Goal: Task Accomplishment & Management: Use online tool/utility

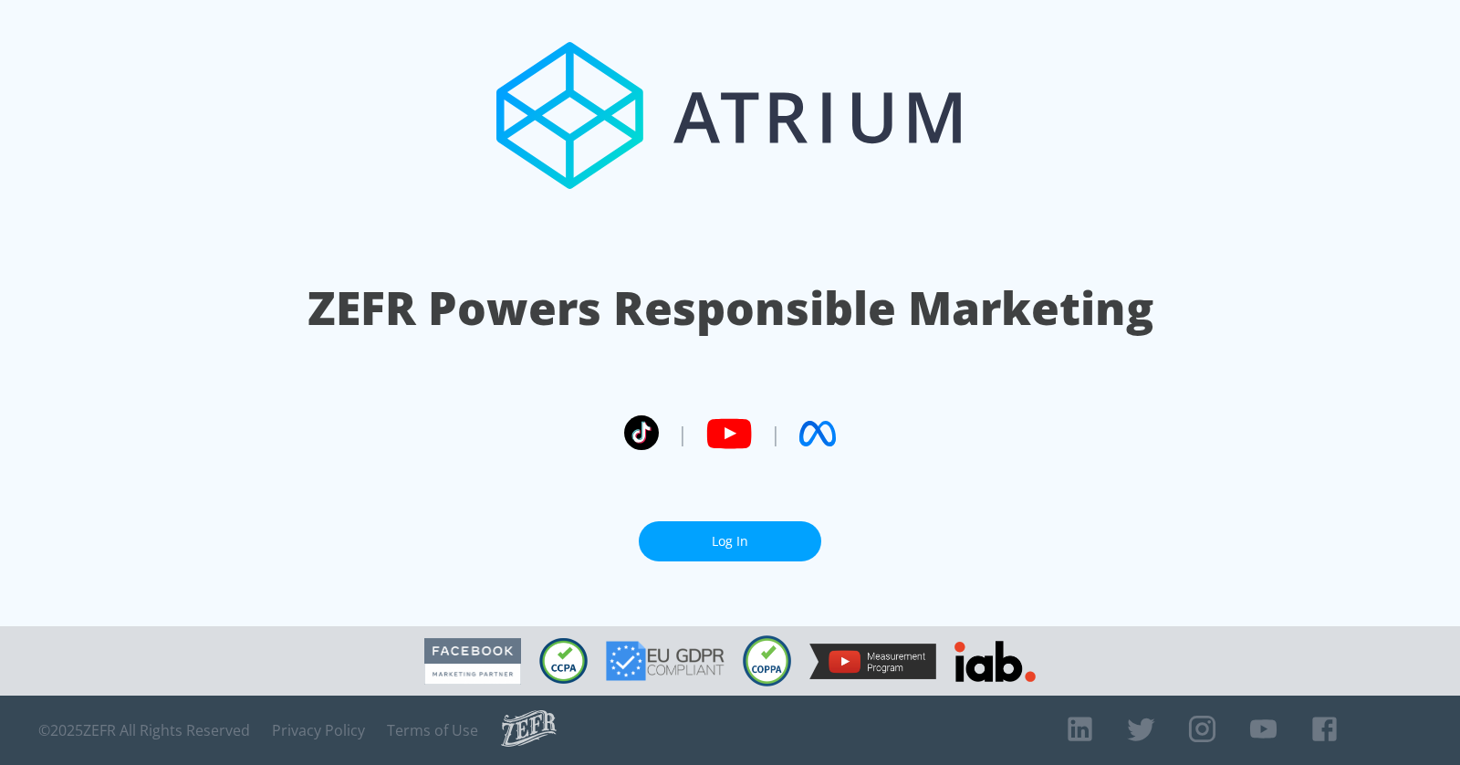
click at [685, 556] on link "Log In" at bounding box center [730, 541] width 182 height 41
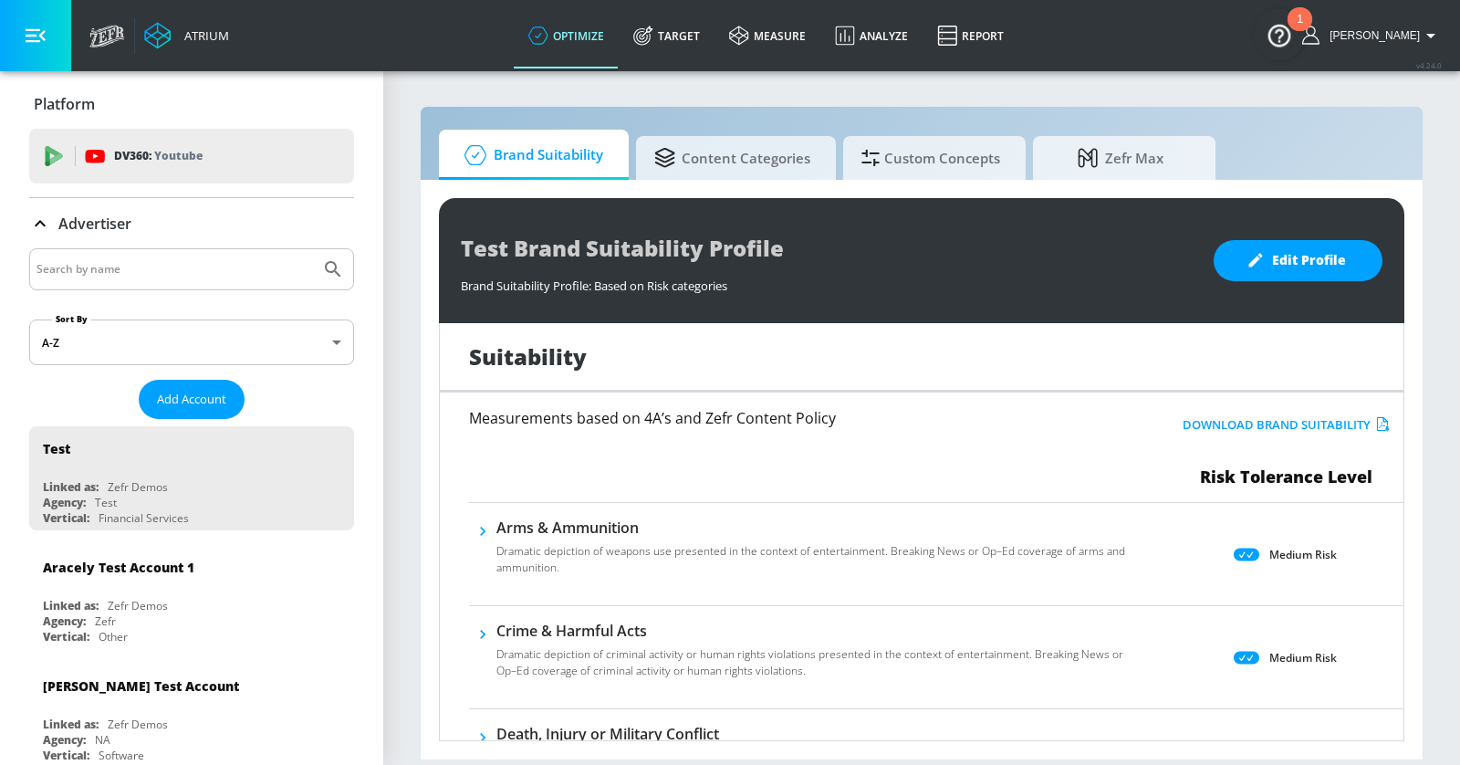
click at [174, 276] on input "Search by name" at bounding box center [174, 269] width 276 height 24
type input "[GEOGRAPHIC_DATA]"
click at [313, 249] on button "Submit Search" at bounding box center [333, 269] width 40 height 40
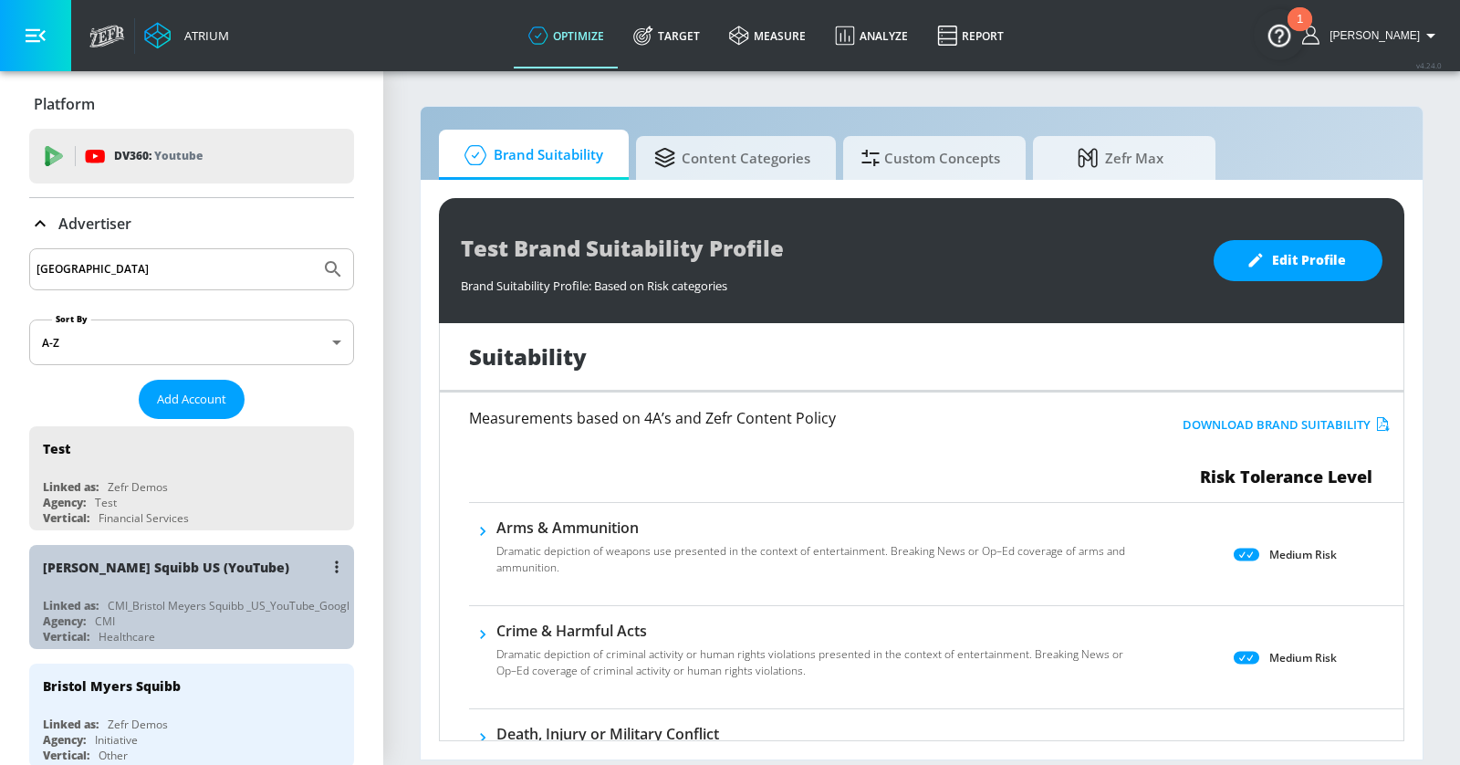
click at [255, 639] on div "[PERSON_NAME] Squibb US (YouTube) Linked as: CMI_Bristol [PERSON_NAME] Squibb _…" at bounding box center [191, 597] width 325 height 104
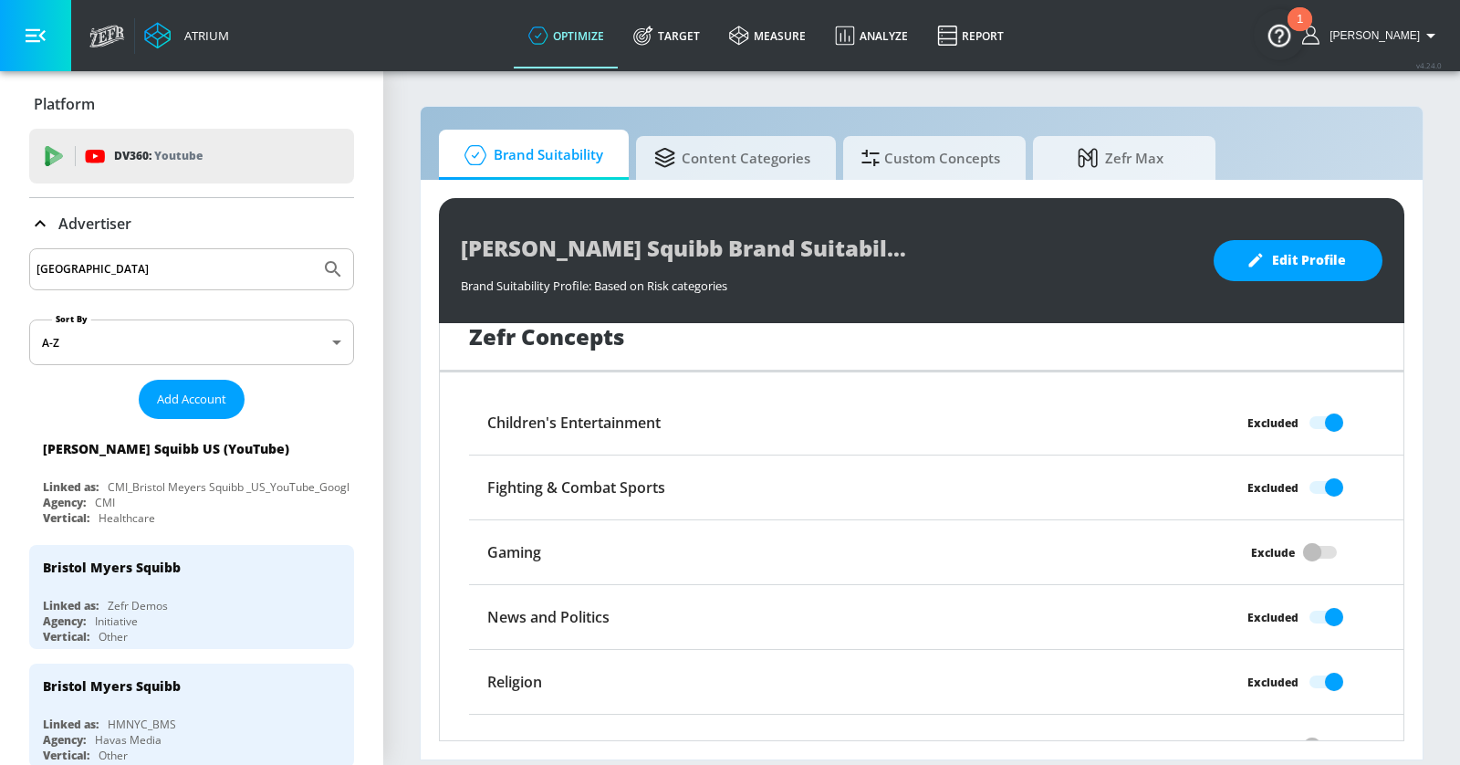
scroll to position [1467, 0]
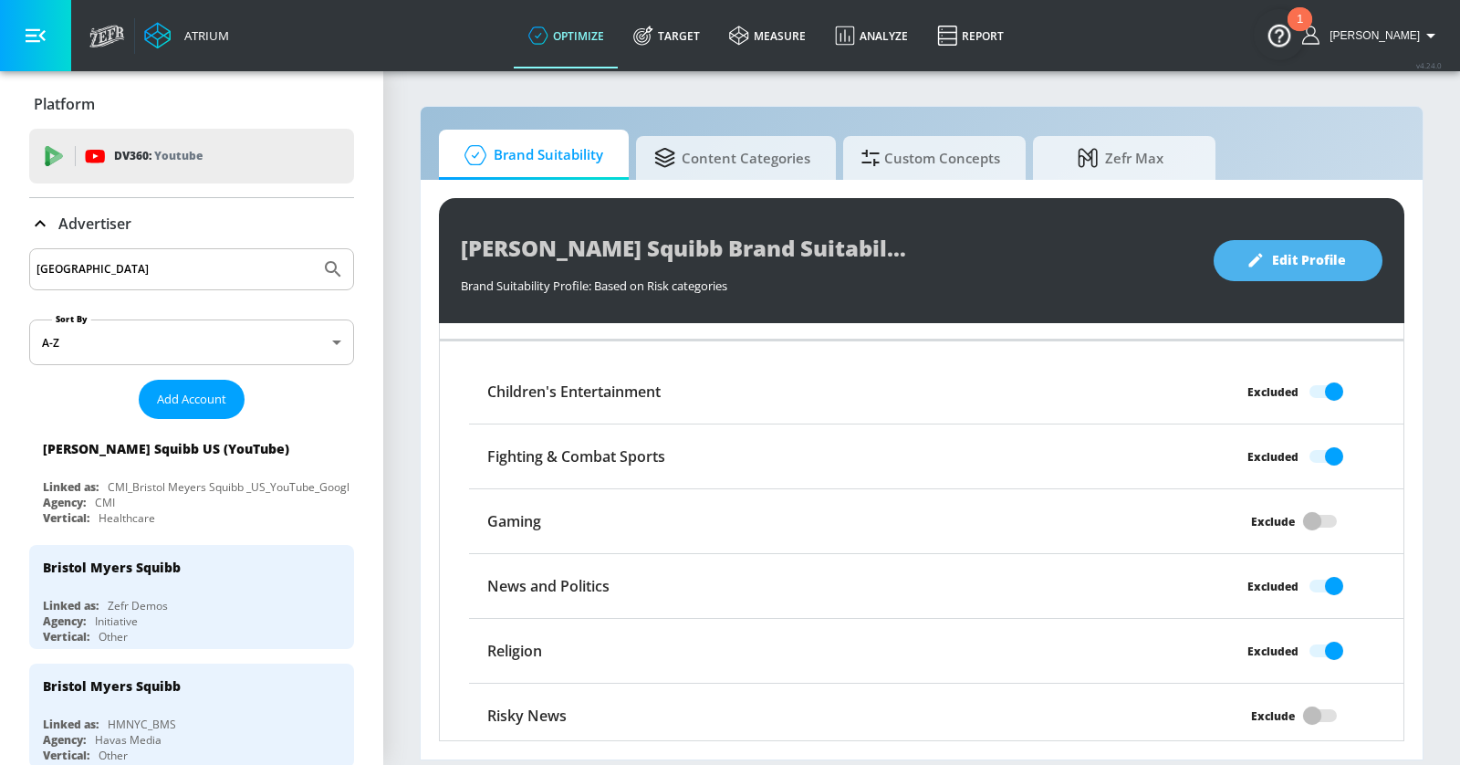
click at [1250, 257] on icon "button" at bounding box center [1255, 260] width 18 height 18
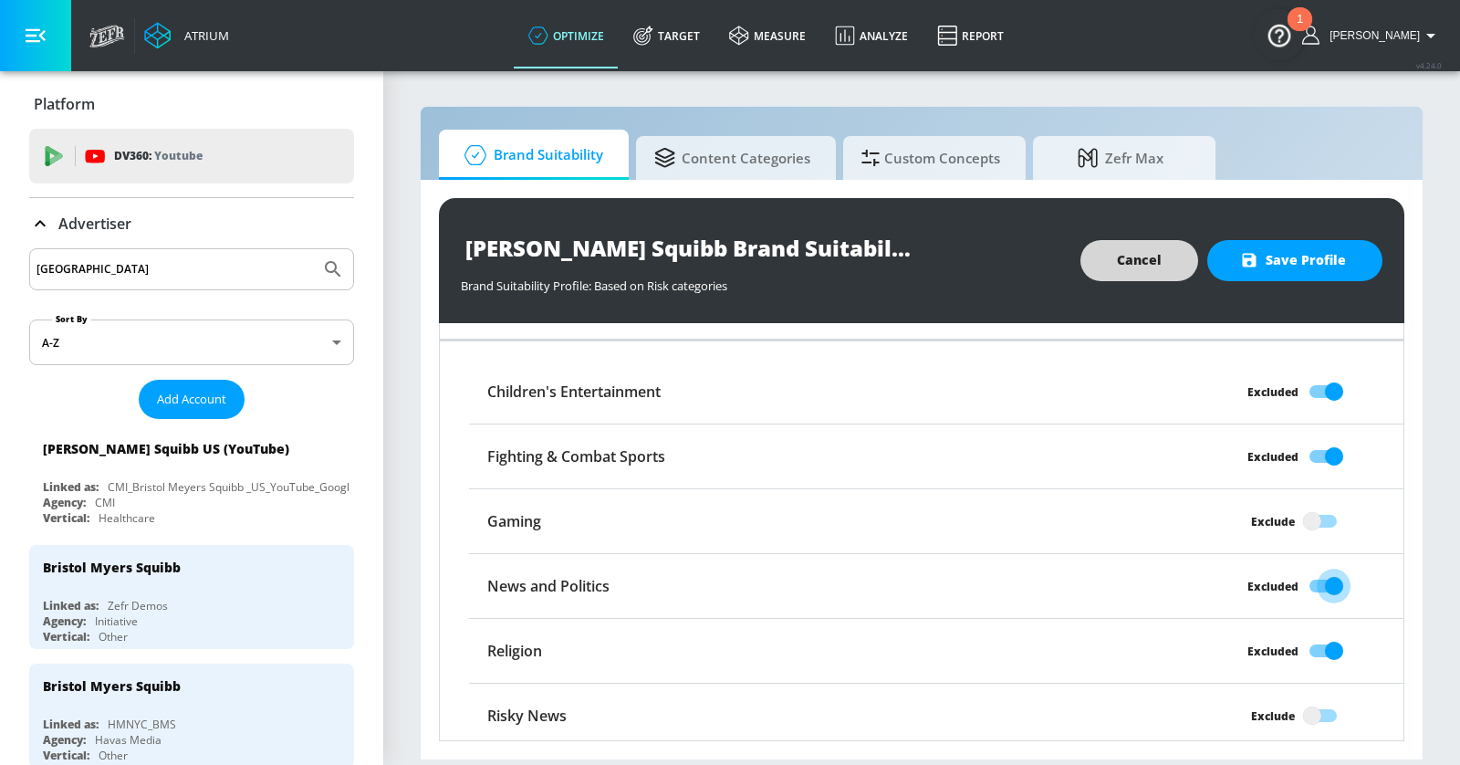
drag, startPoint x: 1337, startPoint y: 584, endPoint x: 1299, endPoint y: 682, distance: 105.4
click at [1336, 585] on input "Excluded" at bounding box center [1334, 585] width 104 height 35
checkbox input "false"
click at [1327, 701] on input "Exclude" at bounding box center [1312, 715] width 104 height 35
checkbox input "true"
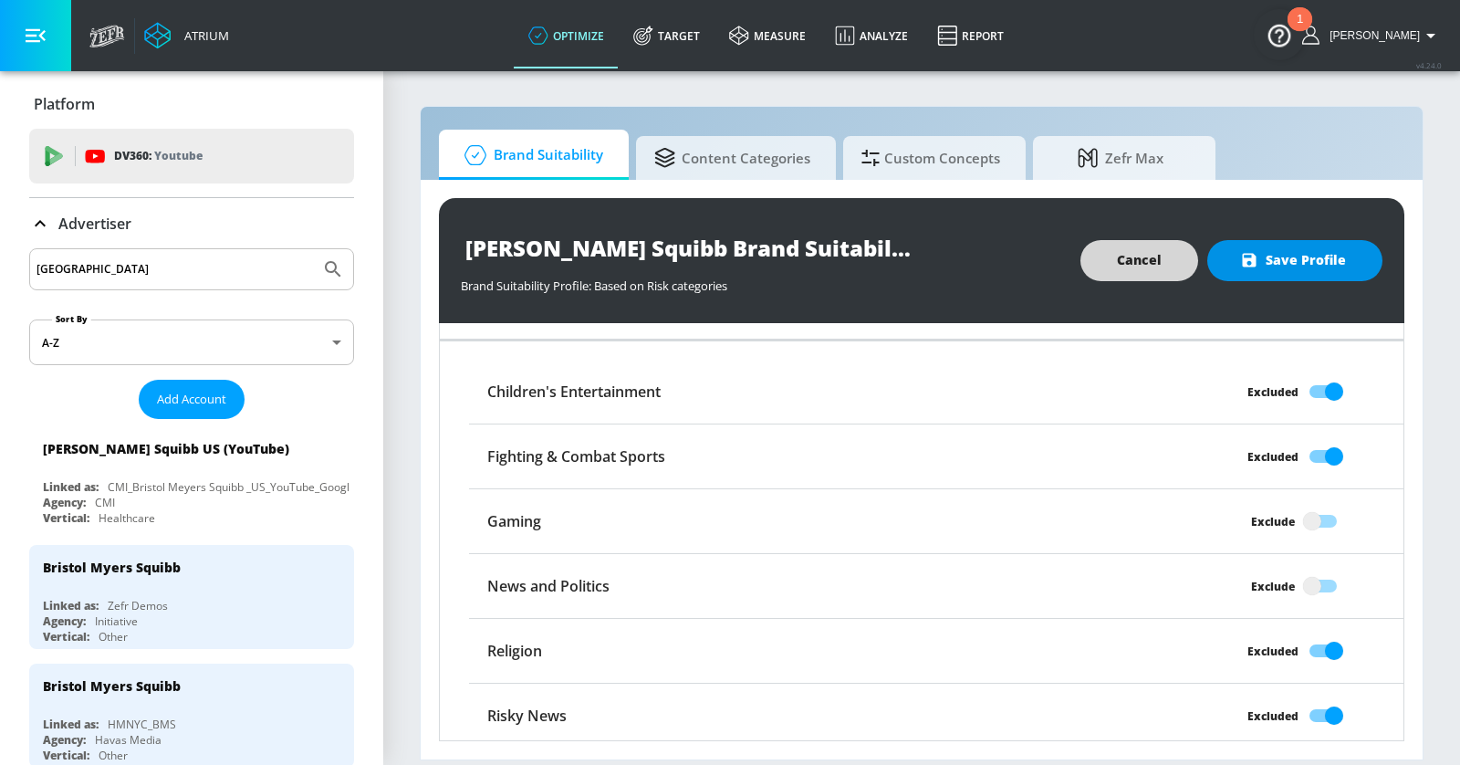
click at [1284, 253] on span "Save Profile" at bounding box center [1295, 260] width 102 height 23
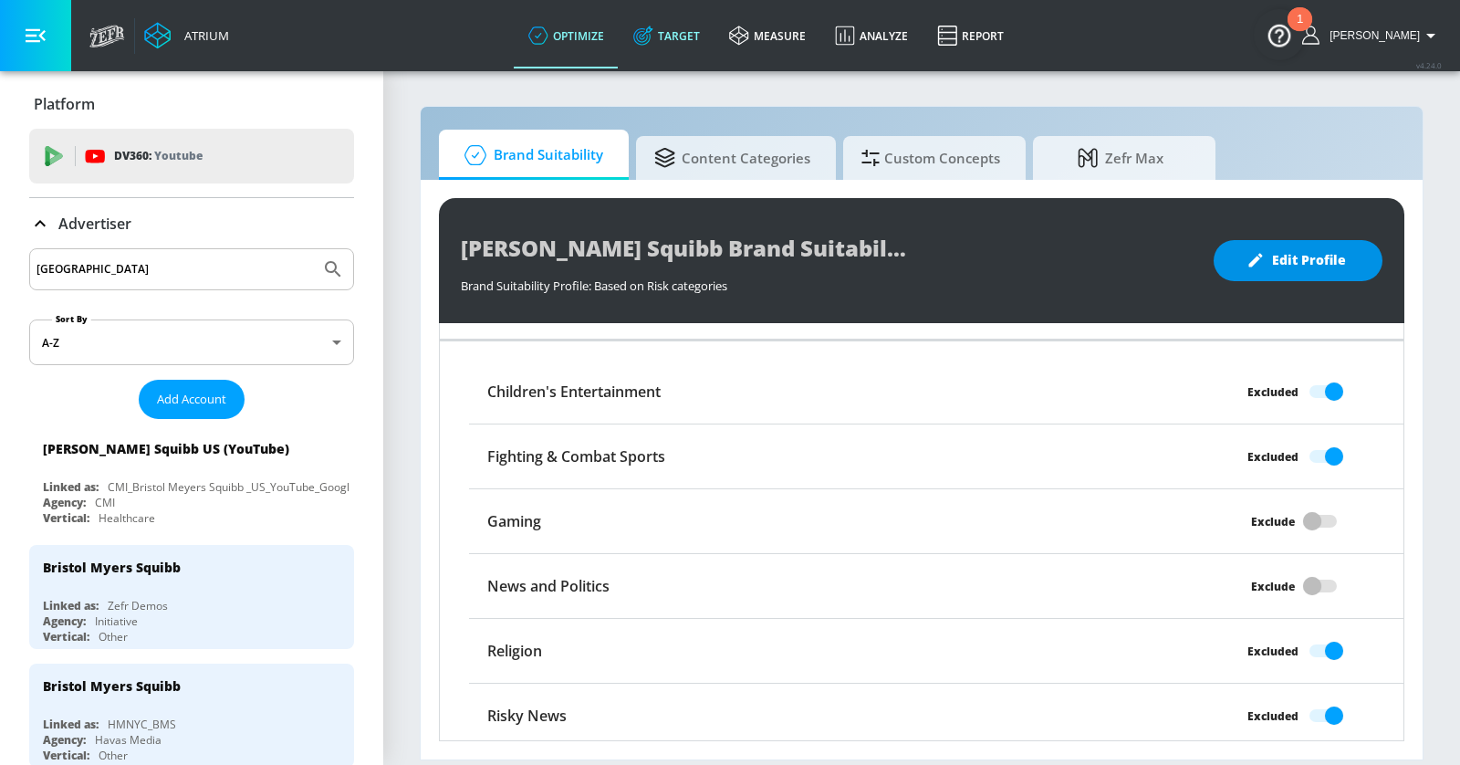
click at [705, 34] on link "Target" at bounding box center [667, 36] width 96 height 66
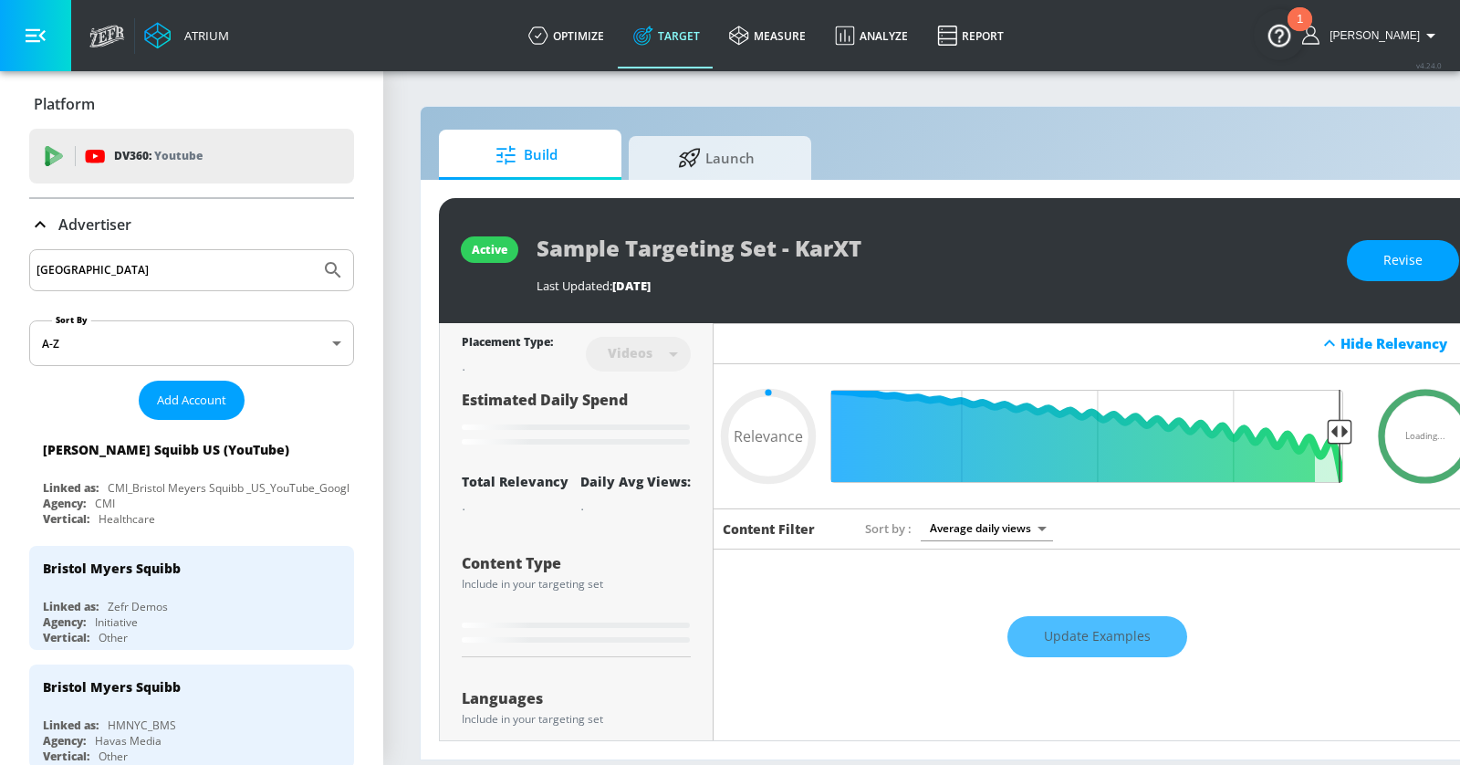
click at [31, 218] on icon at bounding box center [40, 224] width 22 height 22
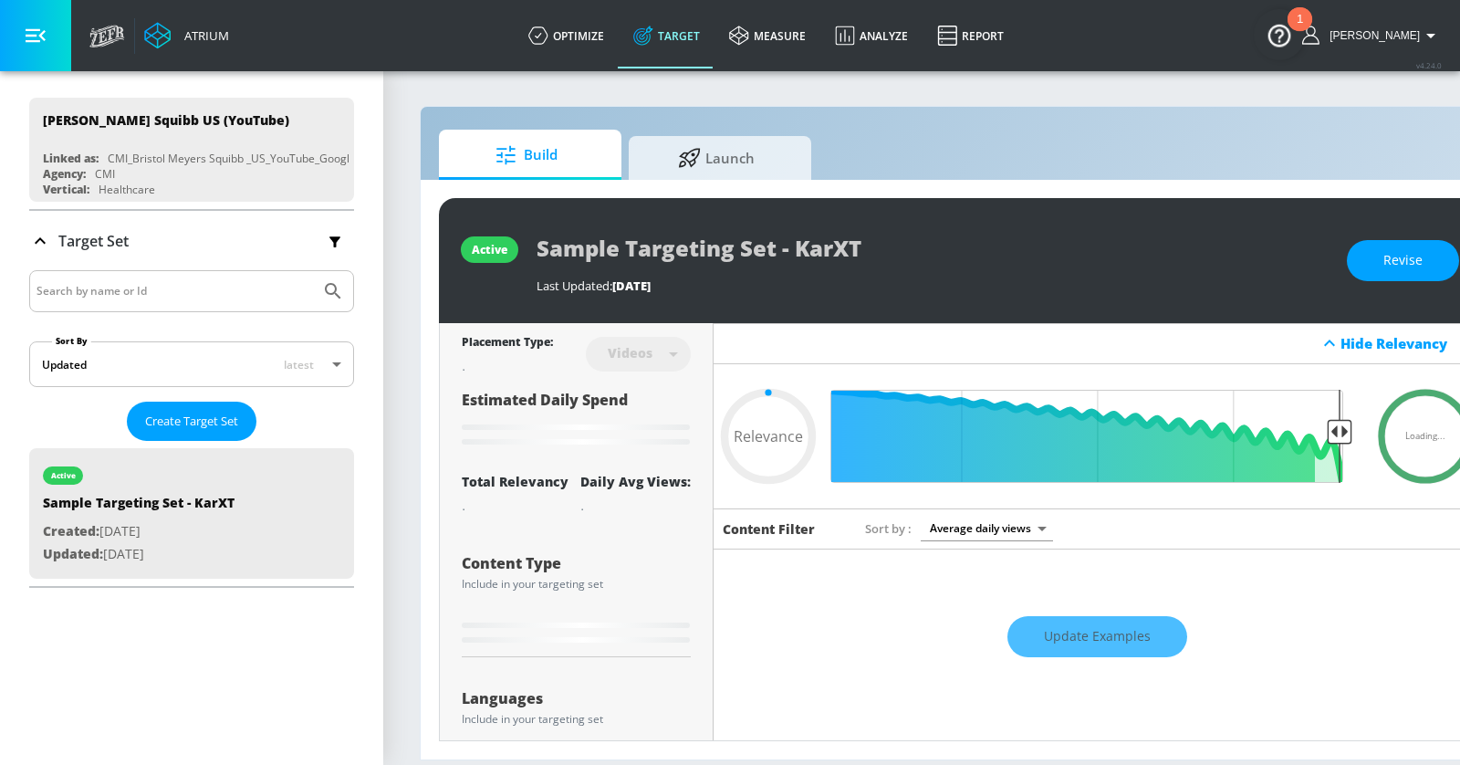
scroll to position [295, 0]
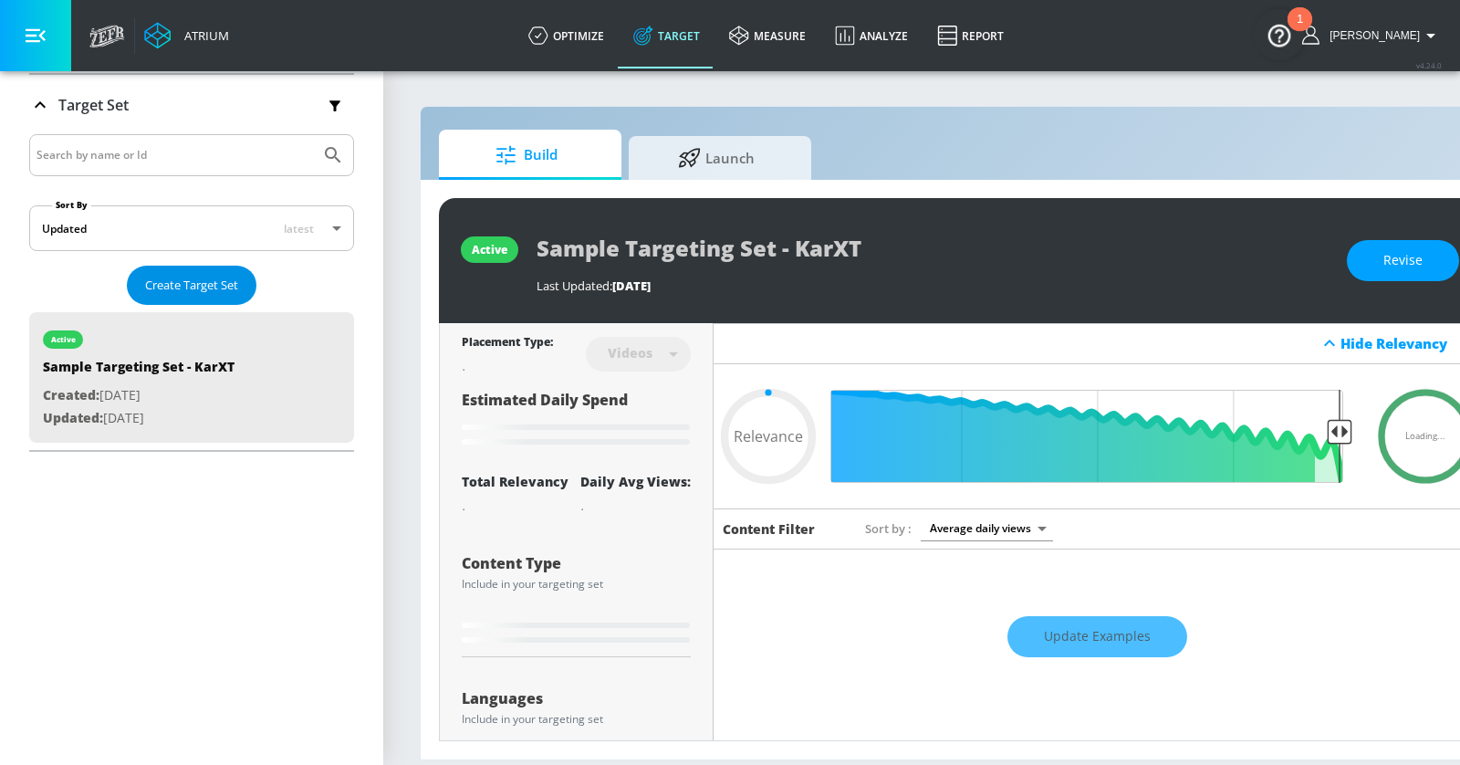
click at [198, 275] on span "Create Target Set" at bounding box center [191, 285] width 93 height 21
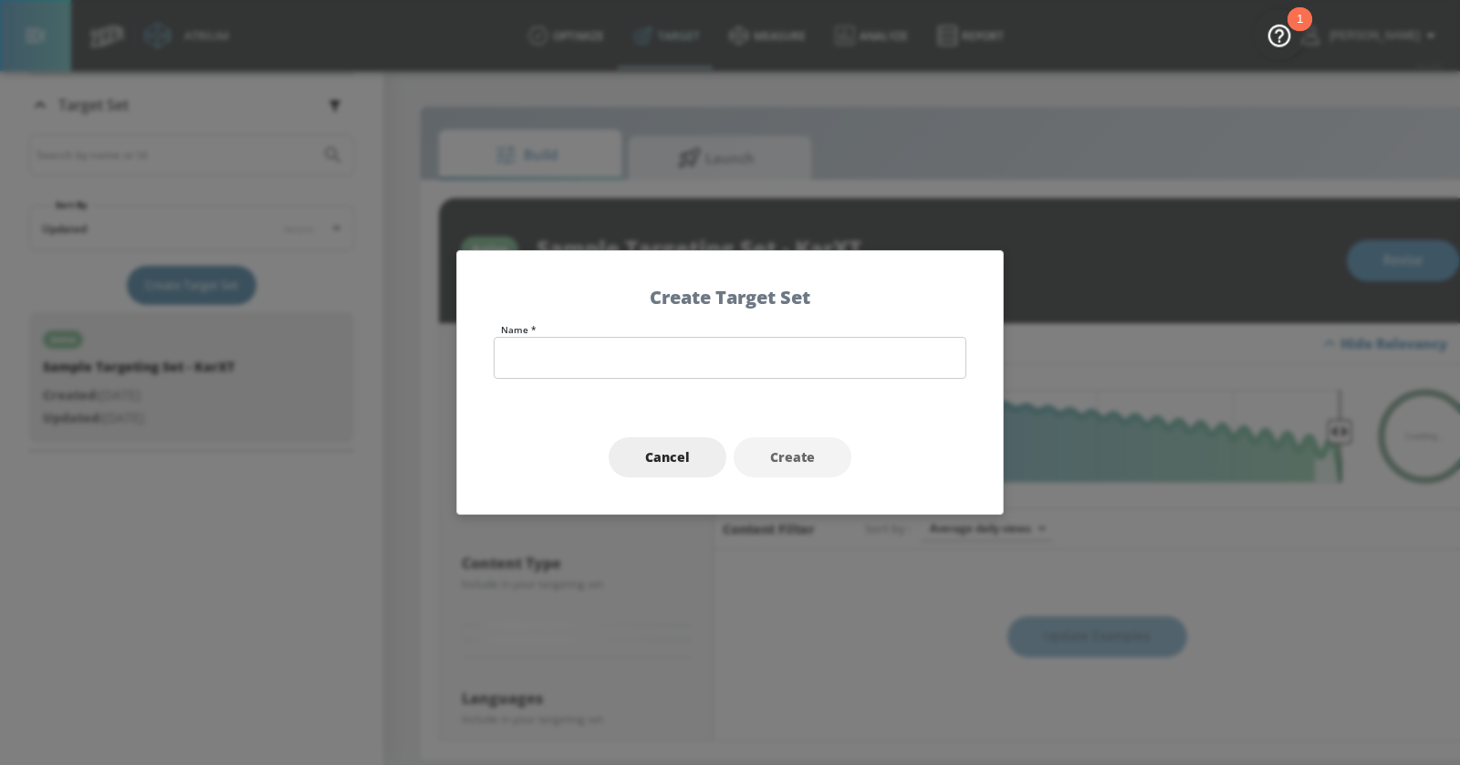
type input "0.6"
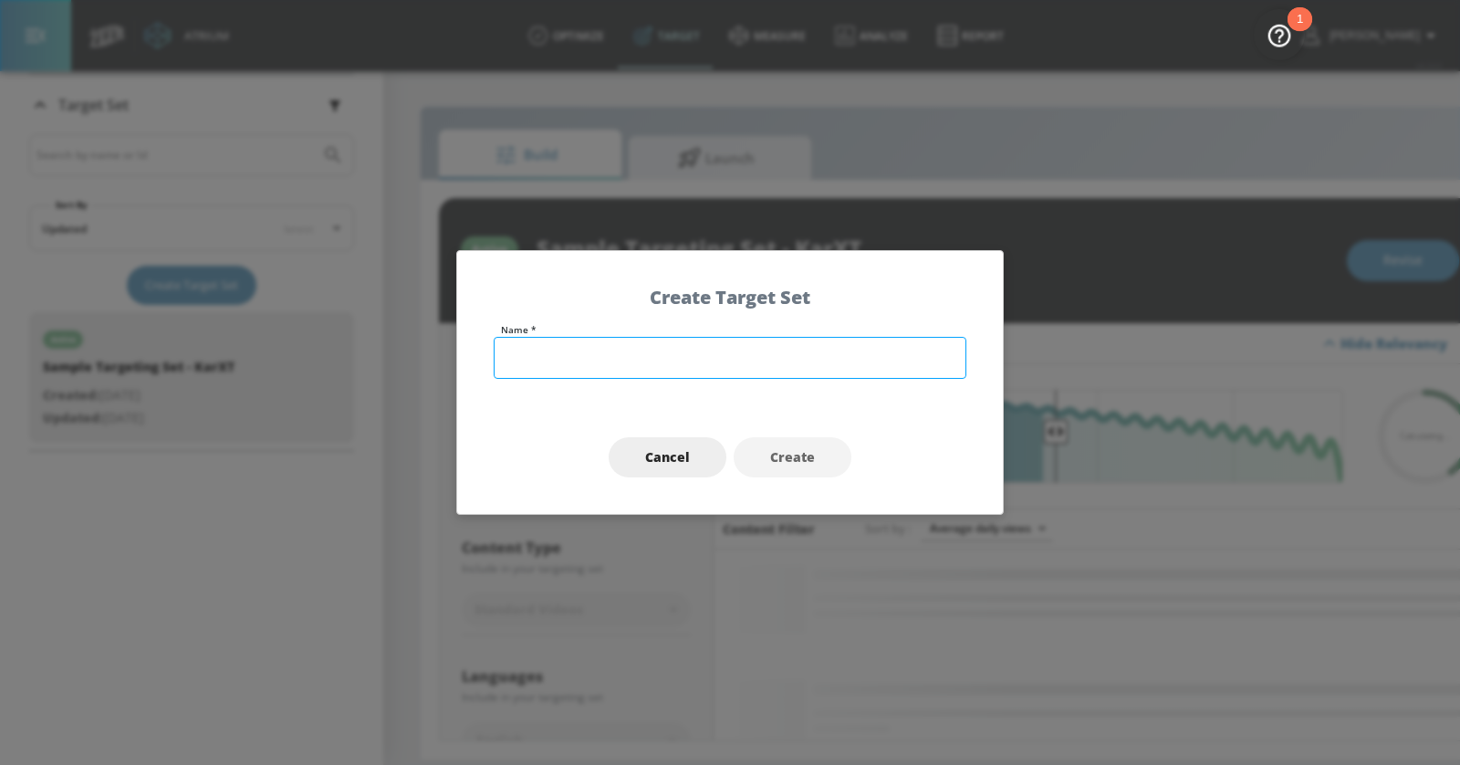
click at [660, 357] on input "text" at bounding box center [730, 358] width 473 height 42
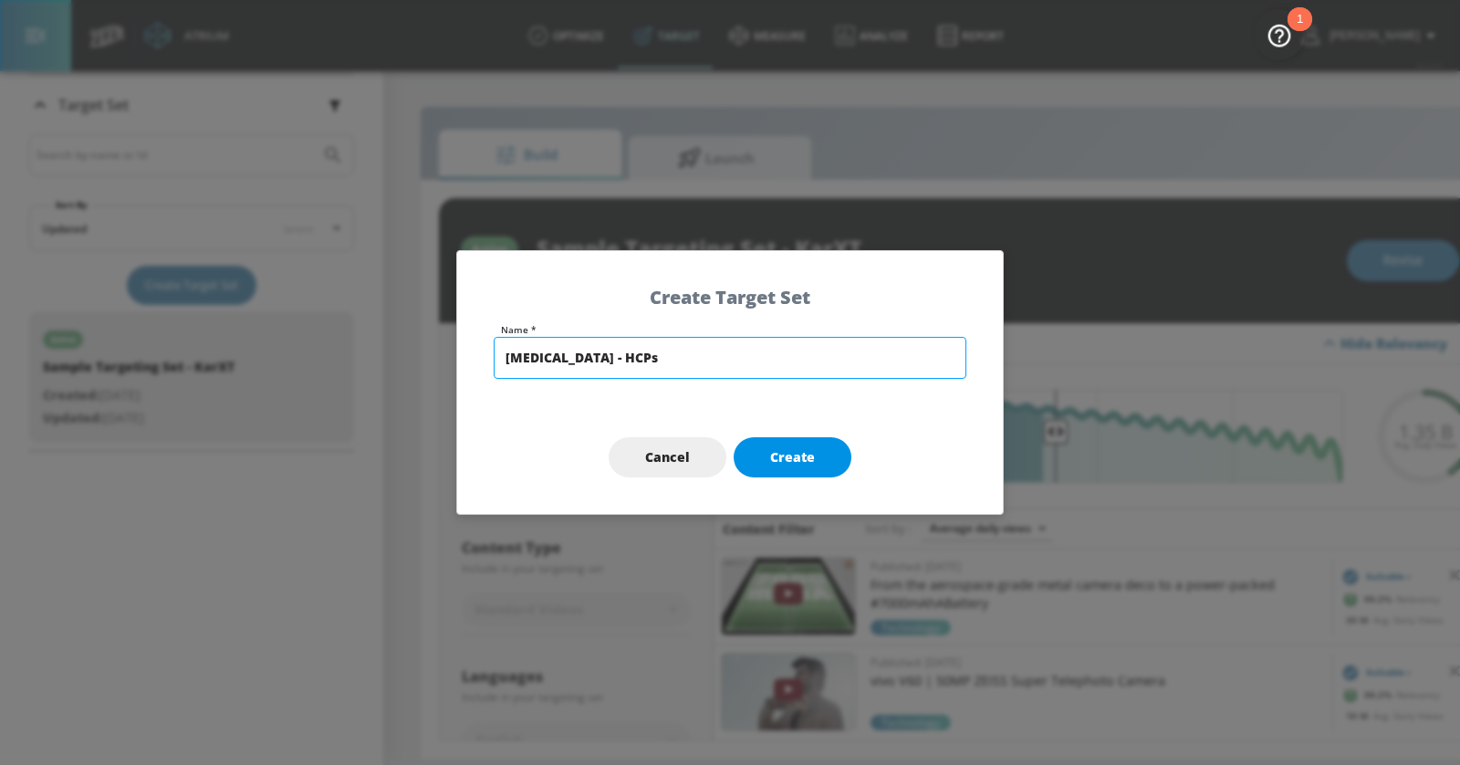
type input "[MEDICAL_DATA] - HCPs"
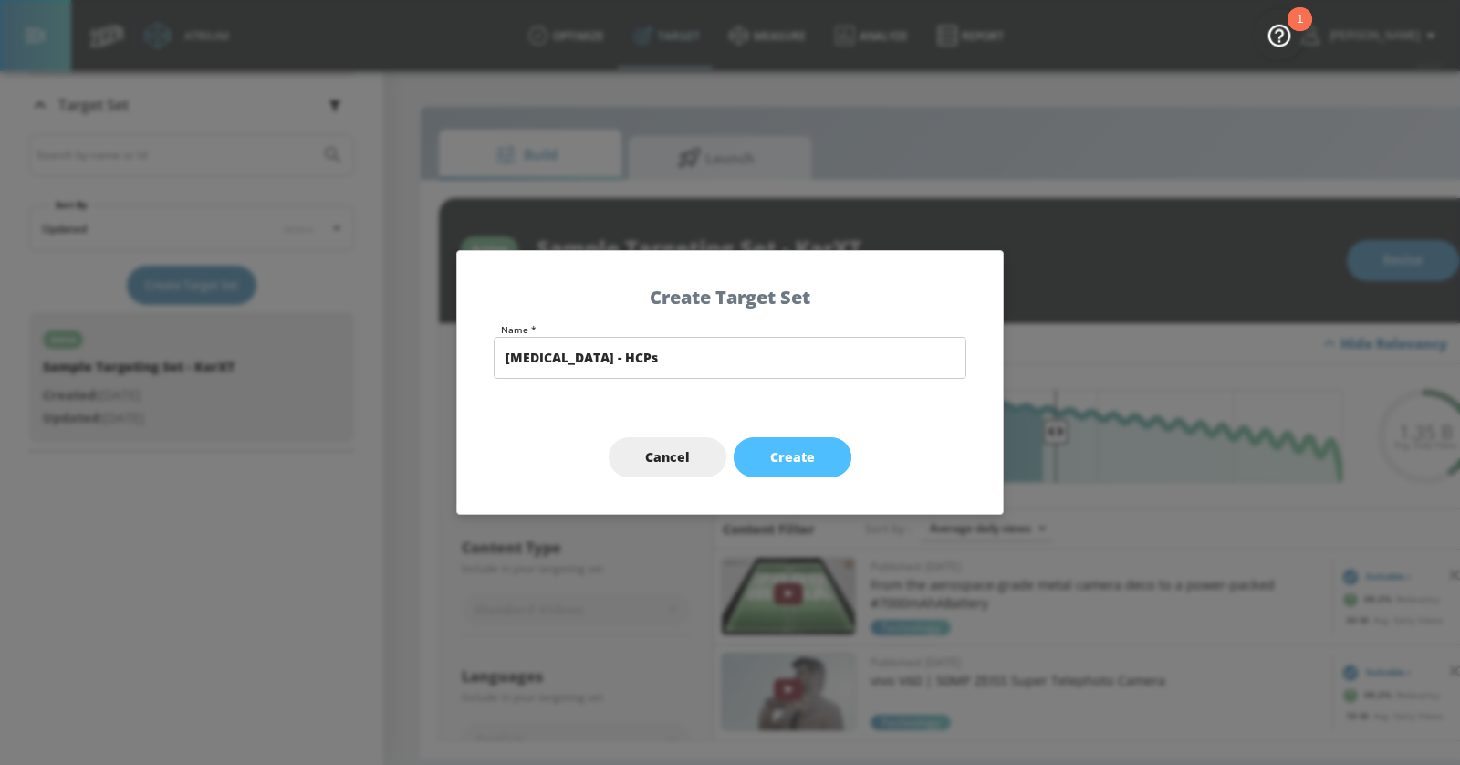
click at [818, 456] on button "Create" at bounding box center [793, 457] width 118 height 41
type input "[MEDICAL_DATA] - HCPs"
type input "channels"
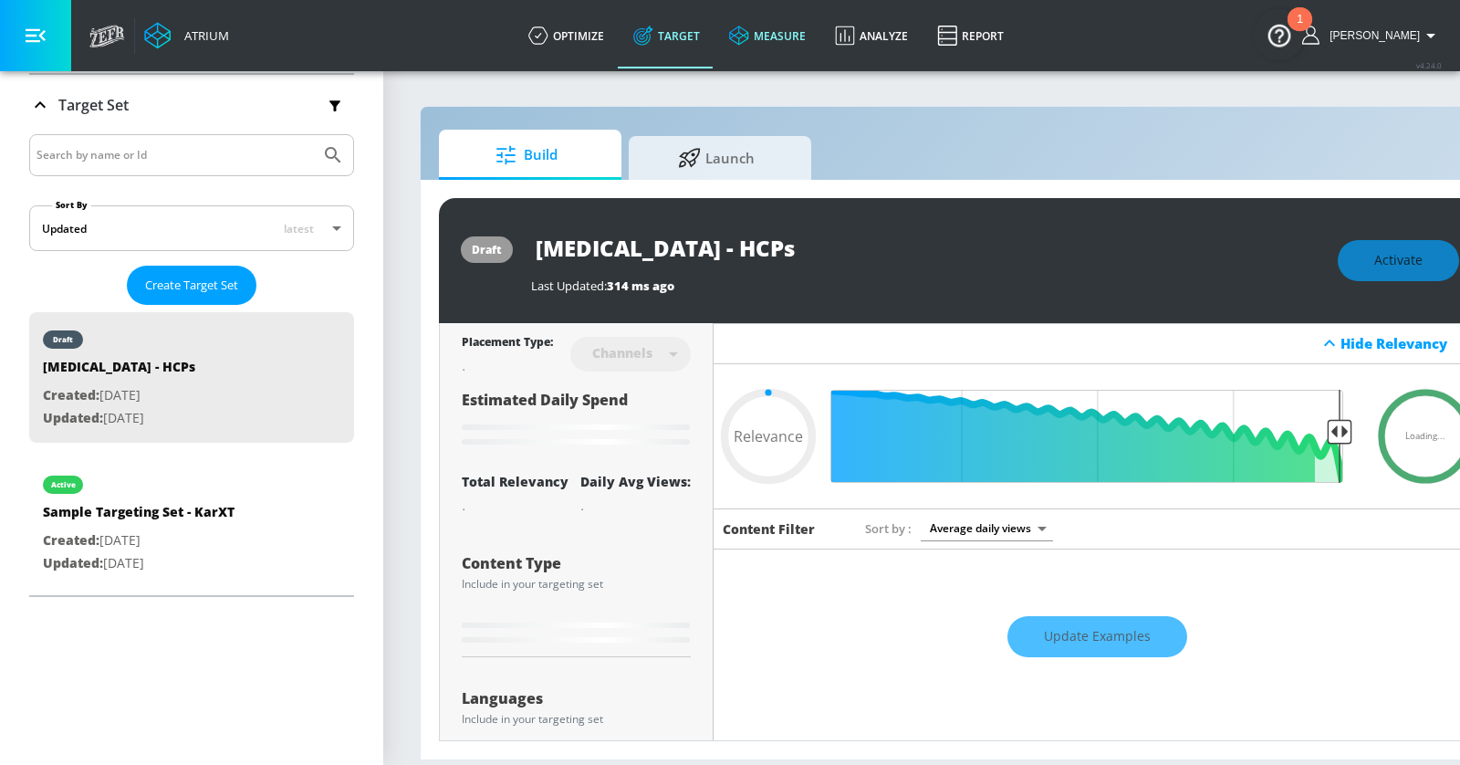
type input "0.6"
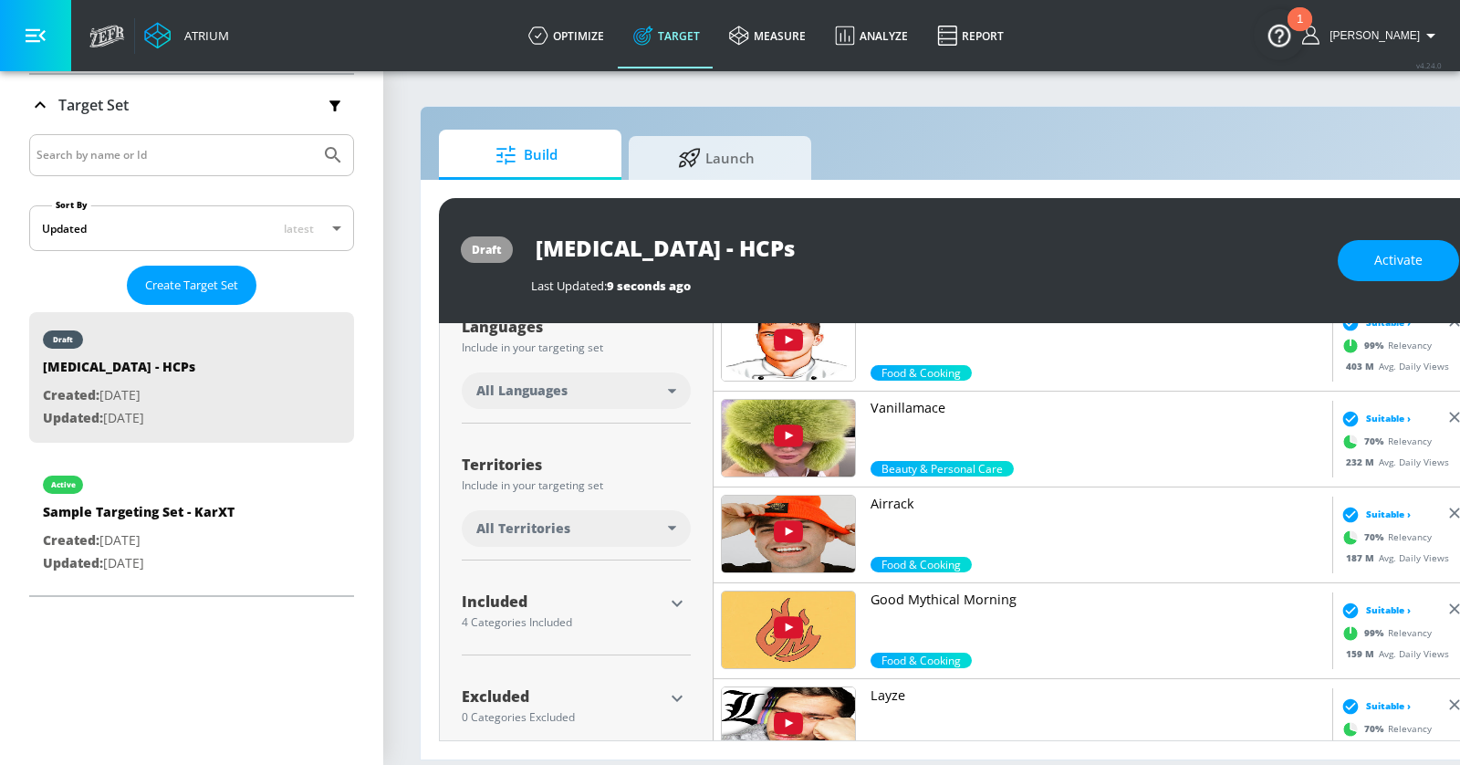
scroll to position [371, 0]
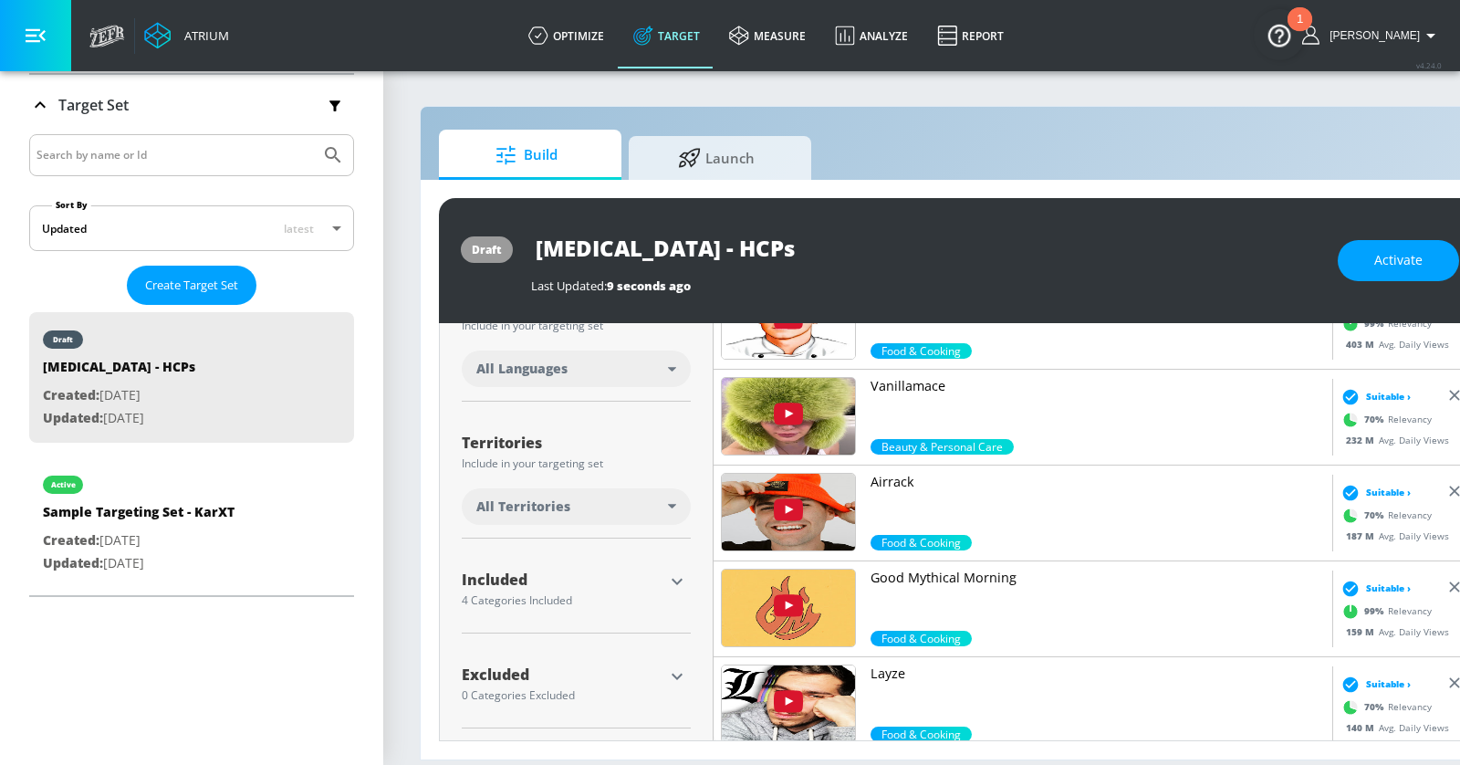
click at [670, 575] on icon "button" at bounding box center [677, 581] width 22 height 22
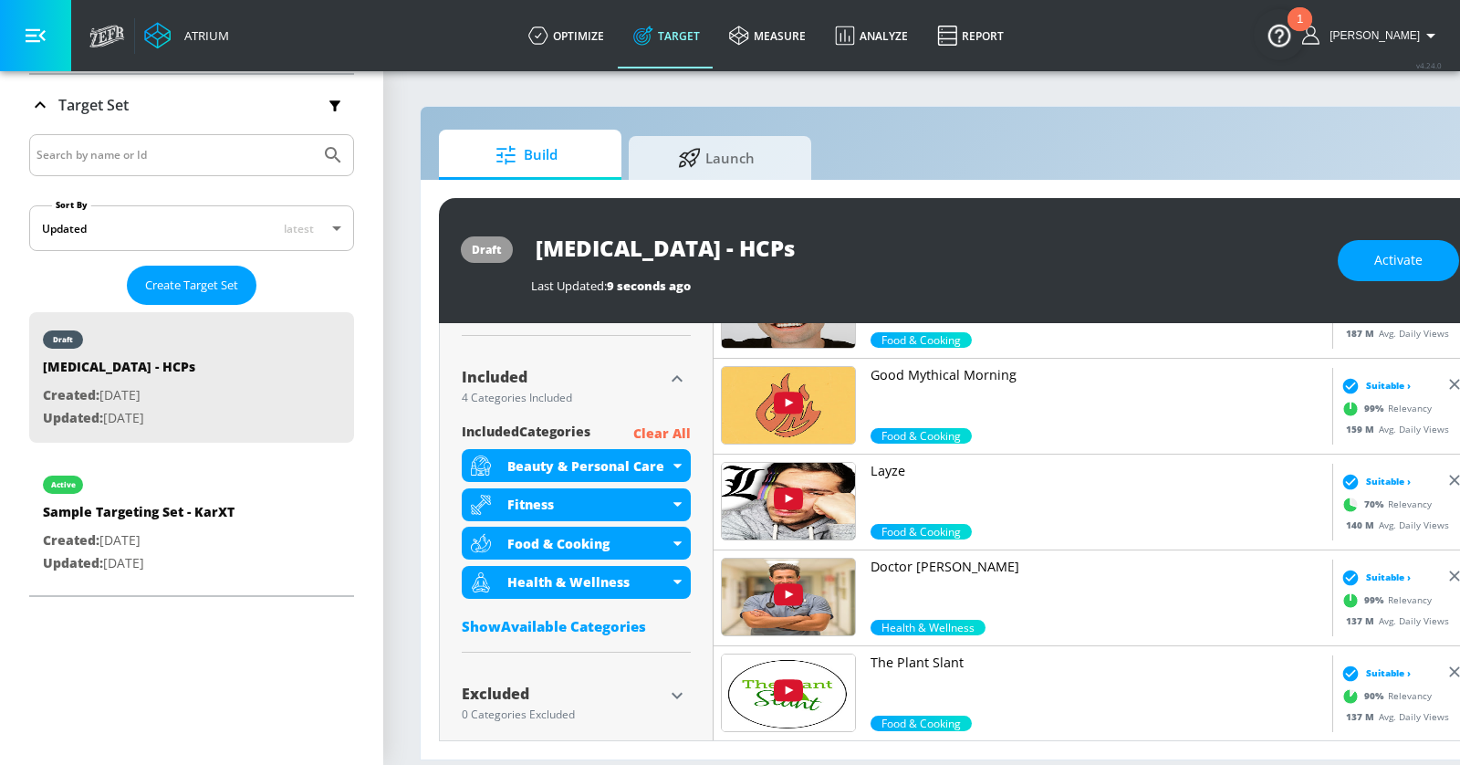
scroll to position [578, 0]
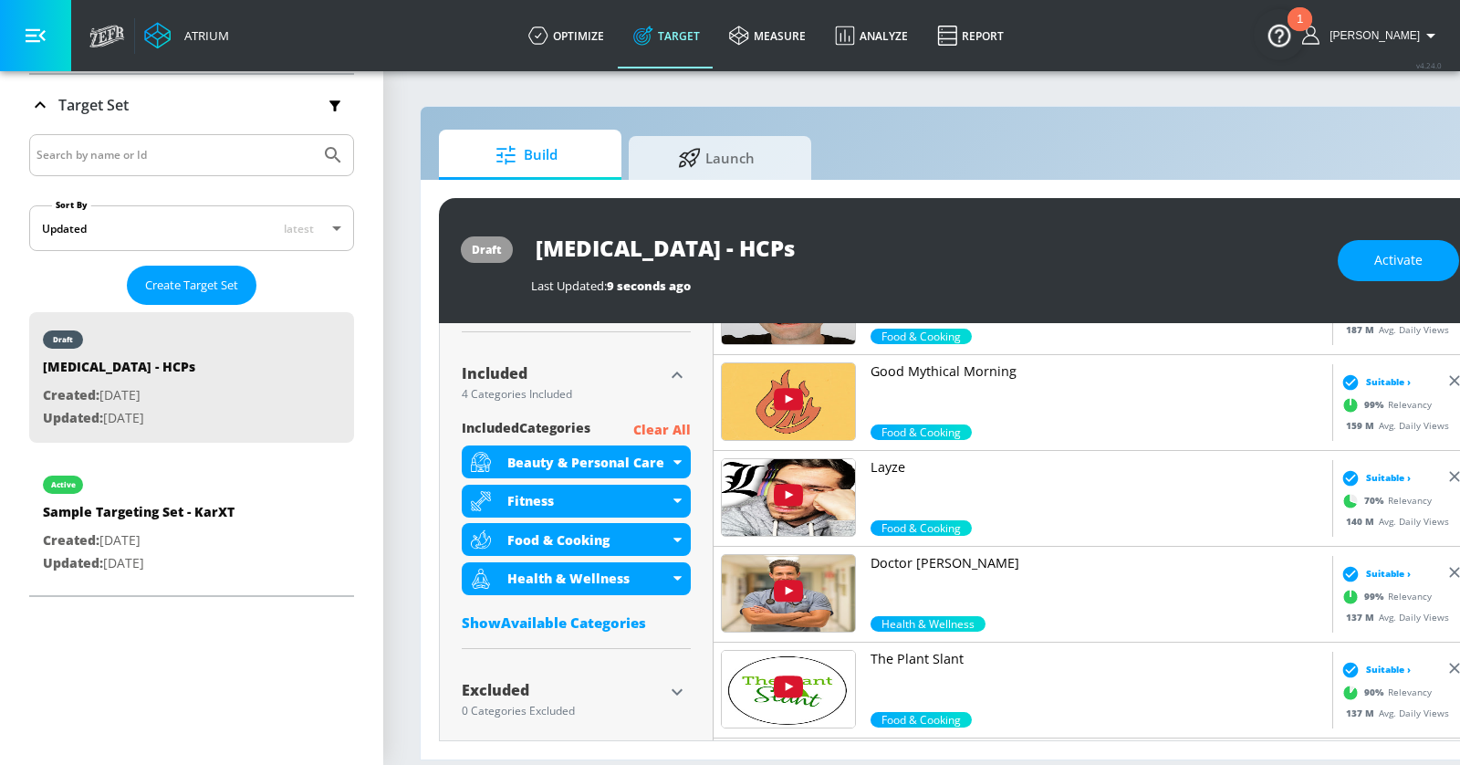
click at [599, 622] on div "Show Available Categories" at bounding box center [576, 622] width 229 height 18
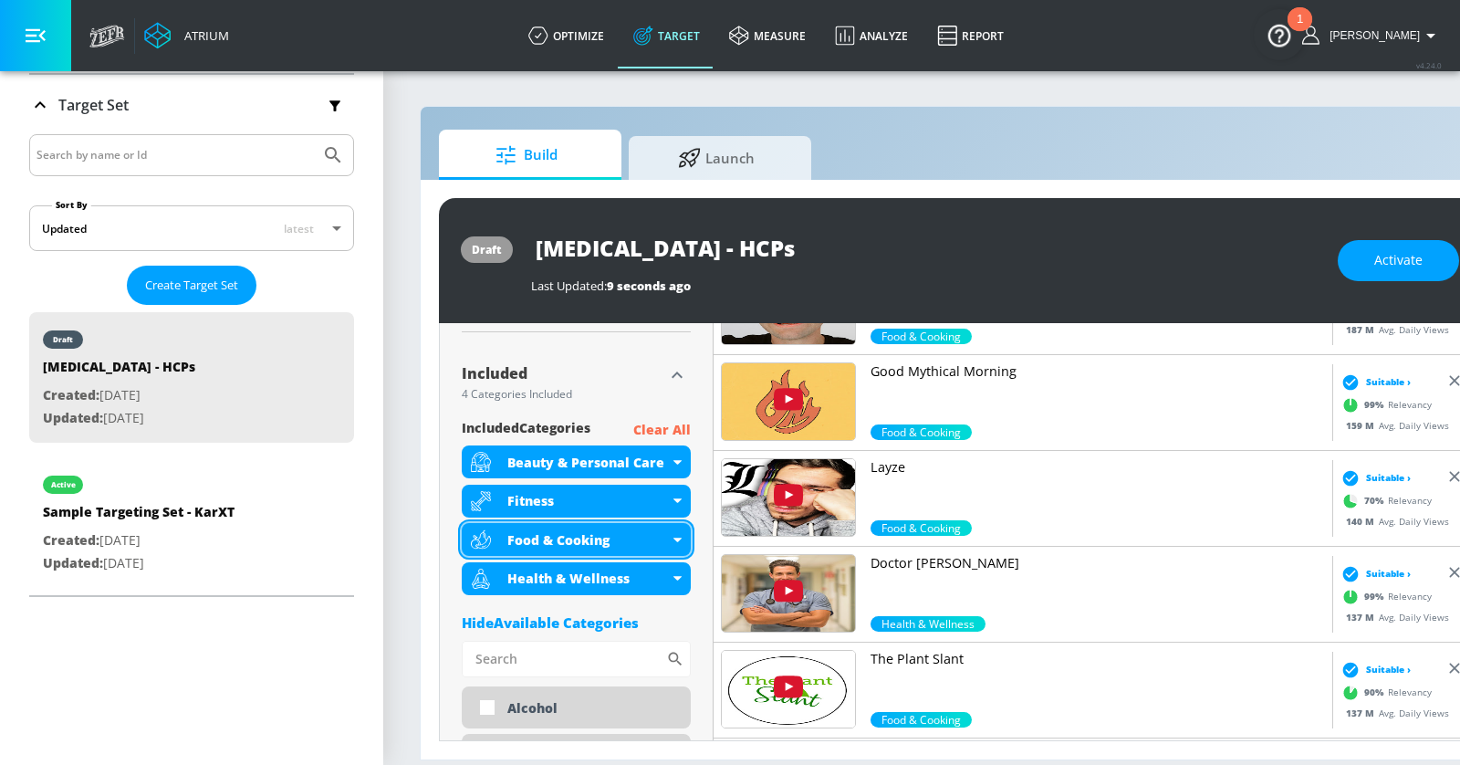
click at [681, 537] on icon at bounding box center [677, 539] width 8 height 5
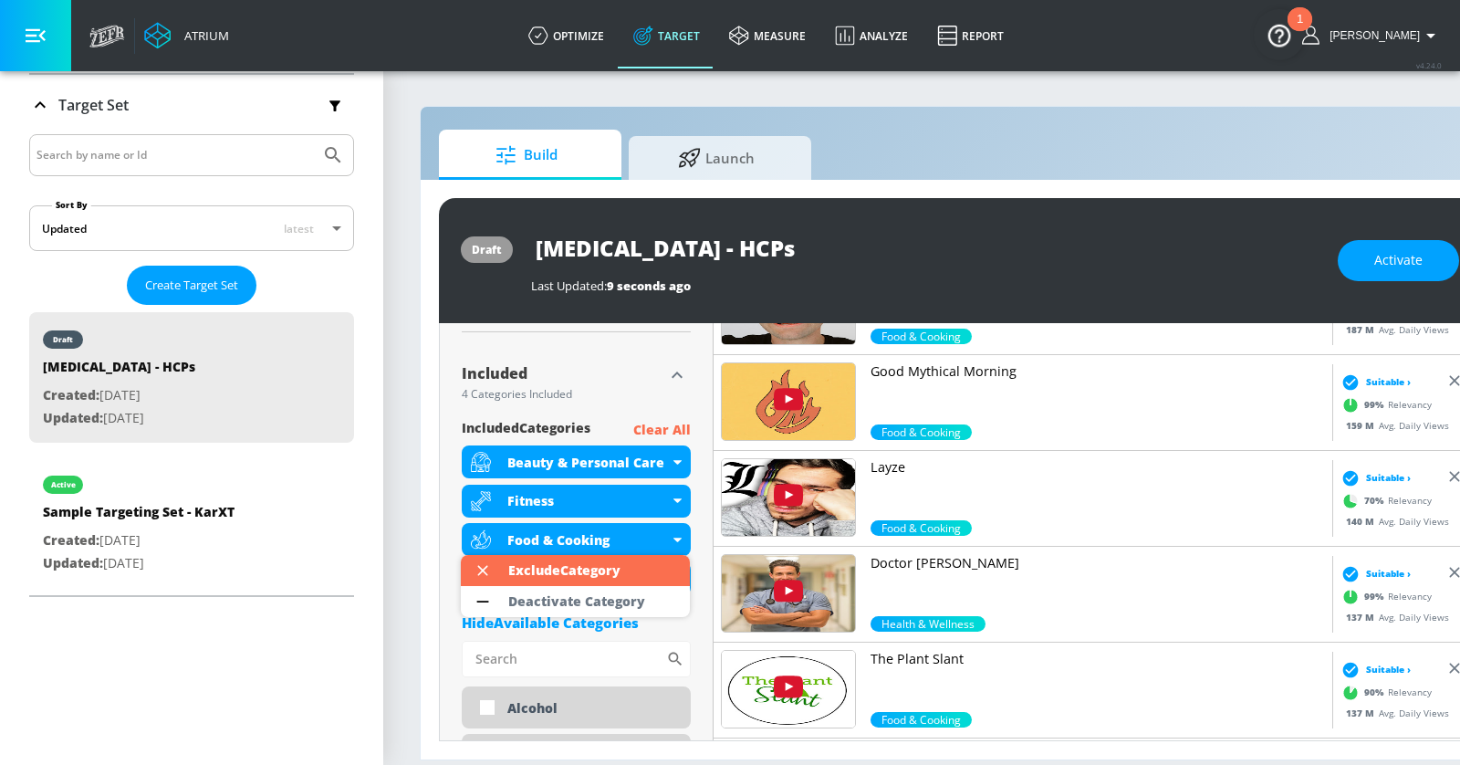
click at [616, 598] on div "Deactivate Category" at bounding box center [576, 601] width 137 height 13
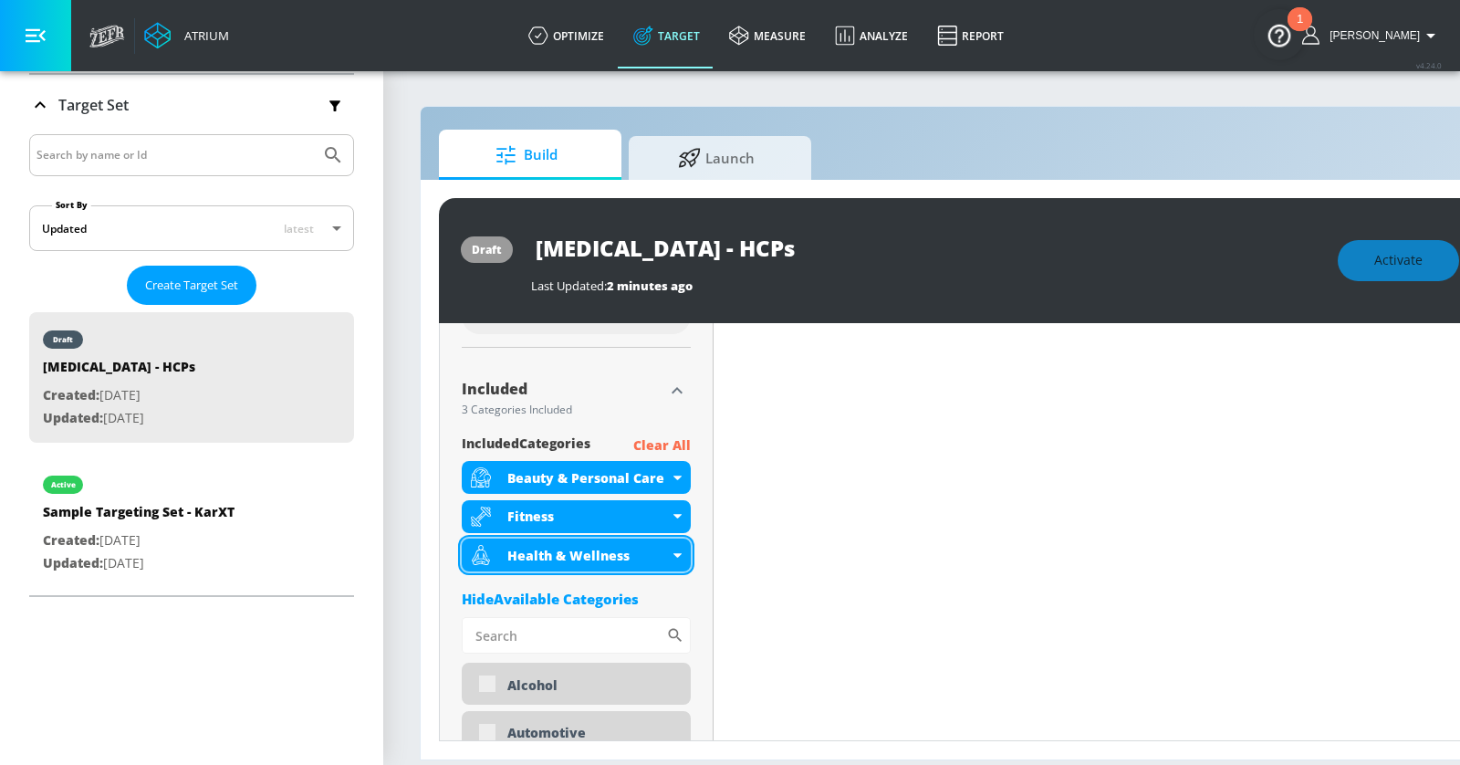
scroll to position [593, 0]
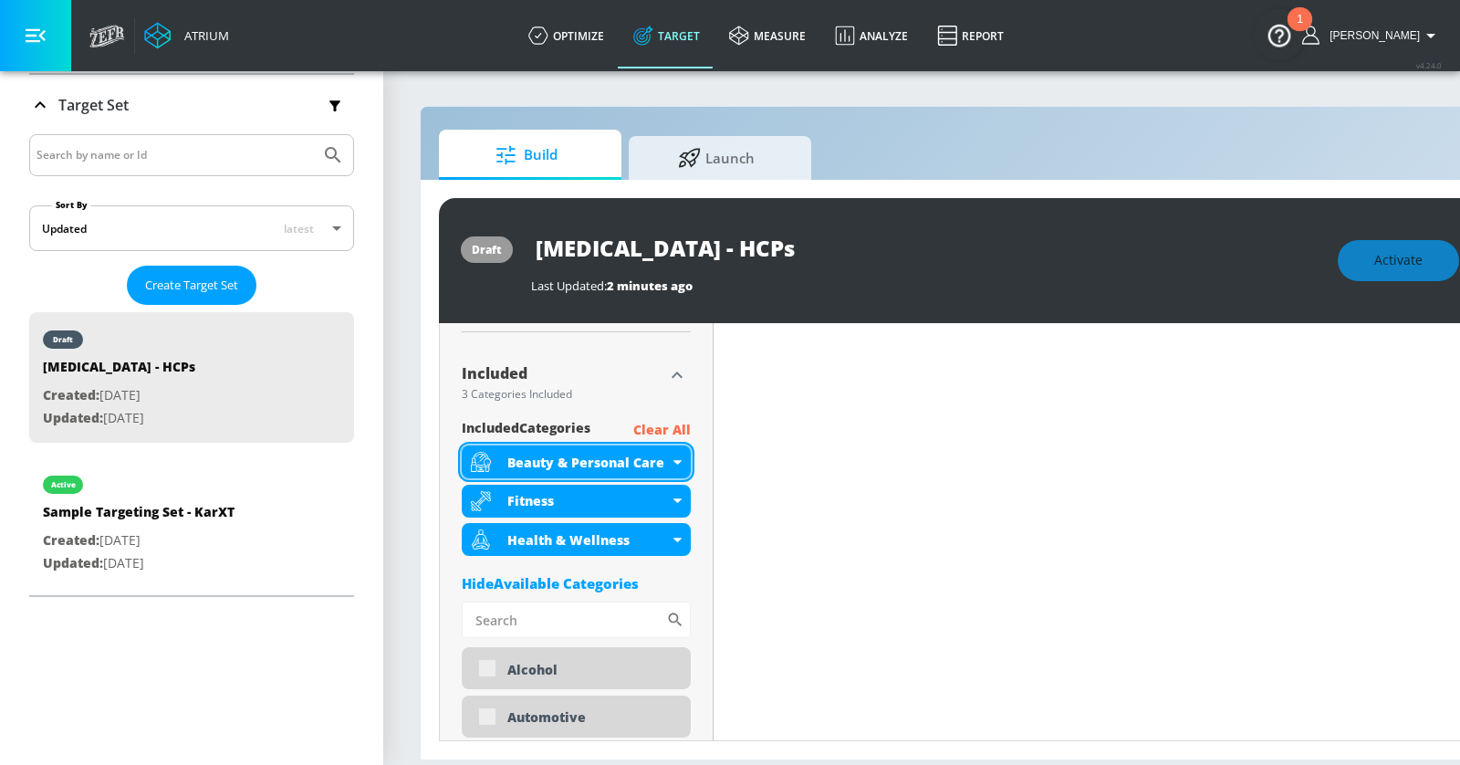
click at [673, 460] on icon at bounding box center [677, 462] width 8 height 5
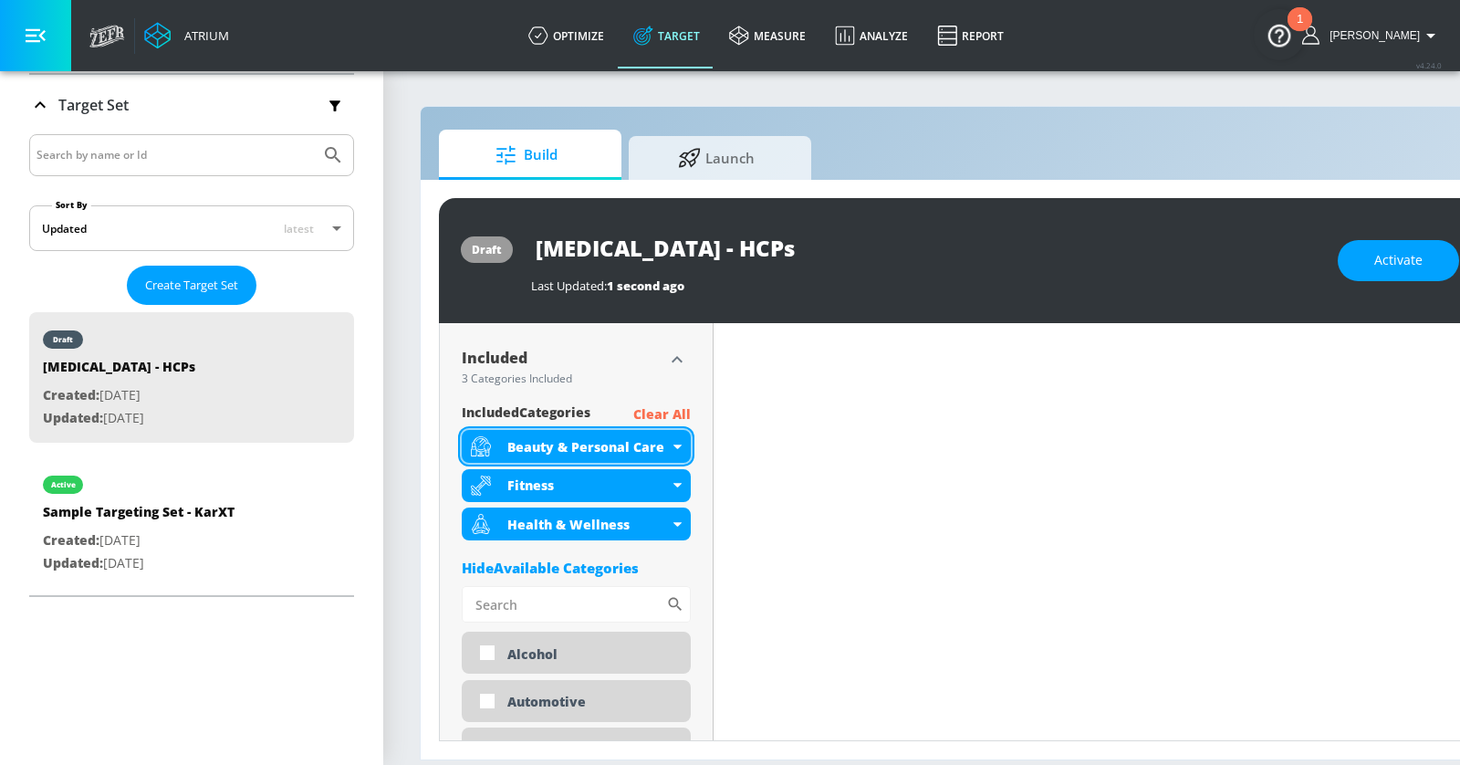
scroll to position [578, 0]
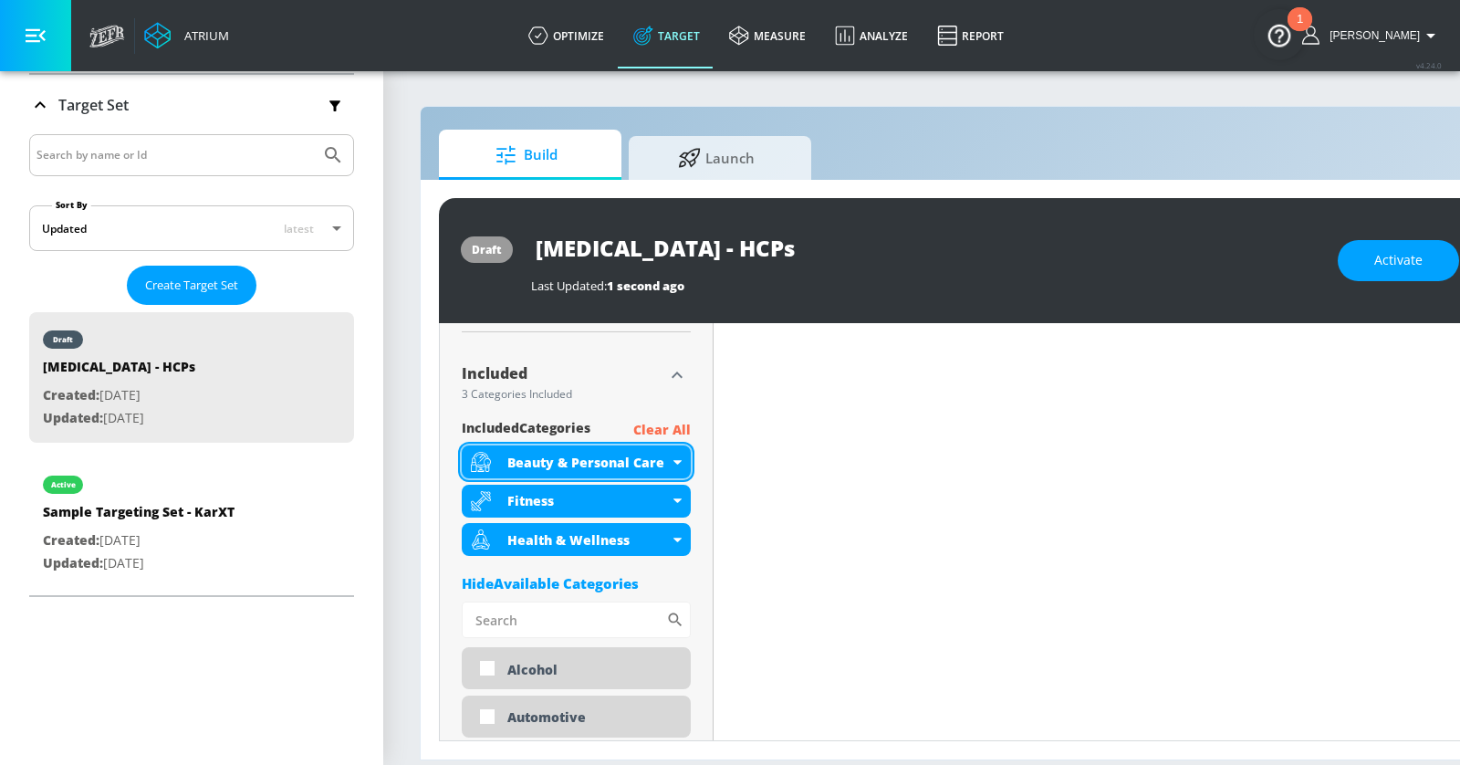
click at [674, 460] on icon at bounding box center [677, 462] width 8 height 5
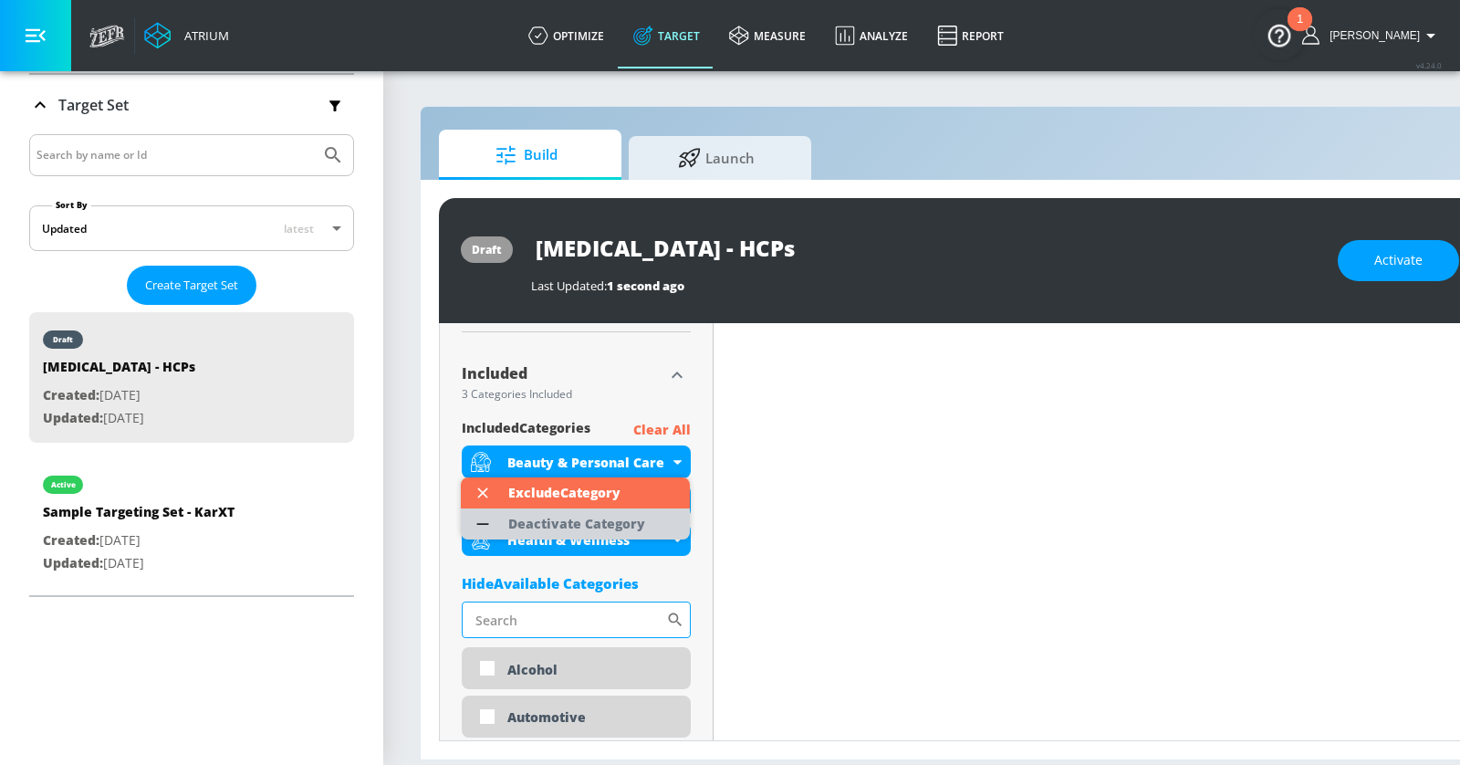
drag, startPoint x: 641, startPoint y: 530, endPoint x: 606, endPoint y: 577, distance: 58.6
click at [641, 530] on div "Deactivate Category" at bounding box center [576, 523] width 137 height 13
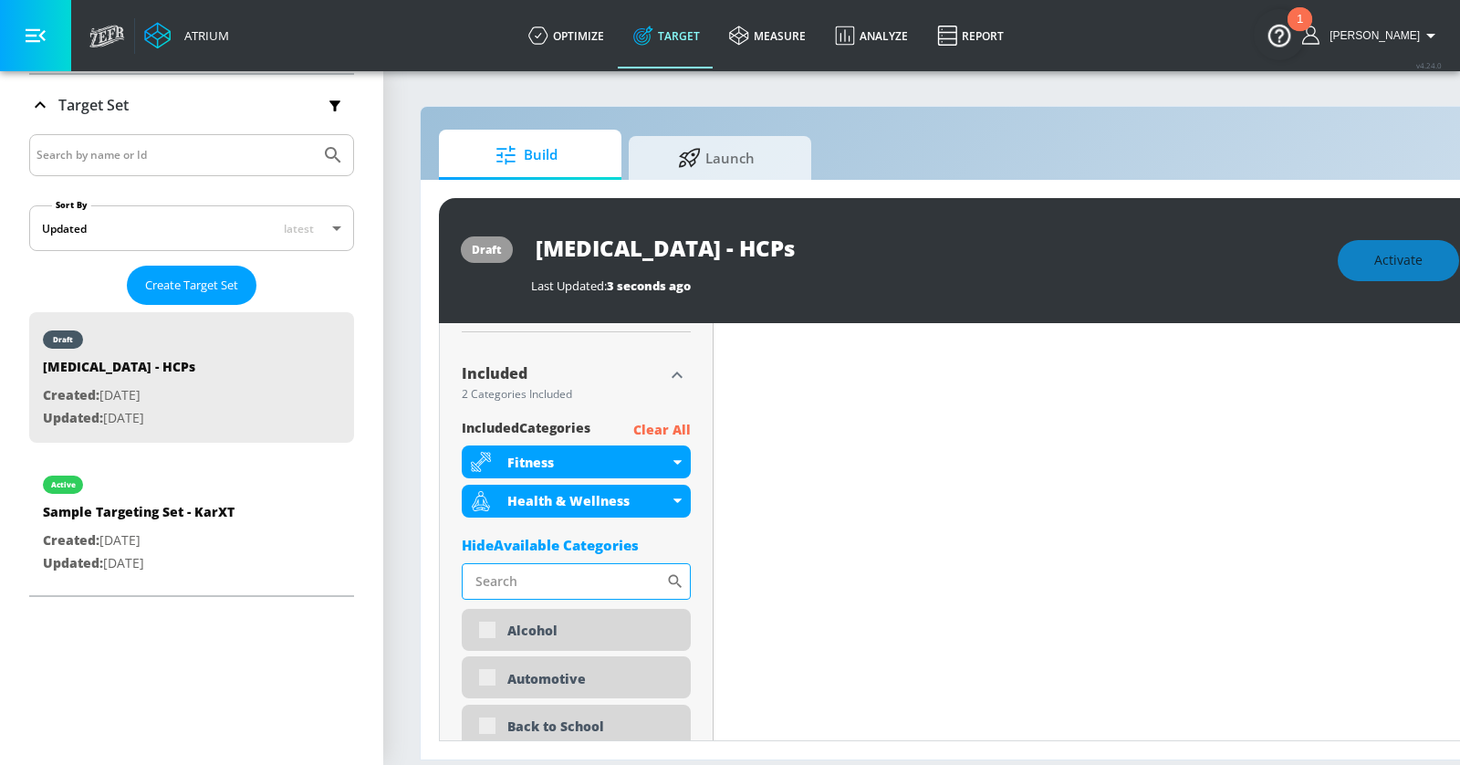
click at [541, 578] on input "Sort By" at bounding box center [564, 581] width 204 height 36
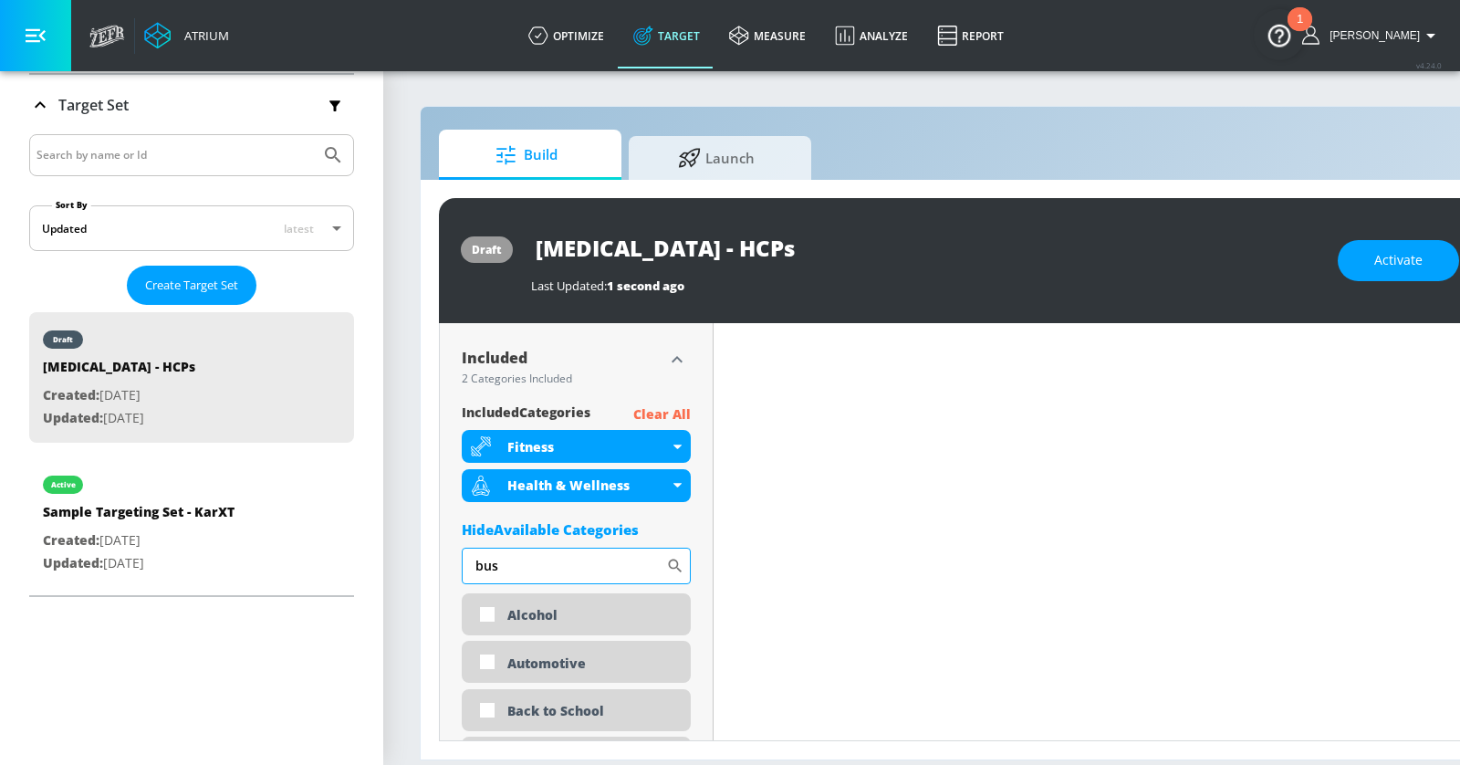
scroll to position [578, 0]
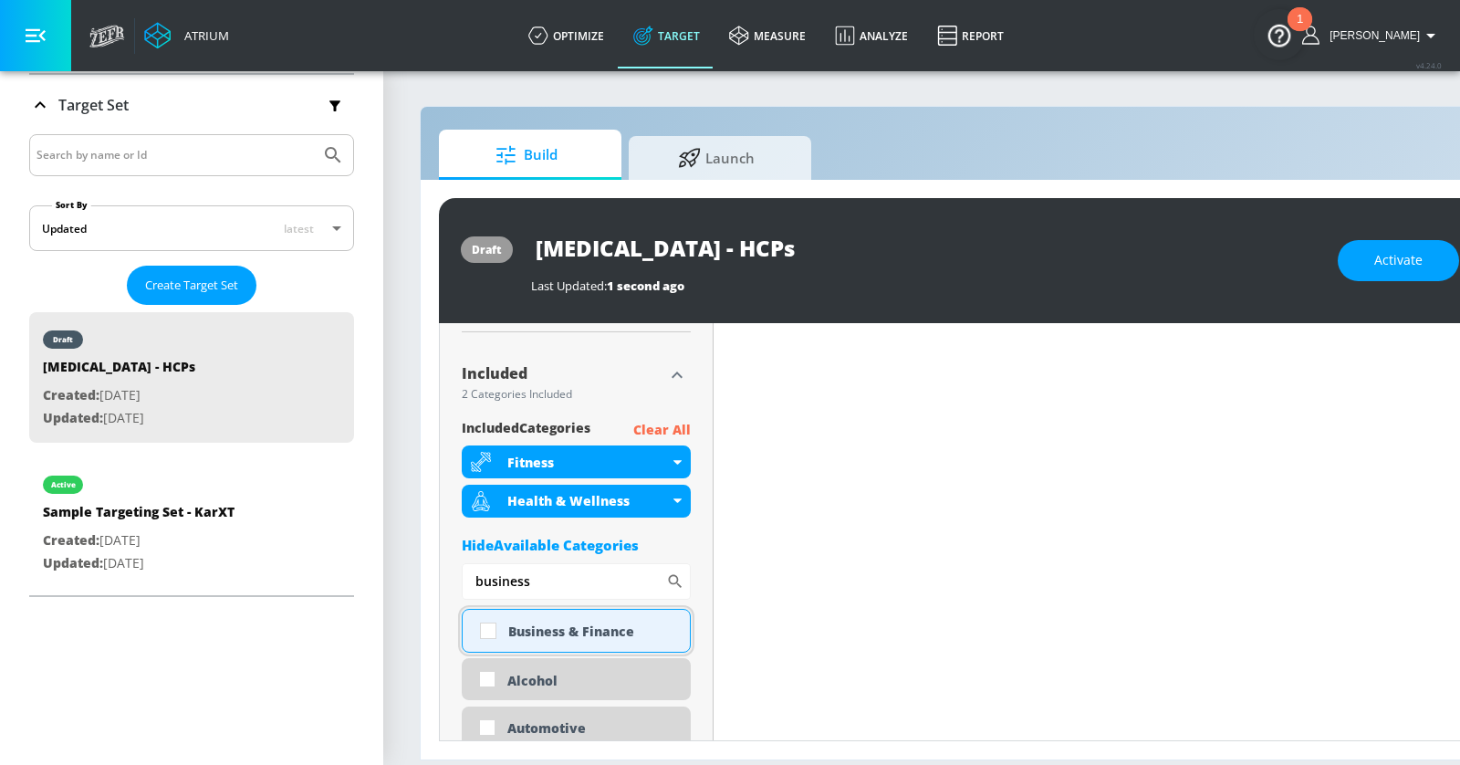
type input "business"
click at [561, 633] on div "Business & Finance" at bounding box center [592, 630] width 168 height 17
checkbox input "true"
click at [535, 570] on input "business" at bounding box center [564, 581] width 204 height 36
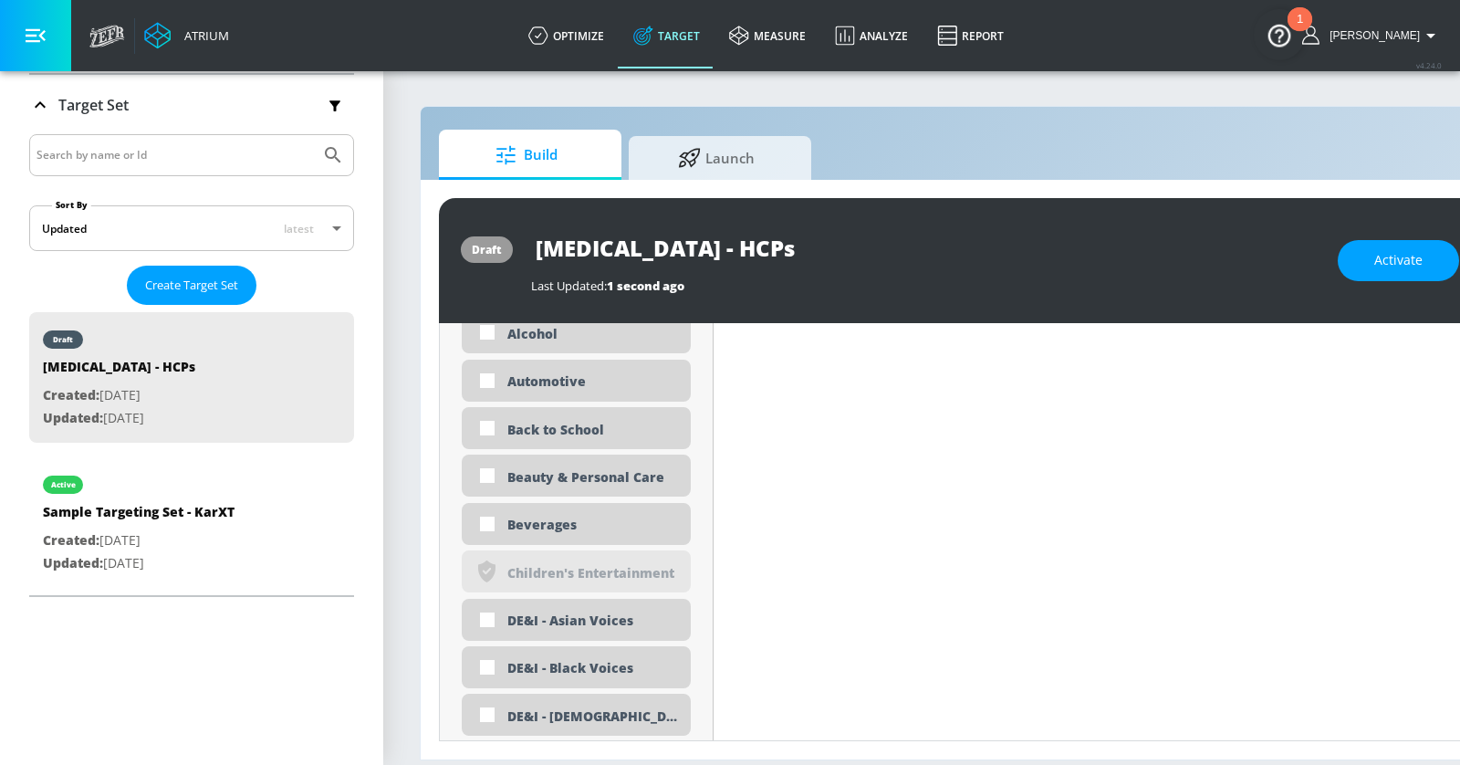
scroll to position [919, 0]
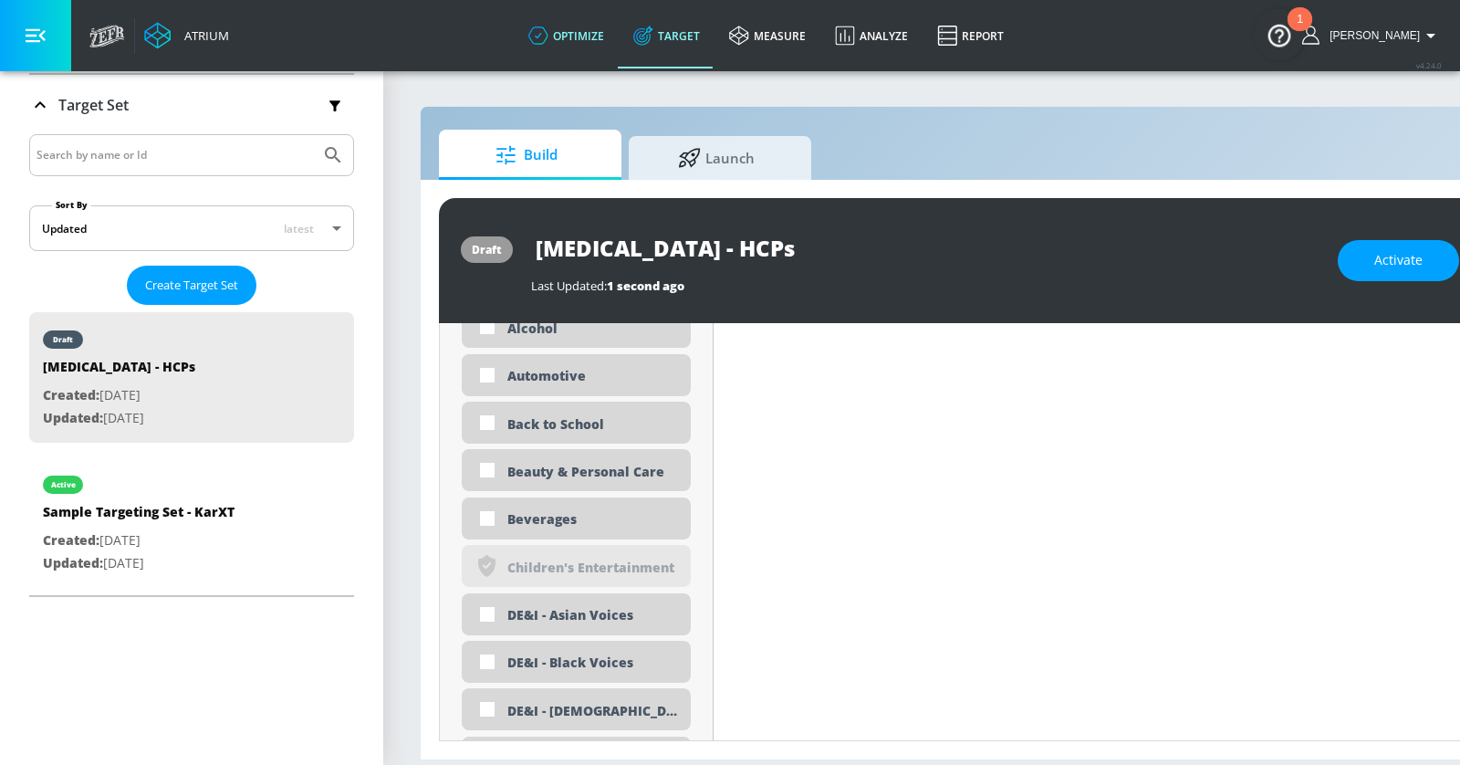
type input "career"
click at [605, 34] on link "optimize" at bounding box center [566, 36] width 105 height 66
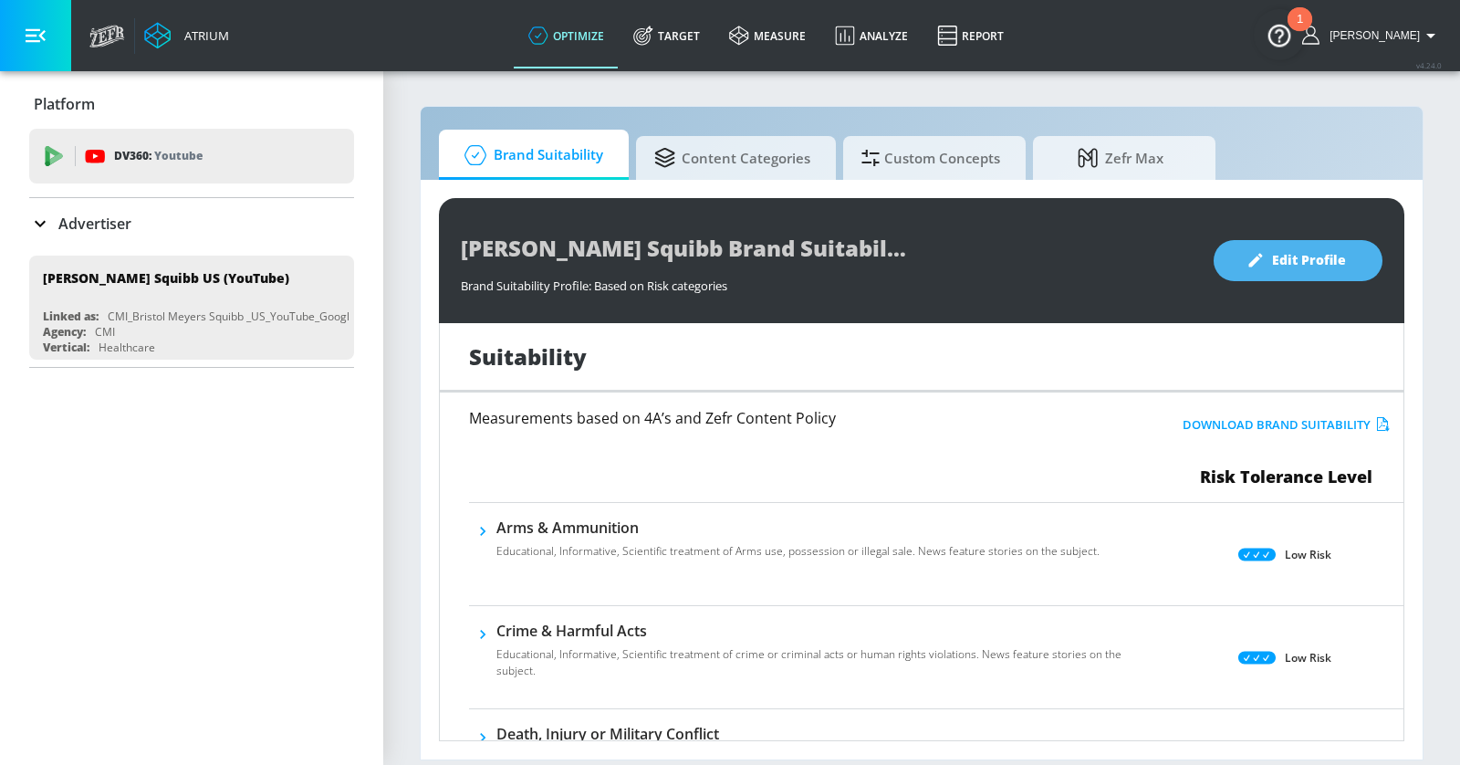
click at [1259, 241] on button "Edit Profile" at bounding box center [1297, 260] width 169 height 41
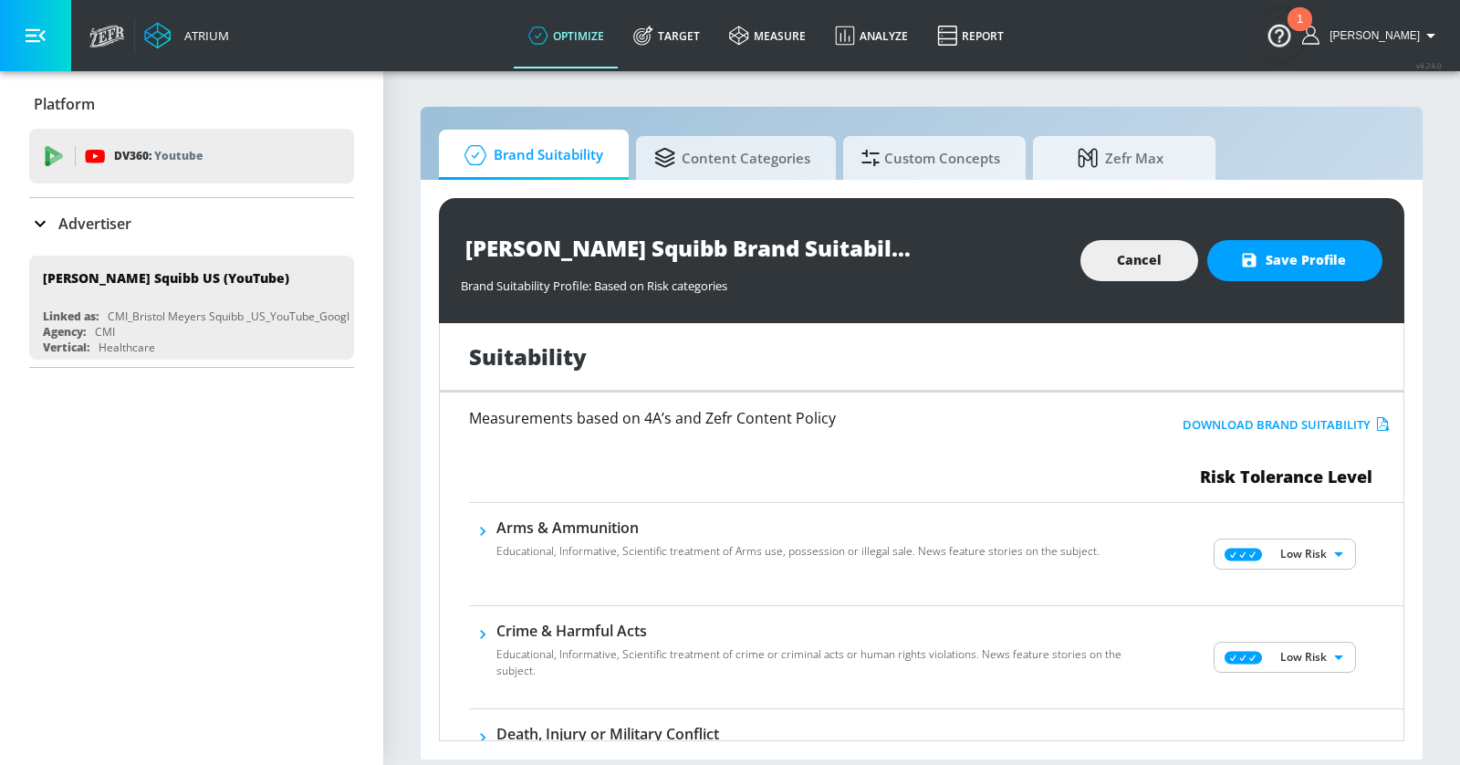
click at [744, 158] on span "Content Categories" at bounding box center [732, 158] width 156 height 44
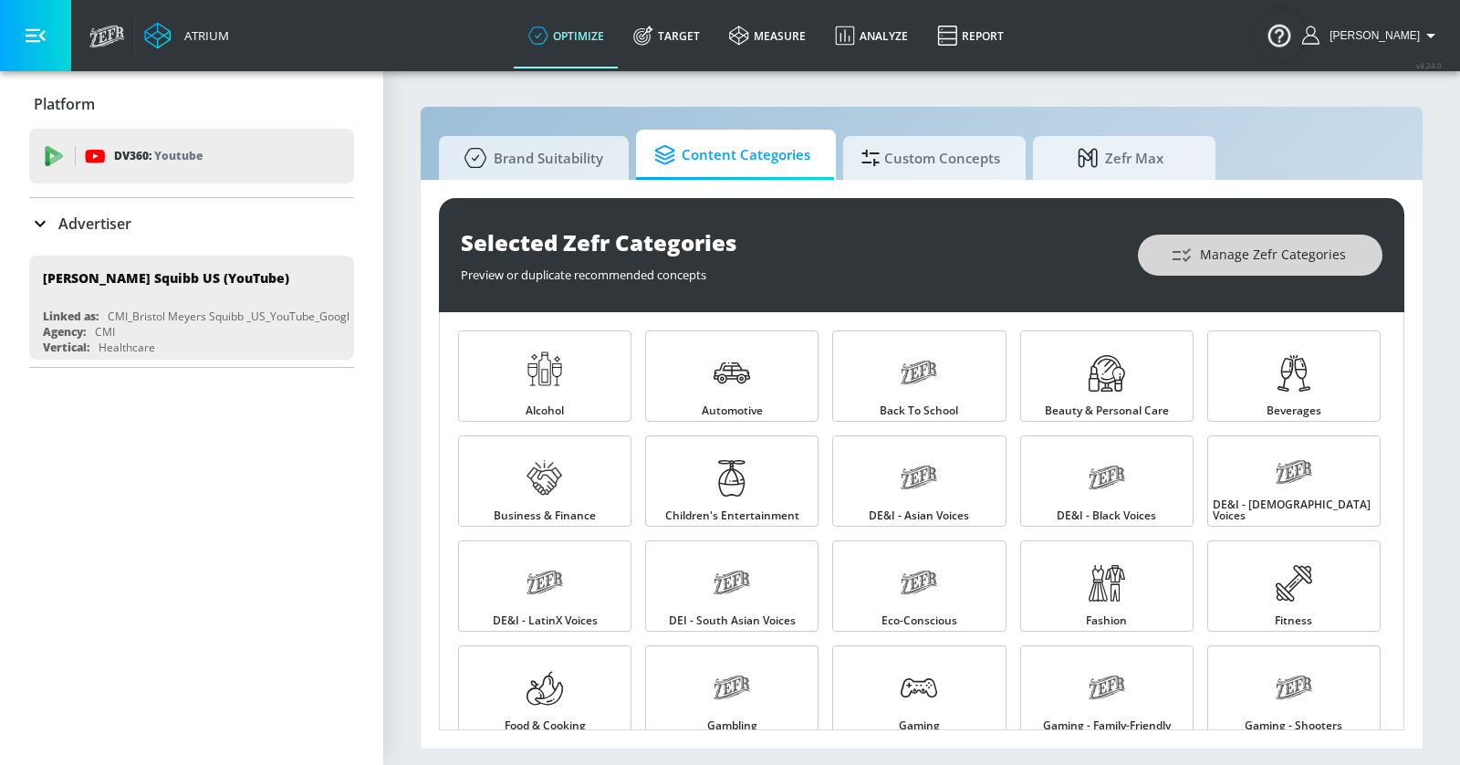
click at [1220, 260] on span "Manage Zefr Categories" at bounding box center [1260, 255] width 172 height 23
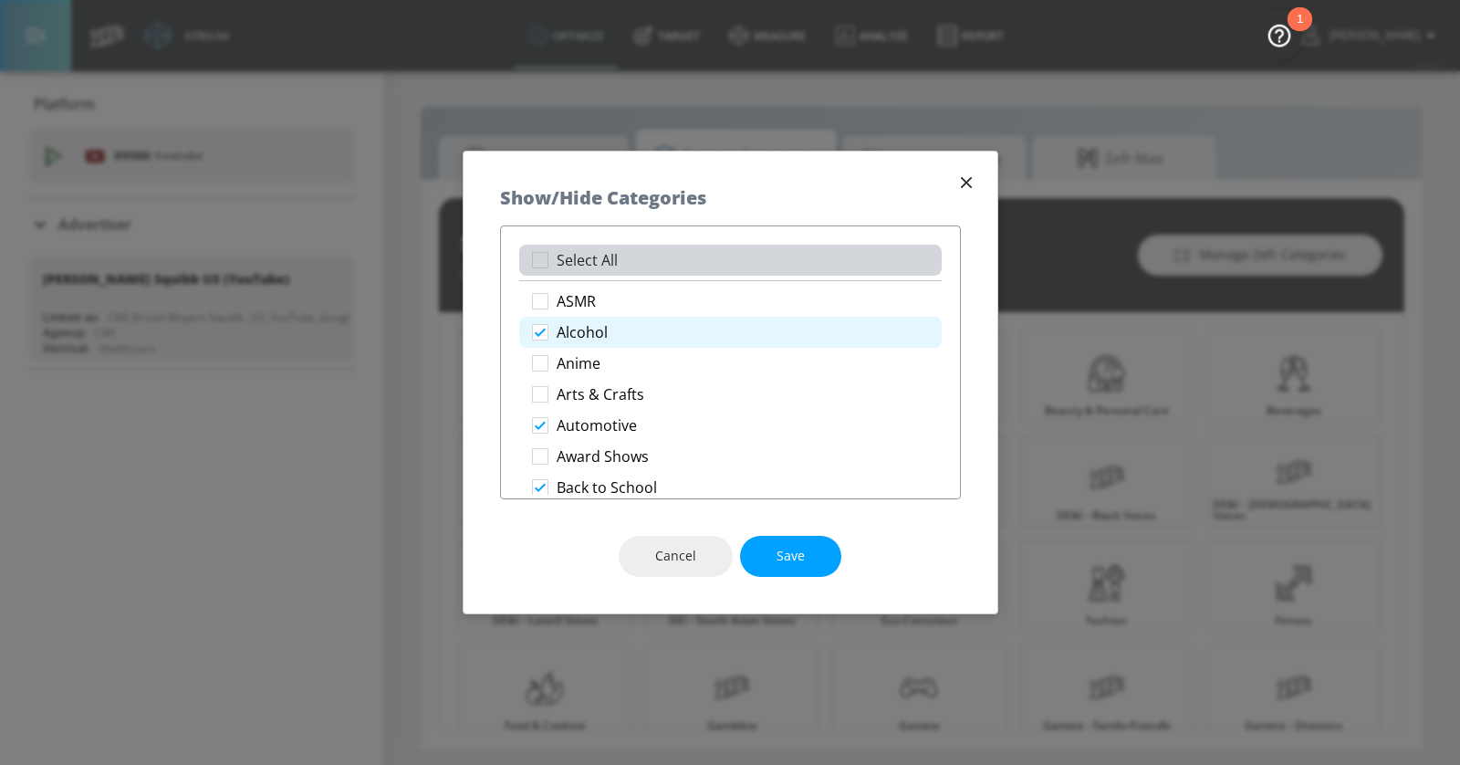
drag, startPoint x: 627, startPoint y: 259, endPoint x: 678, endPoint y: 325, distance: 83.2
click at [627, 259] on li "Select All" at bounding box center [730, 260] width 422 height 31
checkbox input "true"
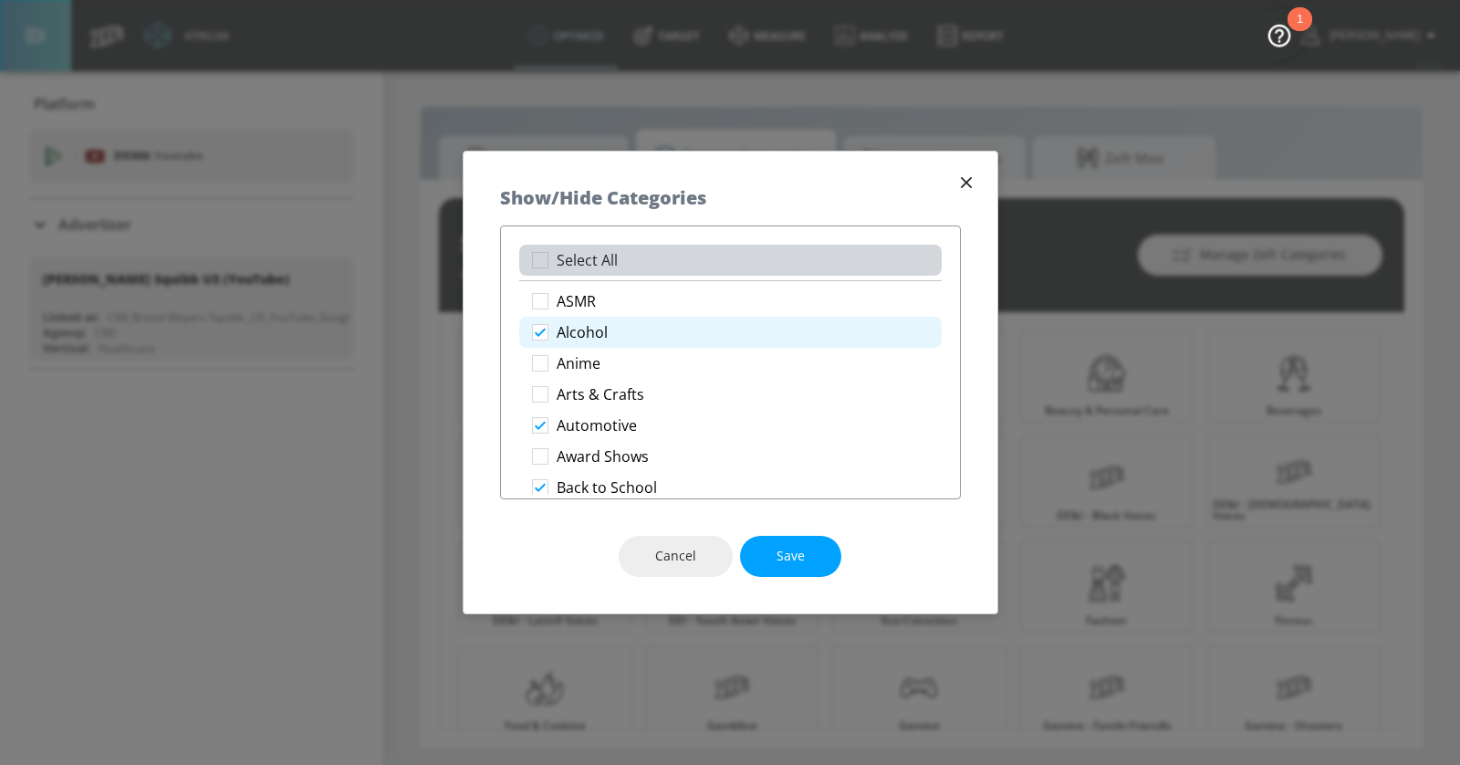
checkbox input "true"
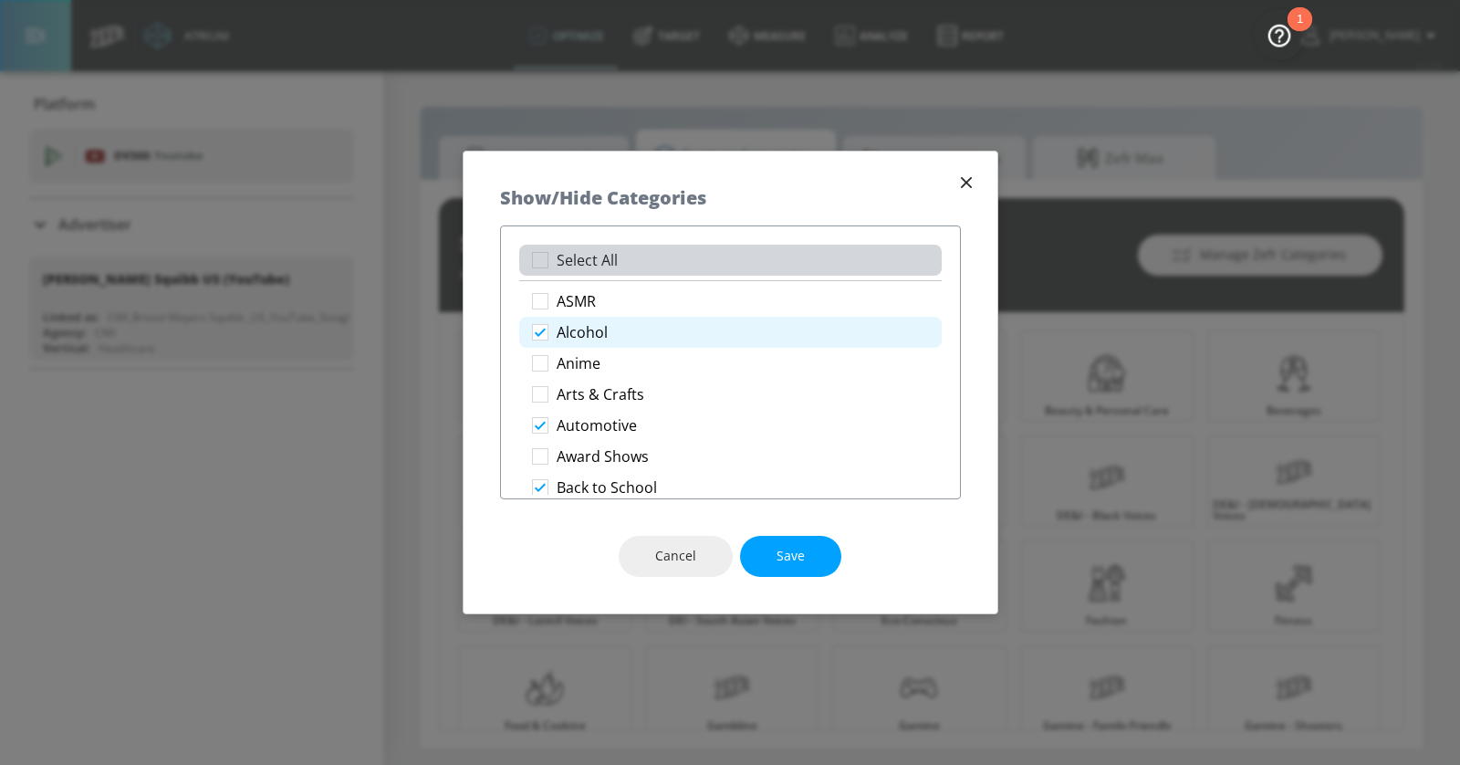
checkbox input "true"
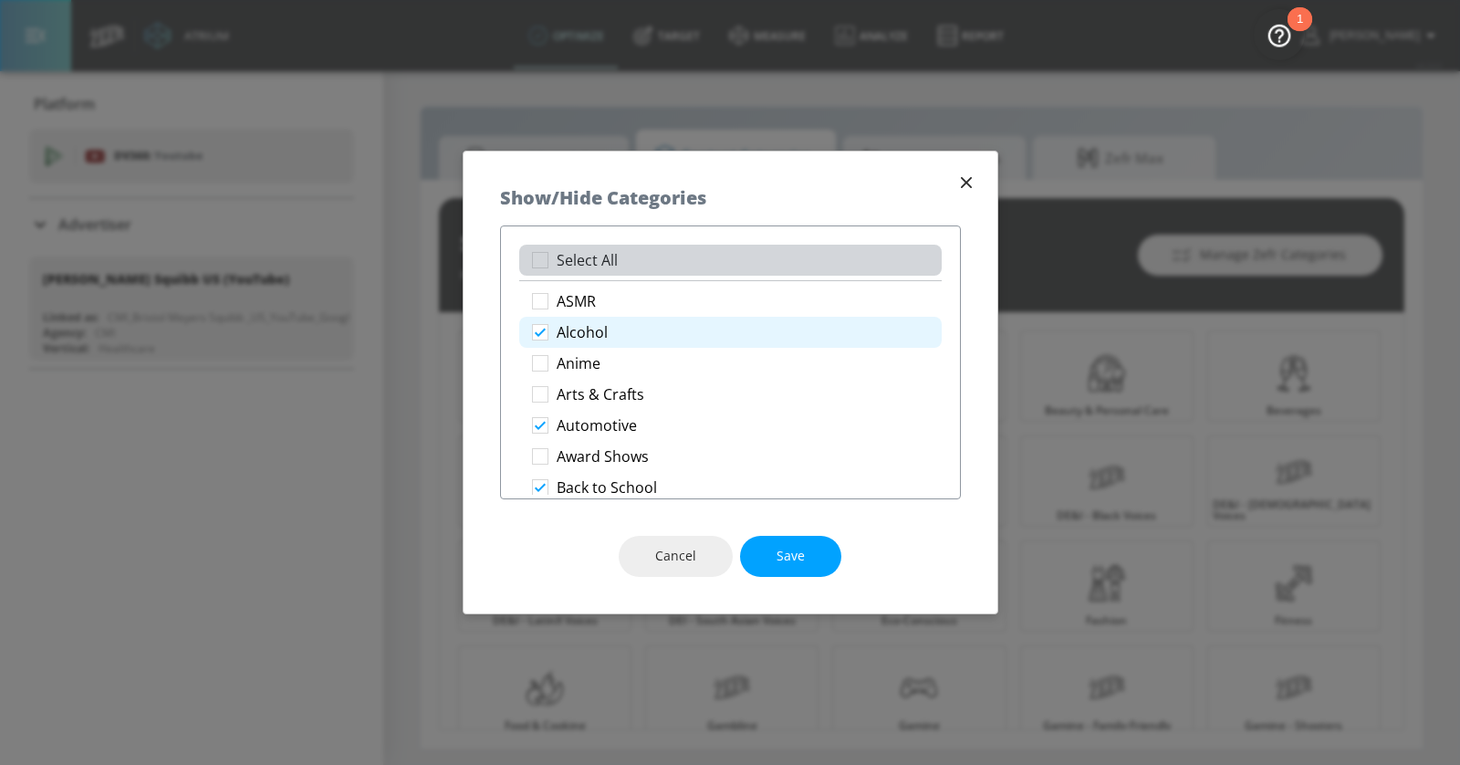
checkbox input "true"
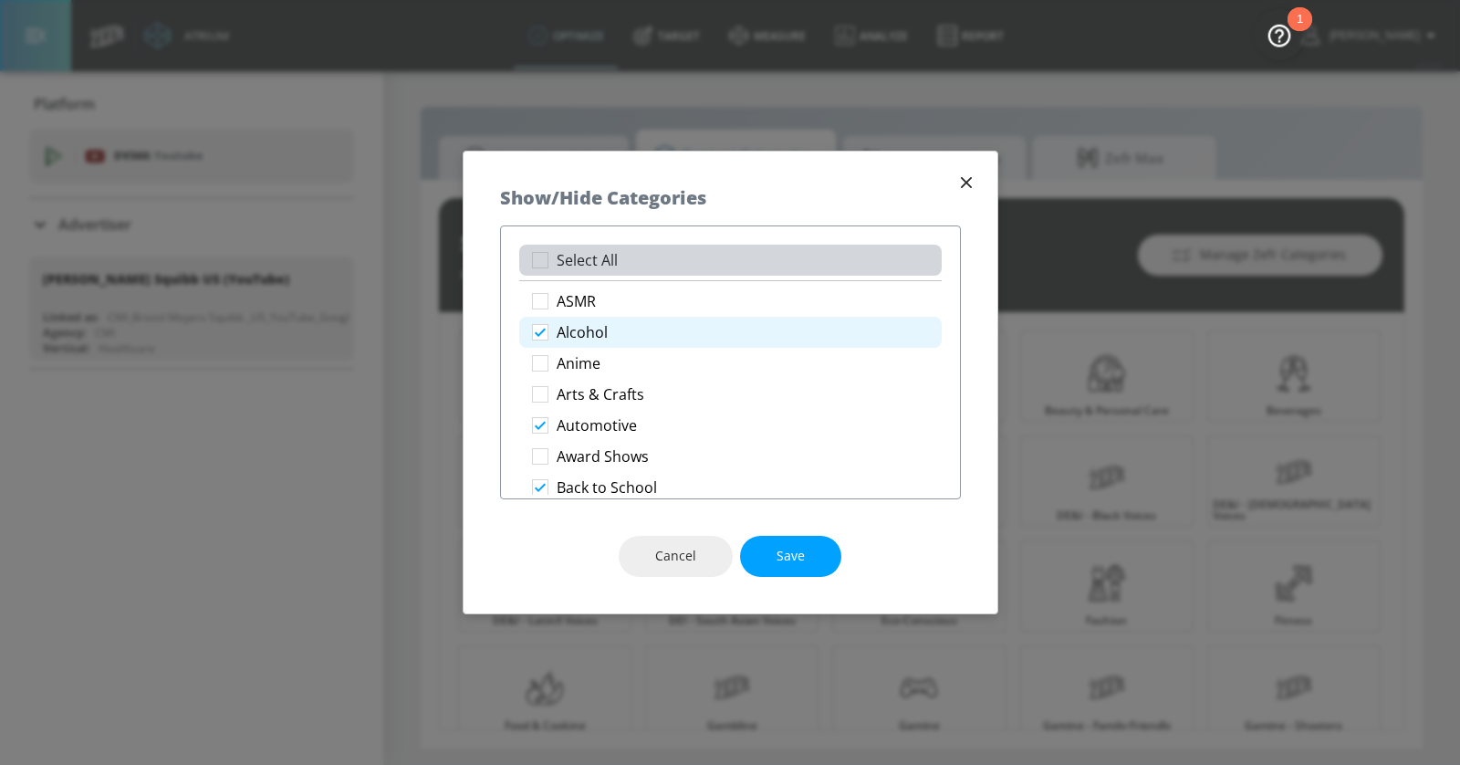
checkbox input "true"
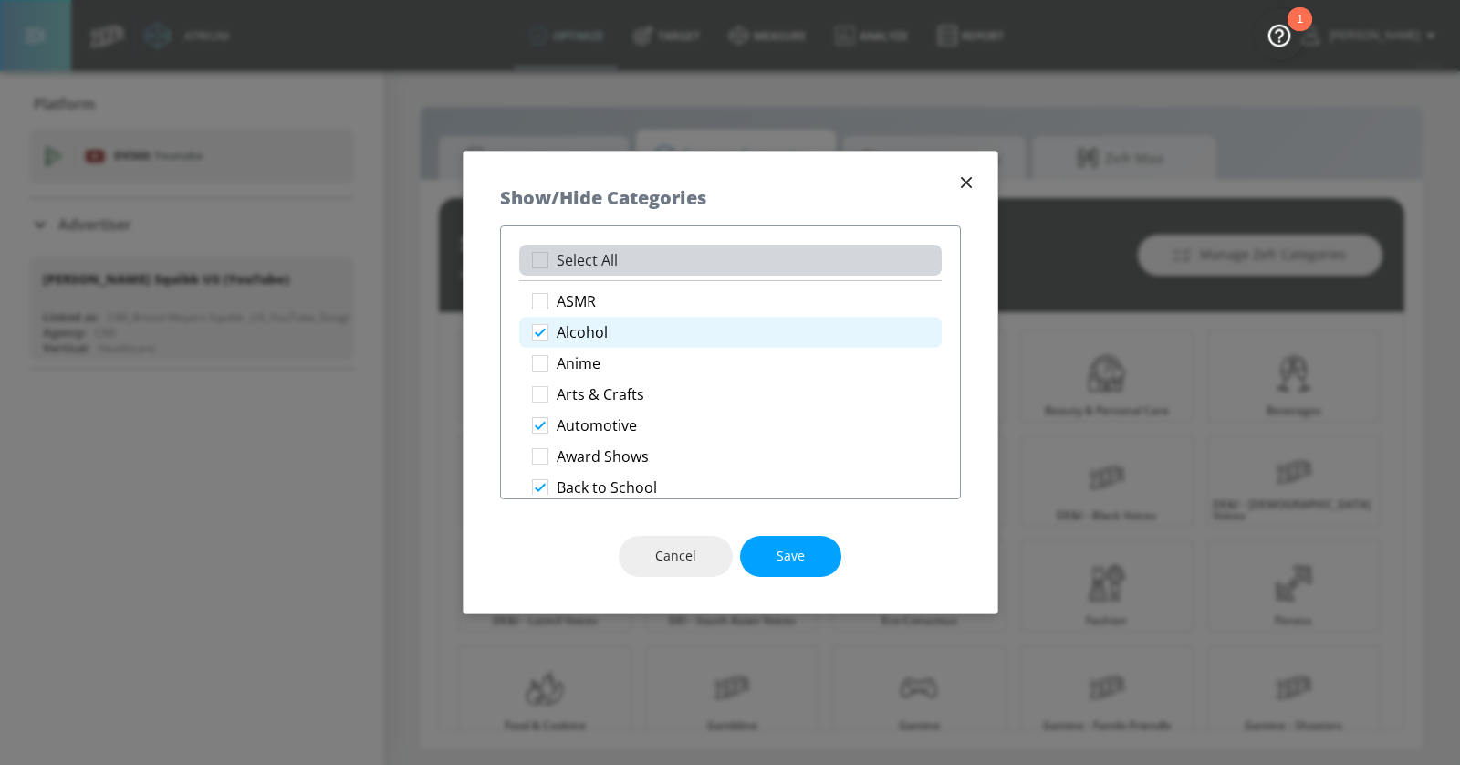
checkbox input "true"
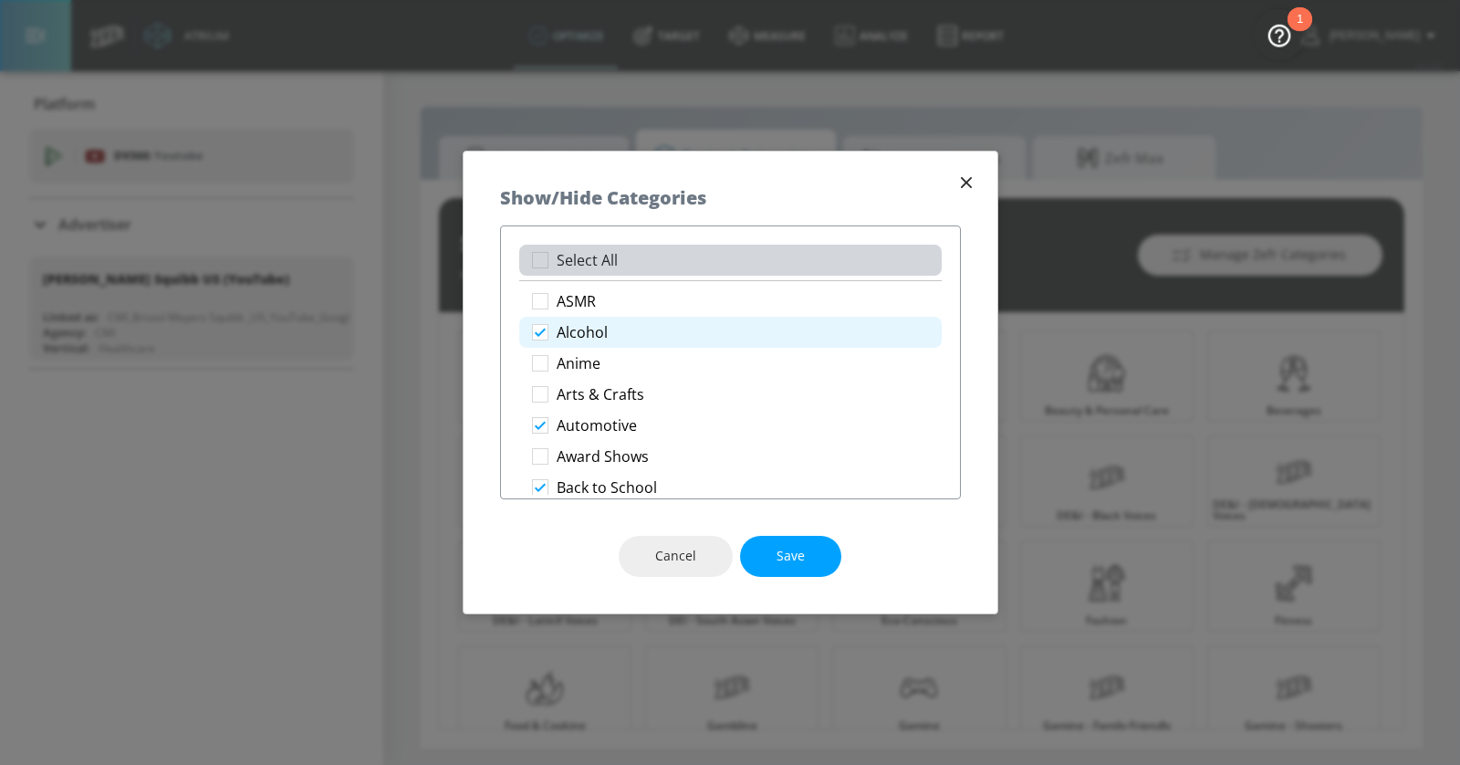
checkbox input "true"
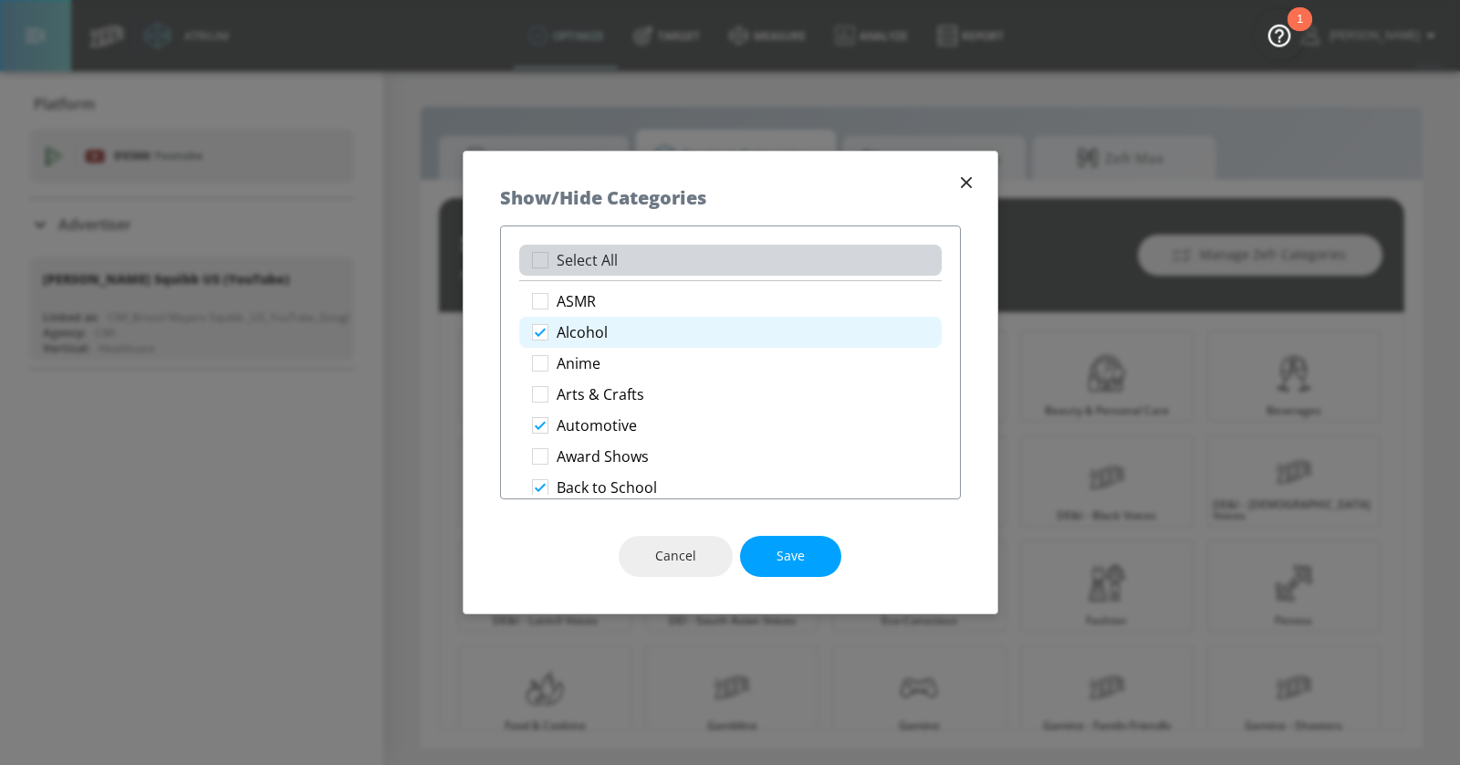
checkbox input "true"
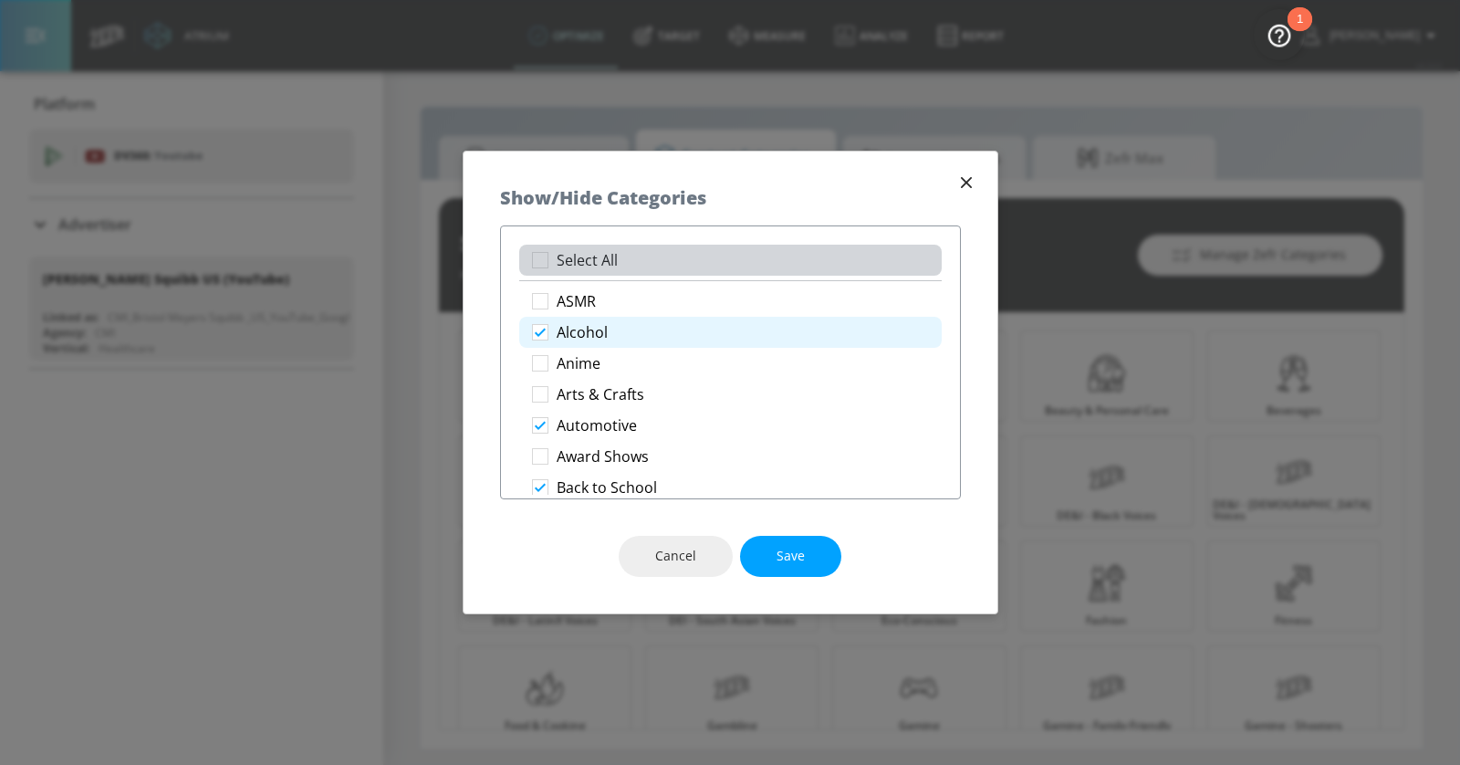
checkbox input "true"
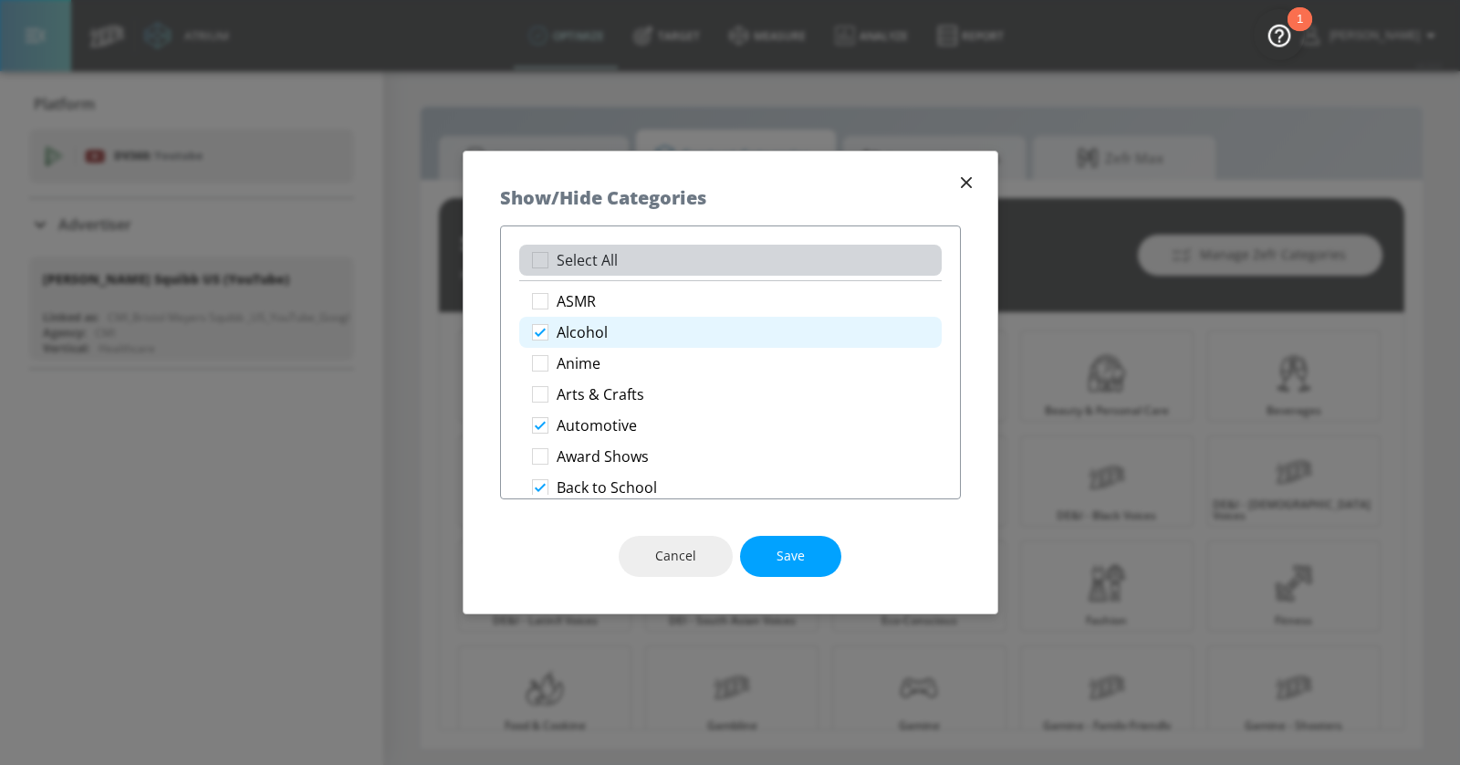
checkbox input "true"
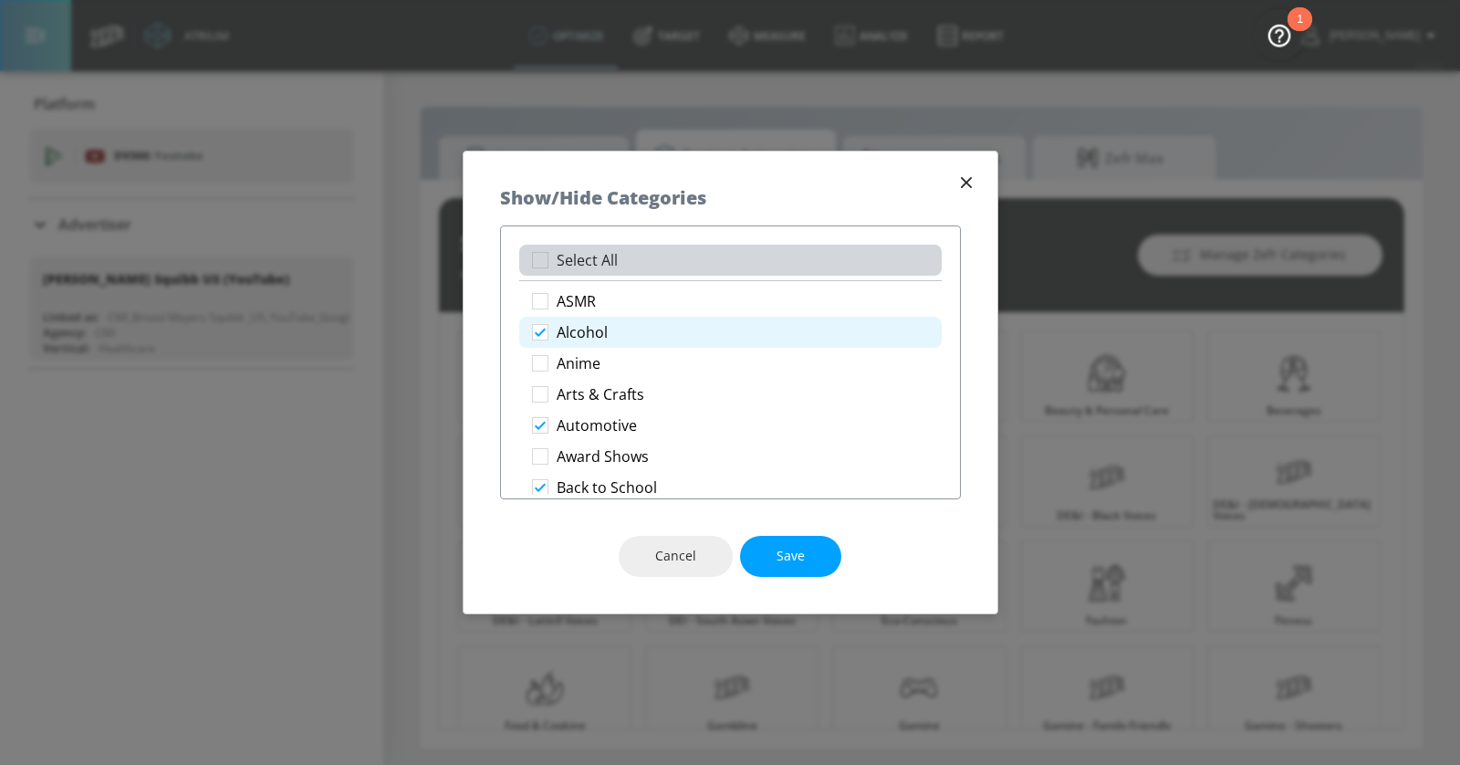
checkbox input "true"
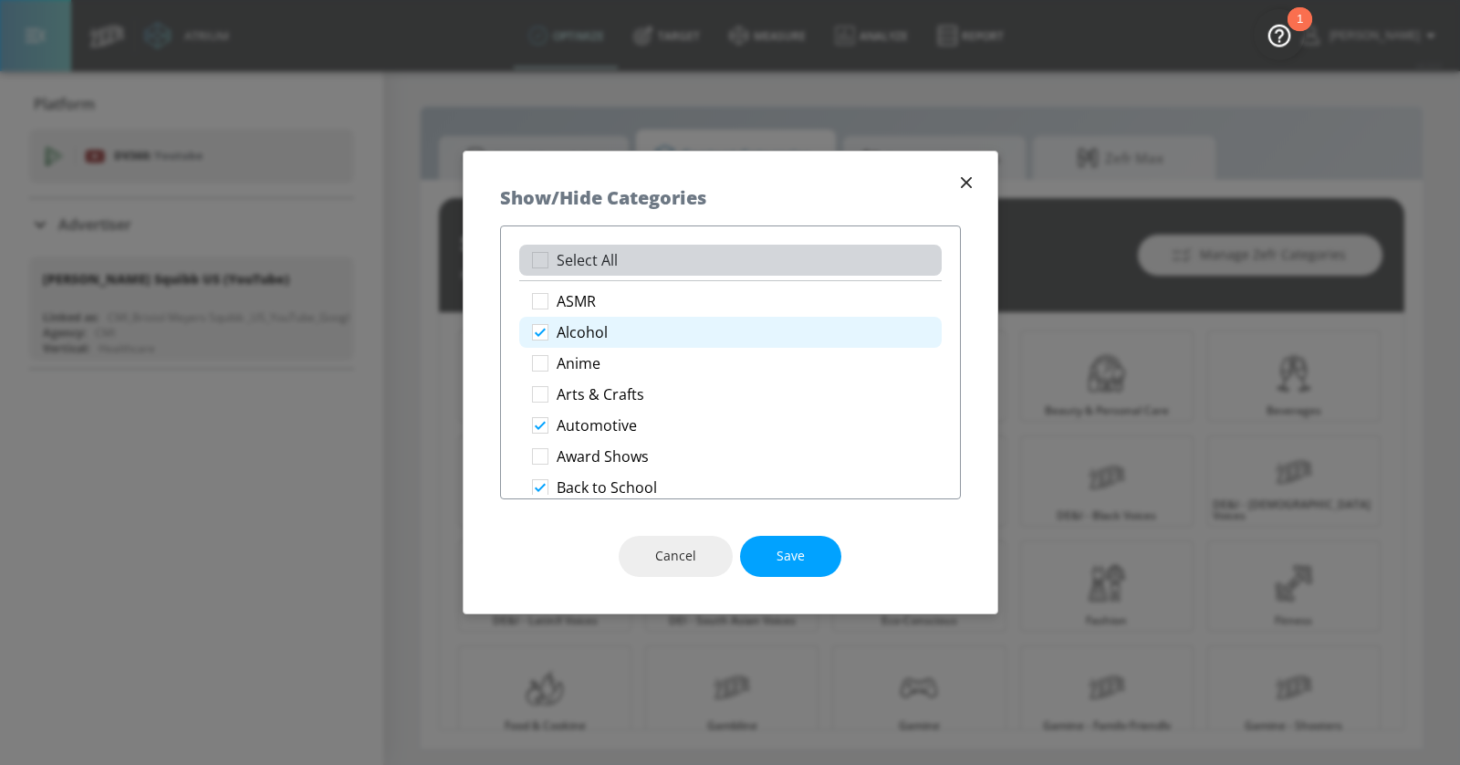
checkbox input "true"
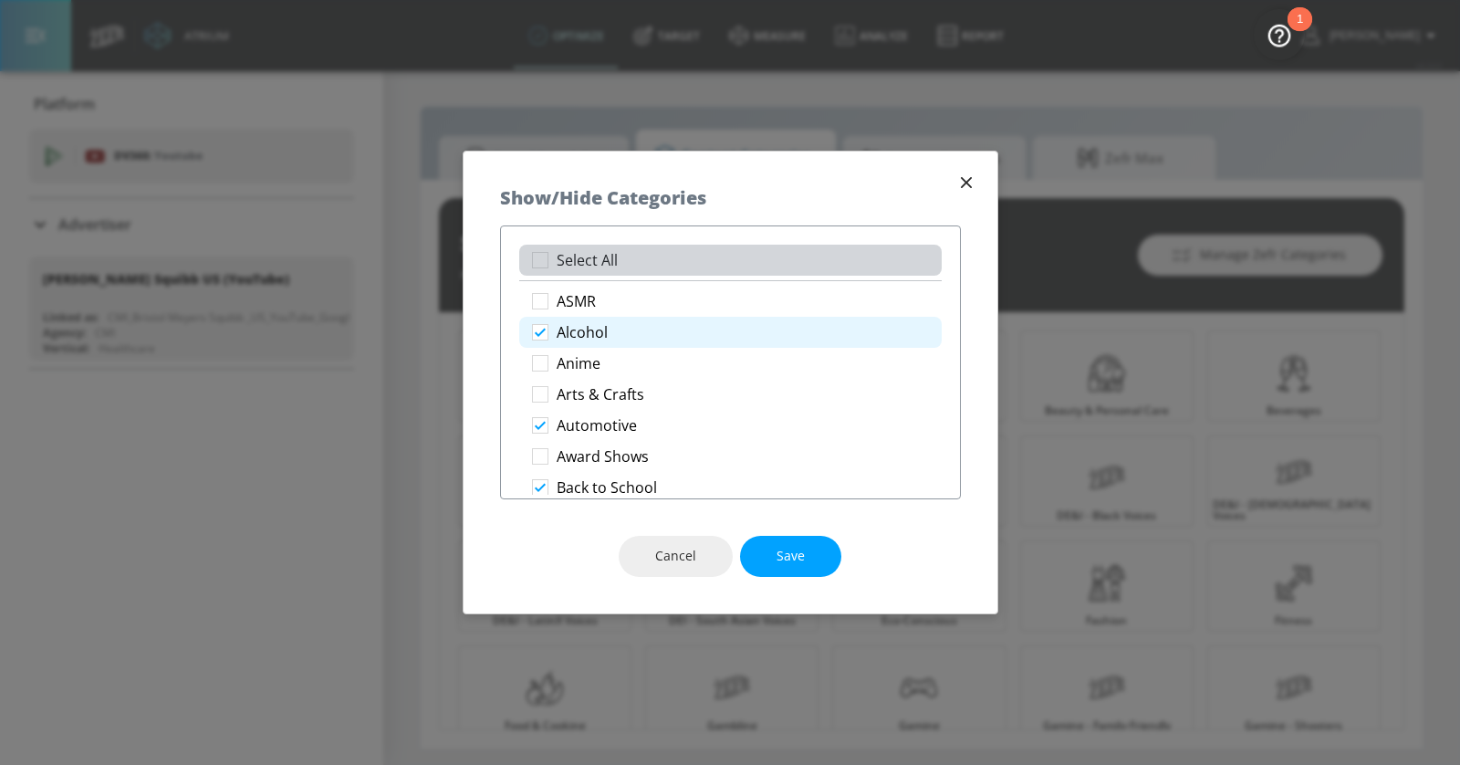
checkbox input "true"
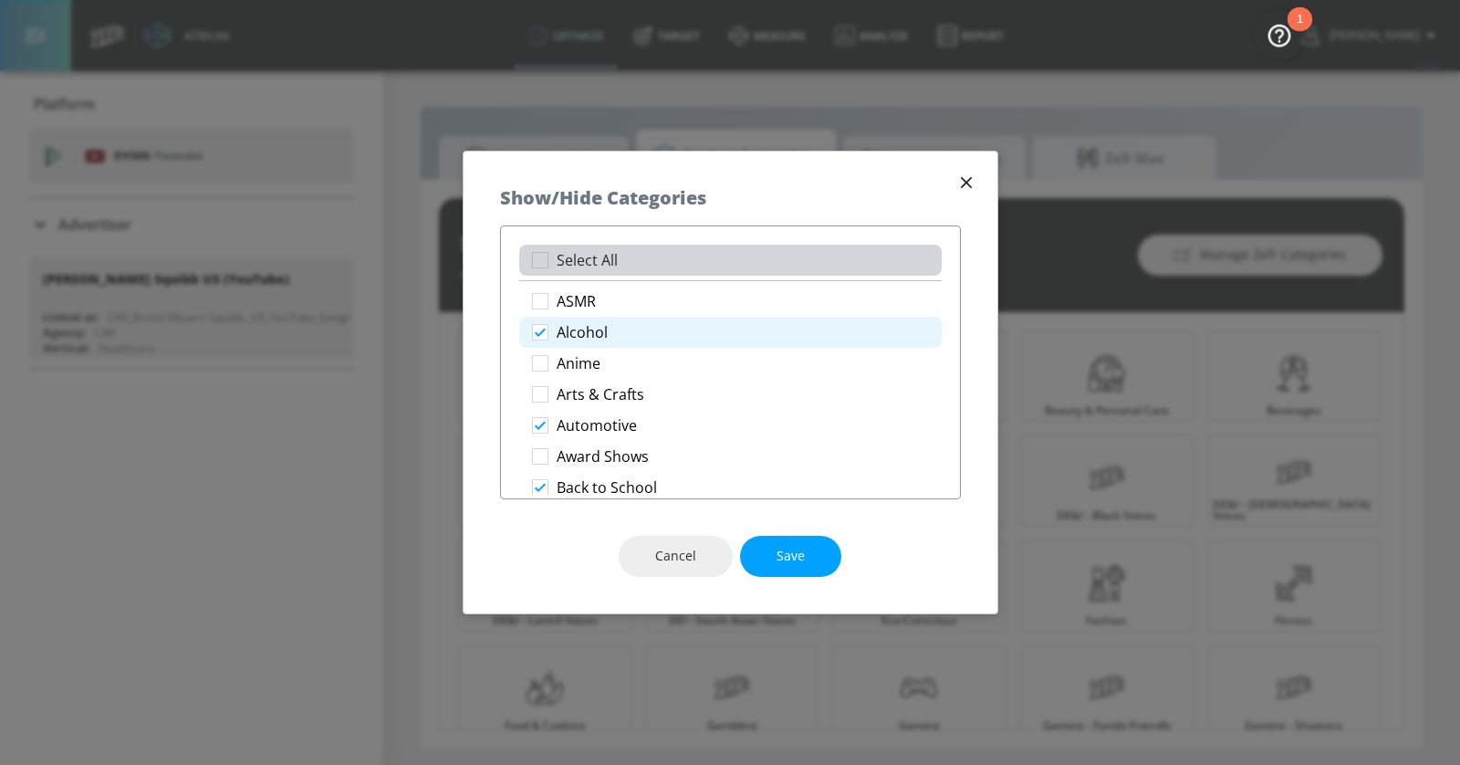
checkbox input "true"
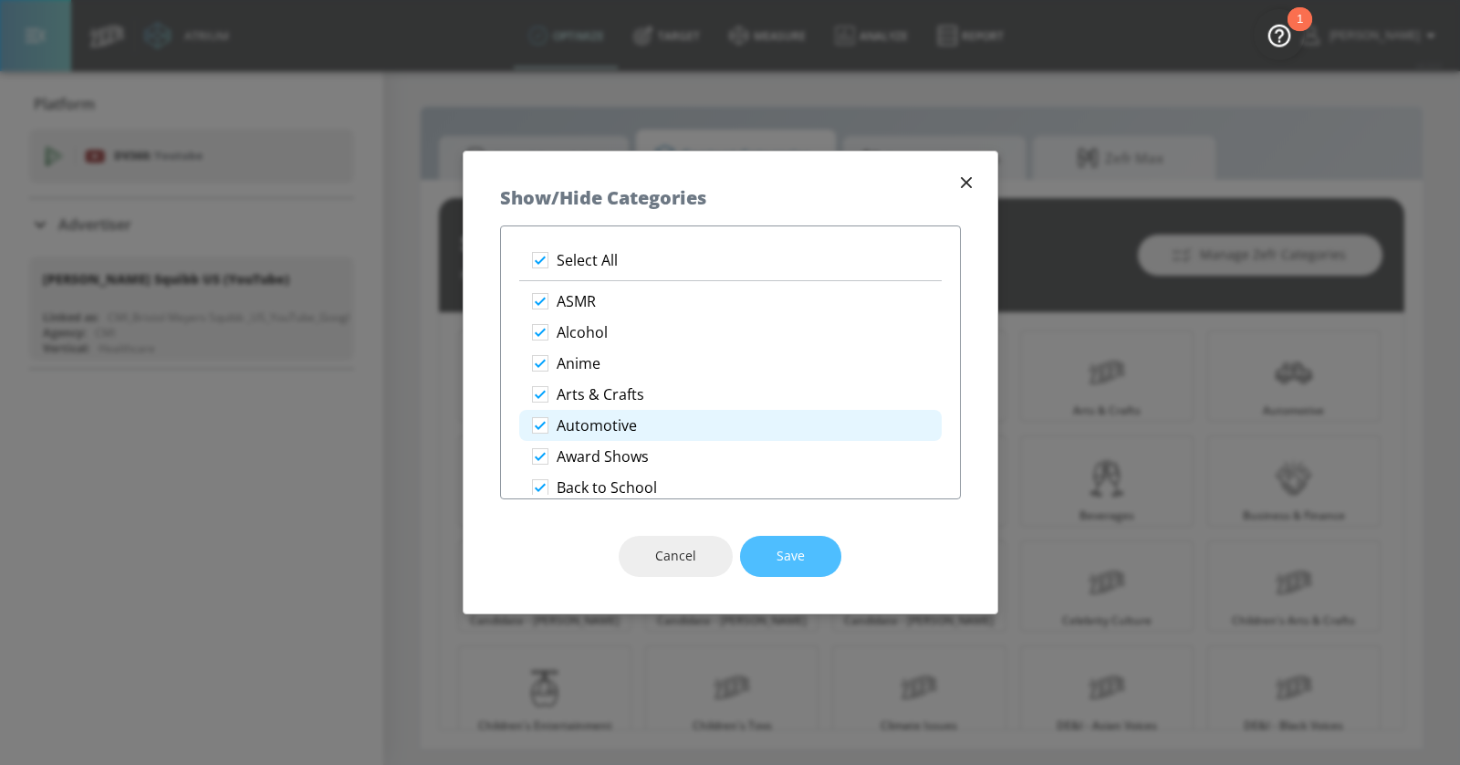
drag, startPoint x: 821, startPoint y: 553, endPoint x: 736, endPoint y: 437, distance: 143.6
click at [821, 553] on button "Save" at bounding box center [790, 556] width 101 height 41
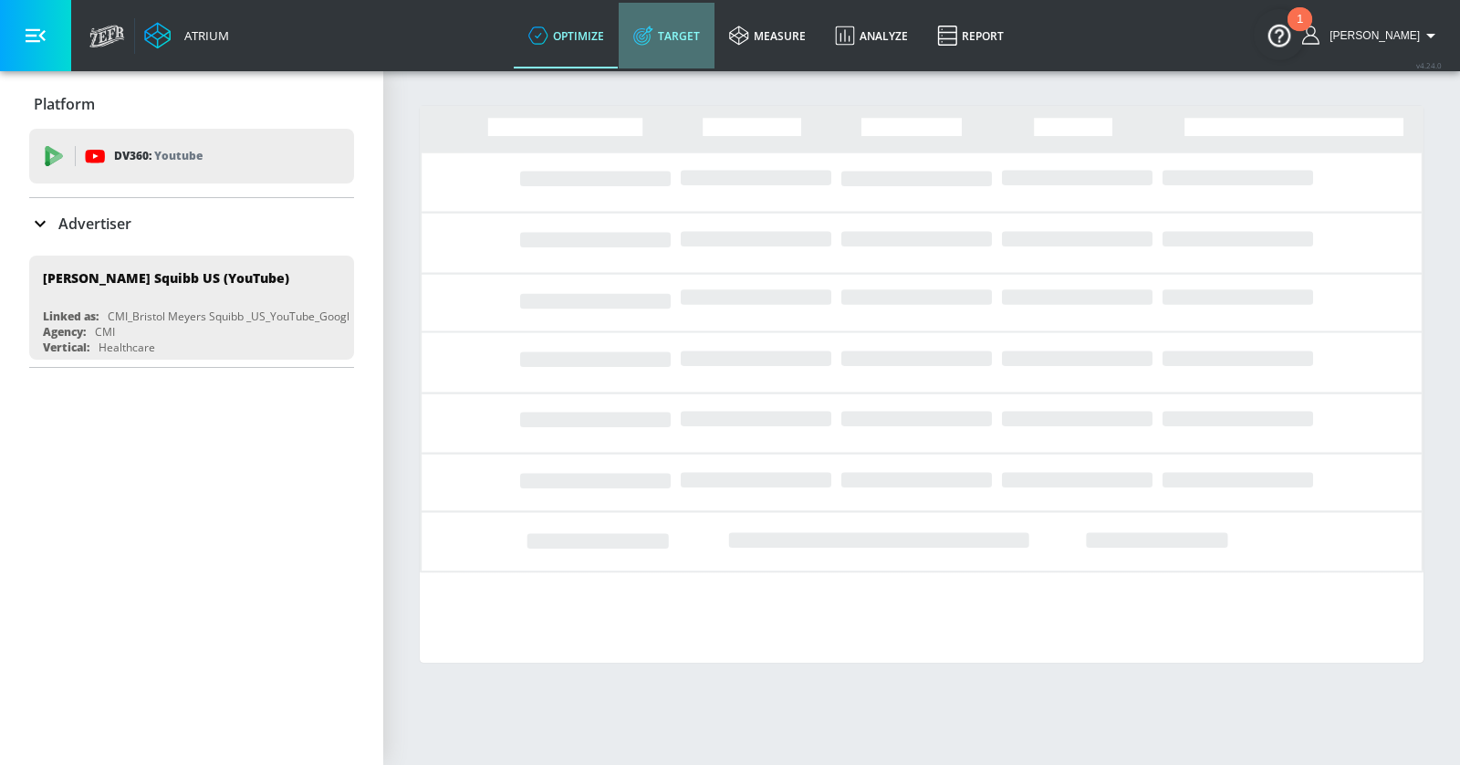
click at [707, 38] on link "Target" at bounding box center [667, 36] width 96 height 66
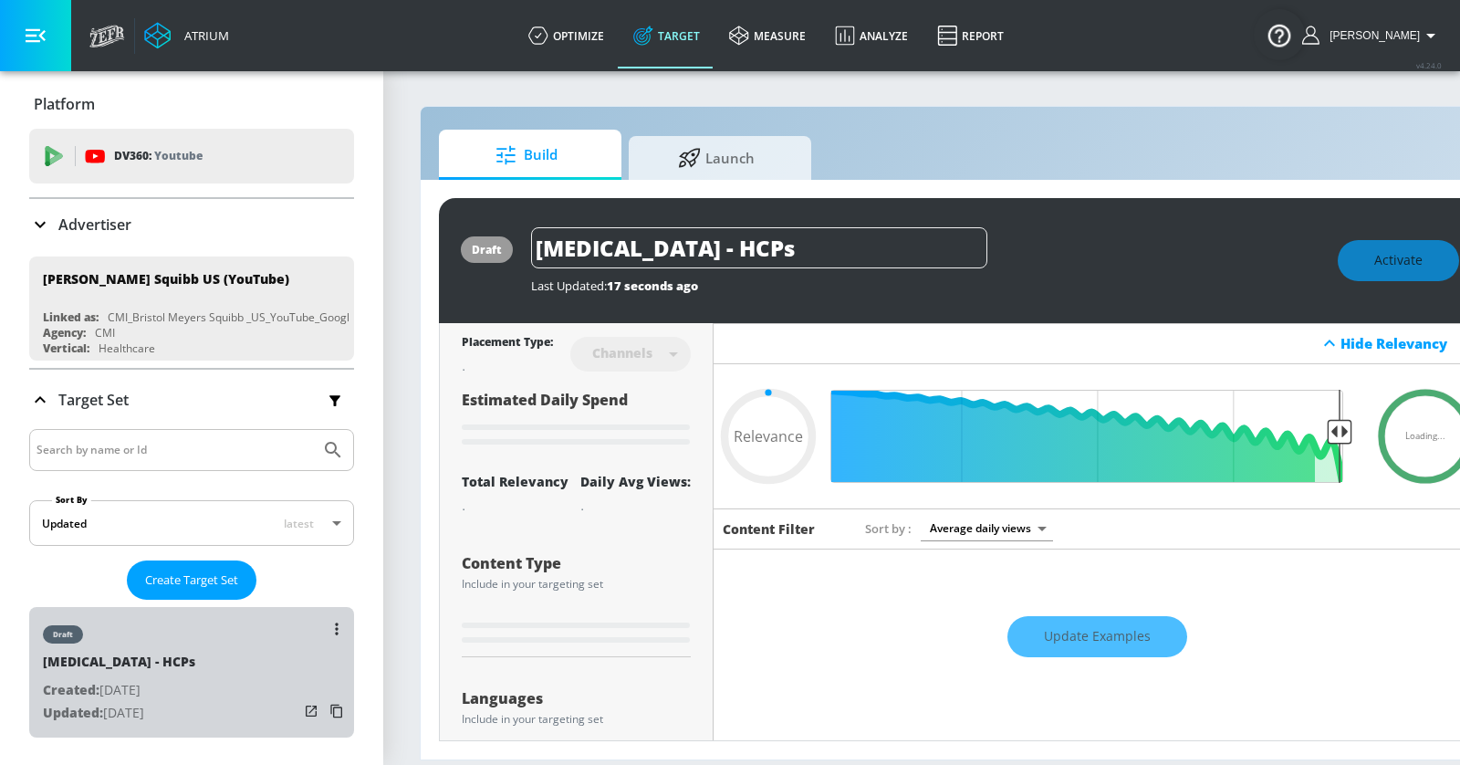
click at [209, 712] on div "draft [MEDICAL_DATA] - HCPs Created: [DATE] Updated: [DATE]" at bounding box center [191, 672] width 325 height 130
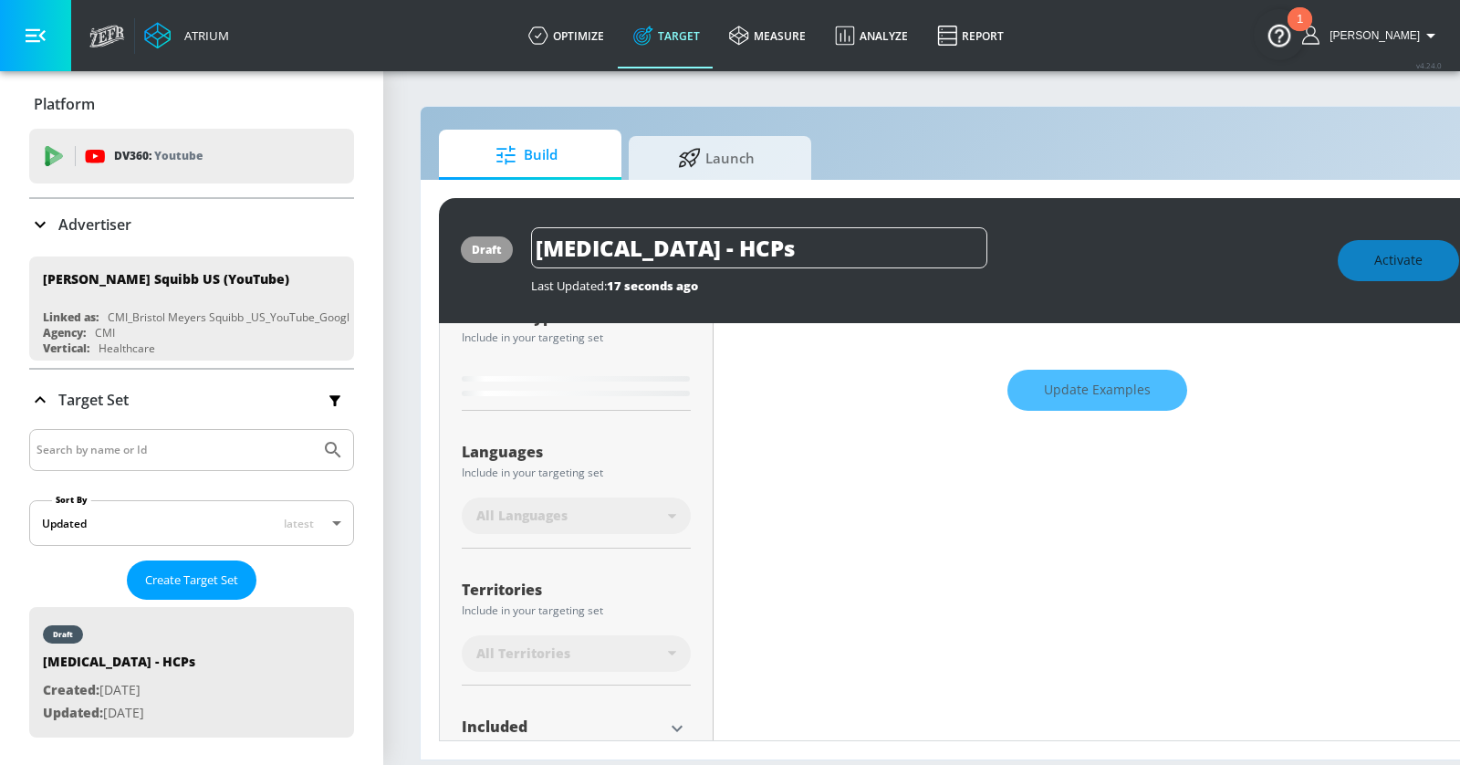
type input "0.6"
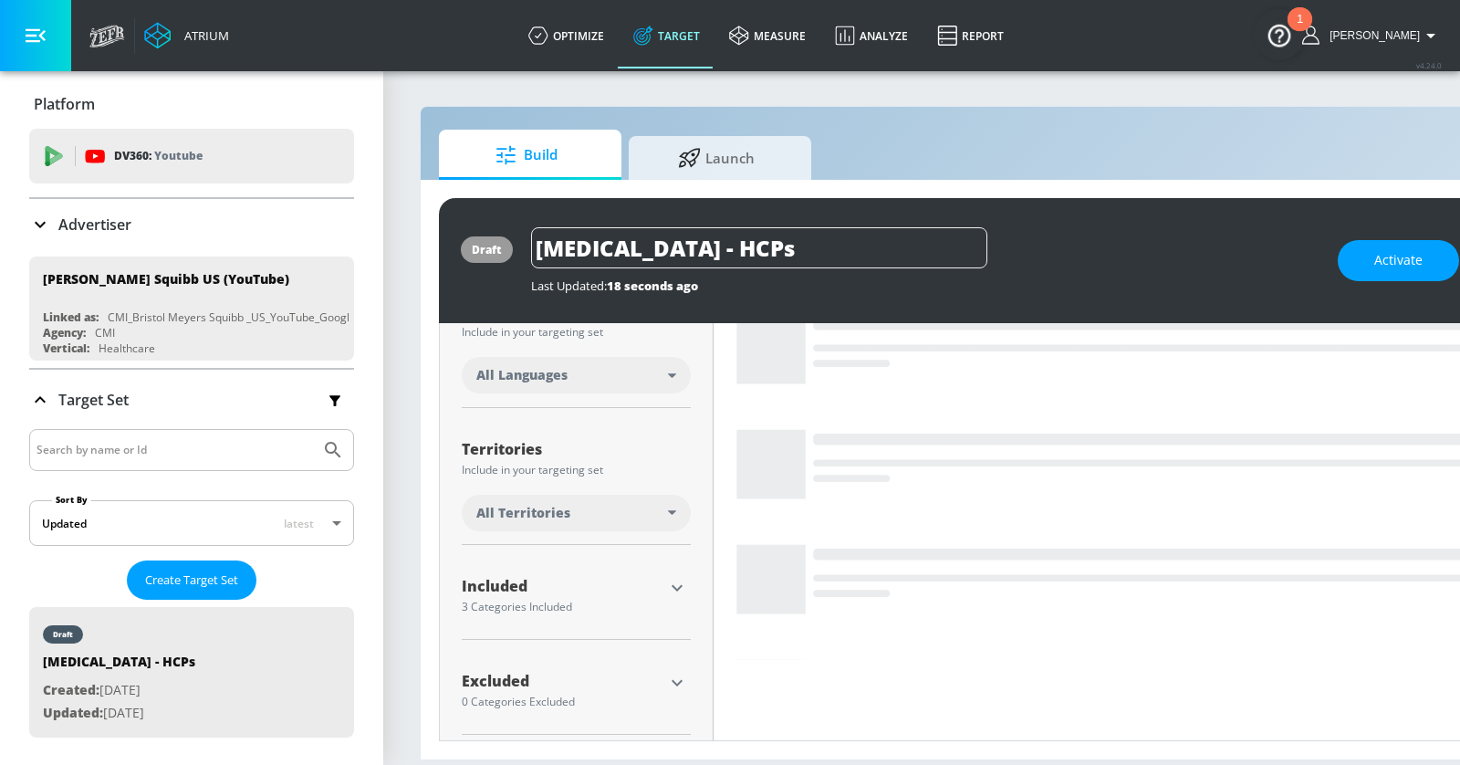
scroll to position [367, 0]
click at [673, 575] on icon "button" at bounding box center [677, 586] width 22 height 22
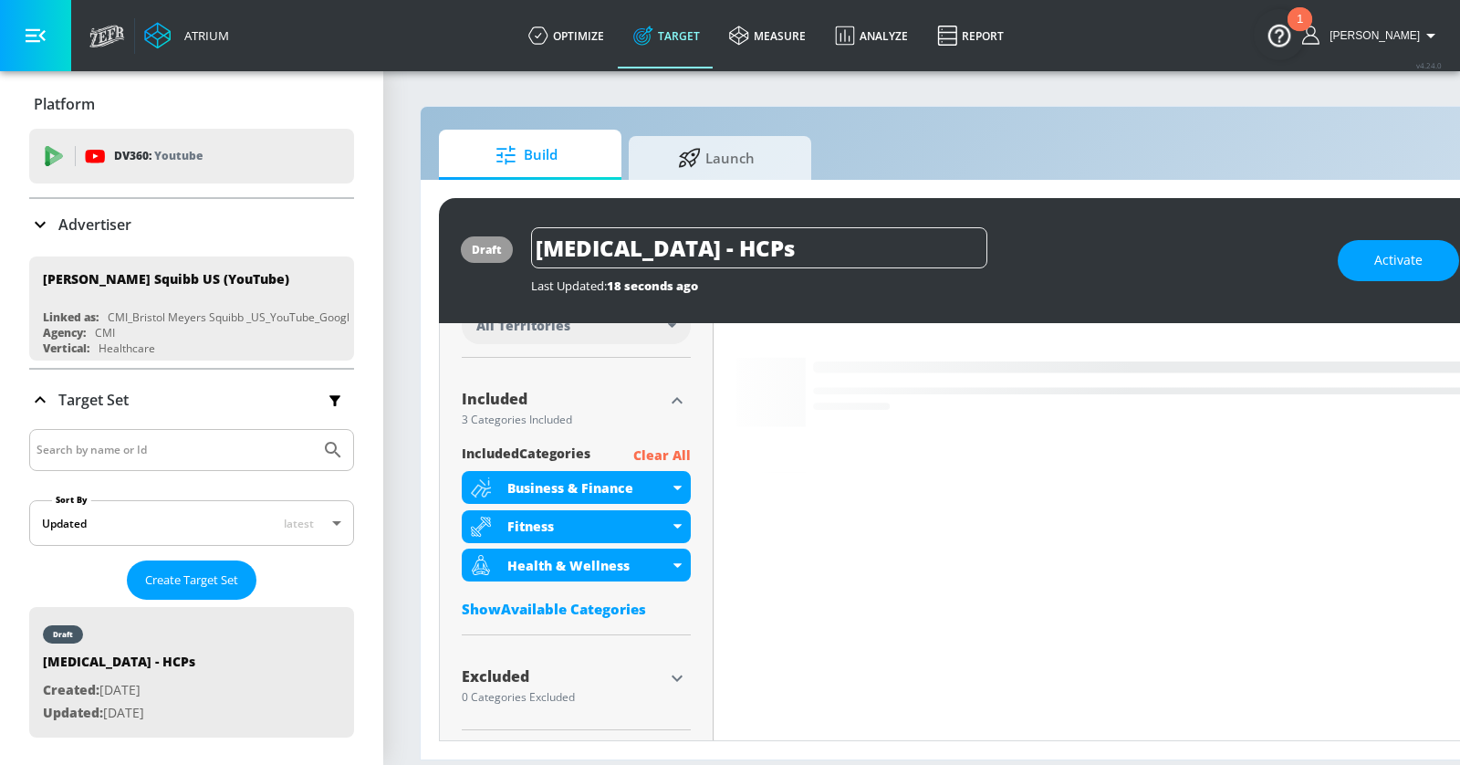
scroll to position [554, 0]
drag, startPoint x: 554, startPoint y: 597, endPoint x: 557, endPoint y: 609, distance: 13.1
click at [554, 598] on div "Show Available Categories" at bounding box center [576, 607] width 229 height 18
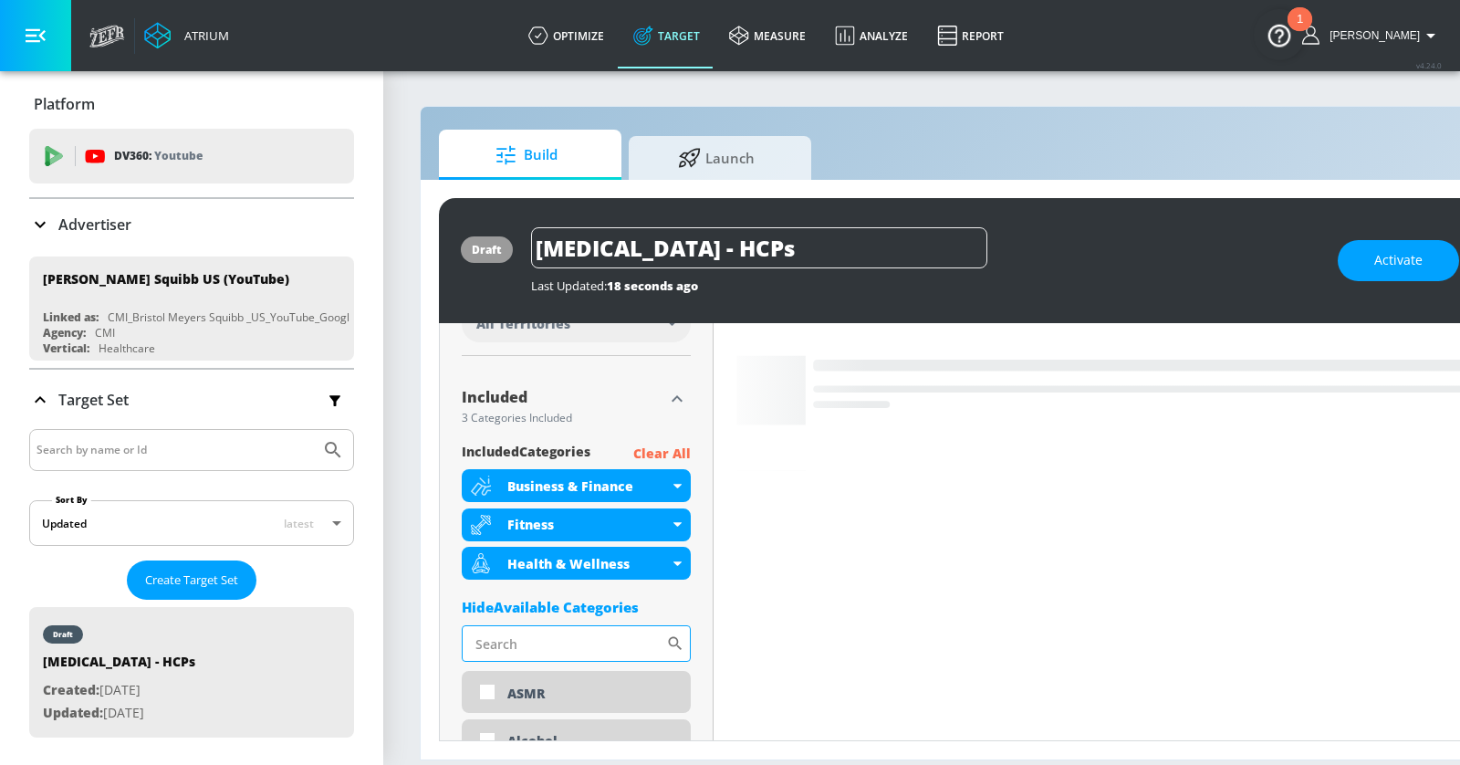
click at [555, 637] on input "Sort By" at bounding box center [564, 643] width 204 height 36
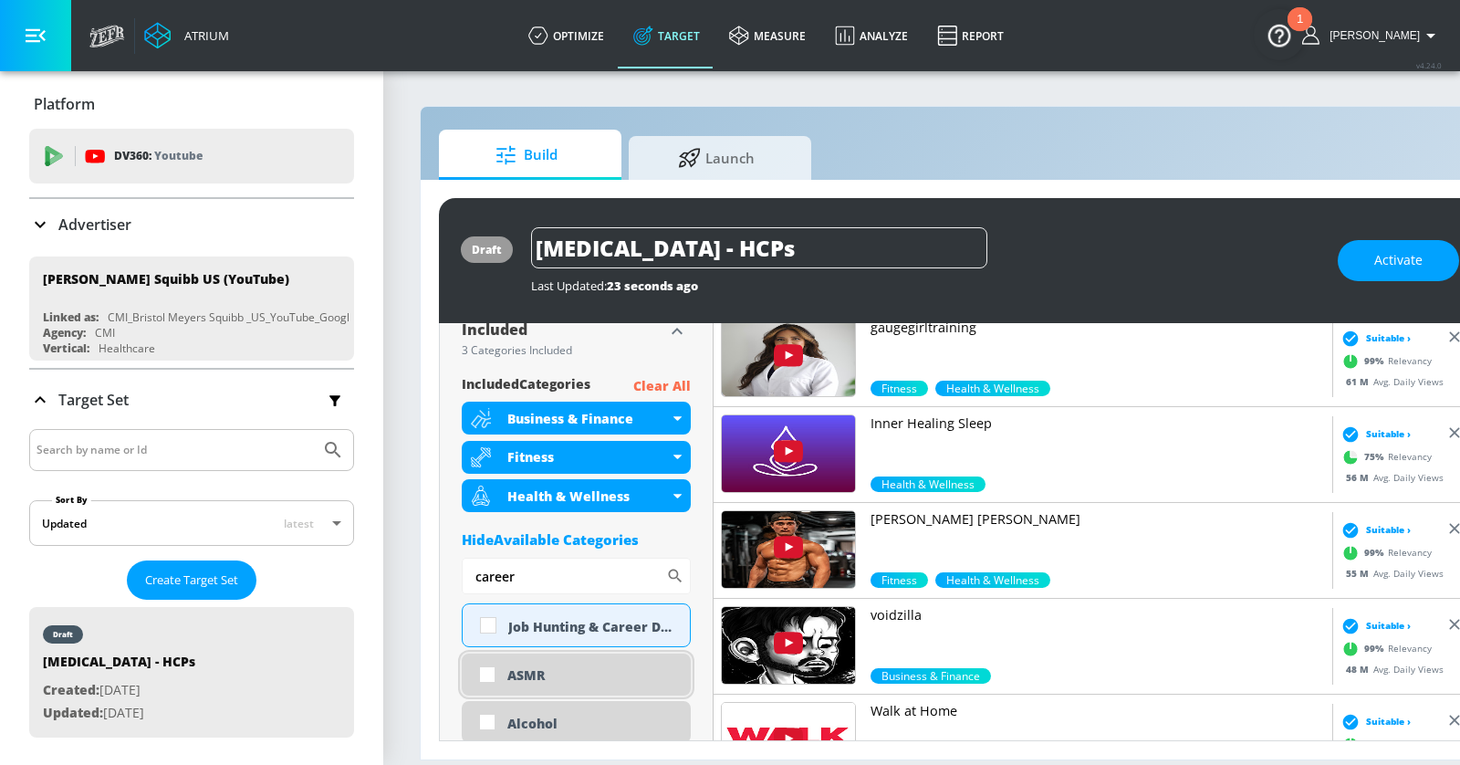
scroll to position [631, 0]
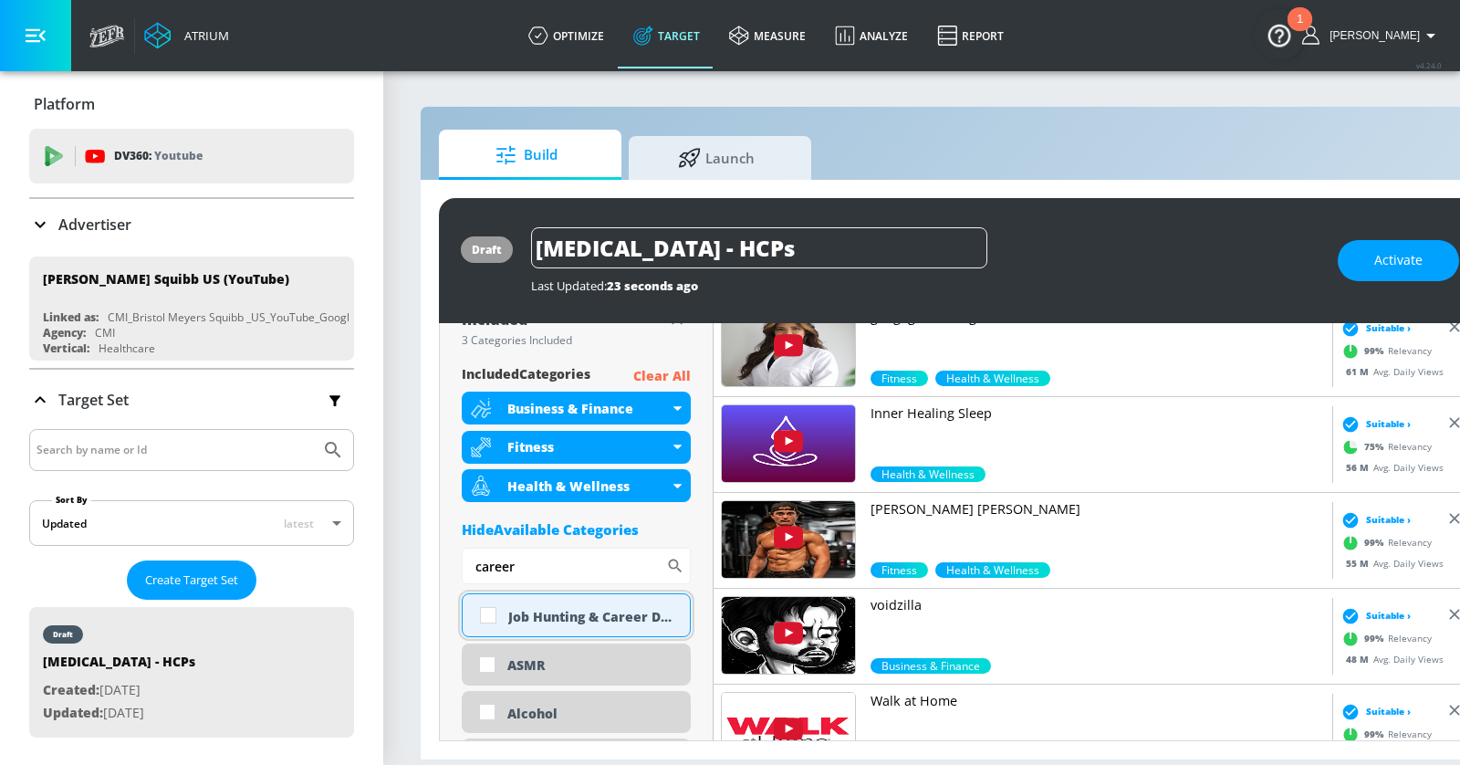
type input "career"
click at [574, 625] on div "Job Hunting & Career Develpment" at bounding box center [576, 615] width 229 height 44
checkbox input "true"
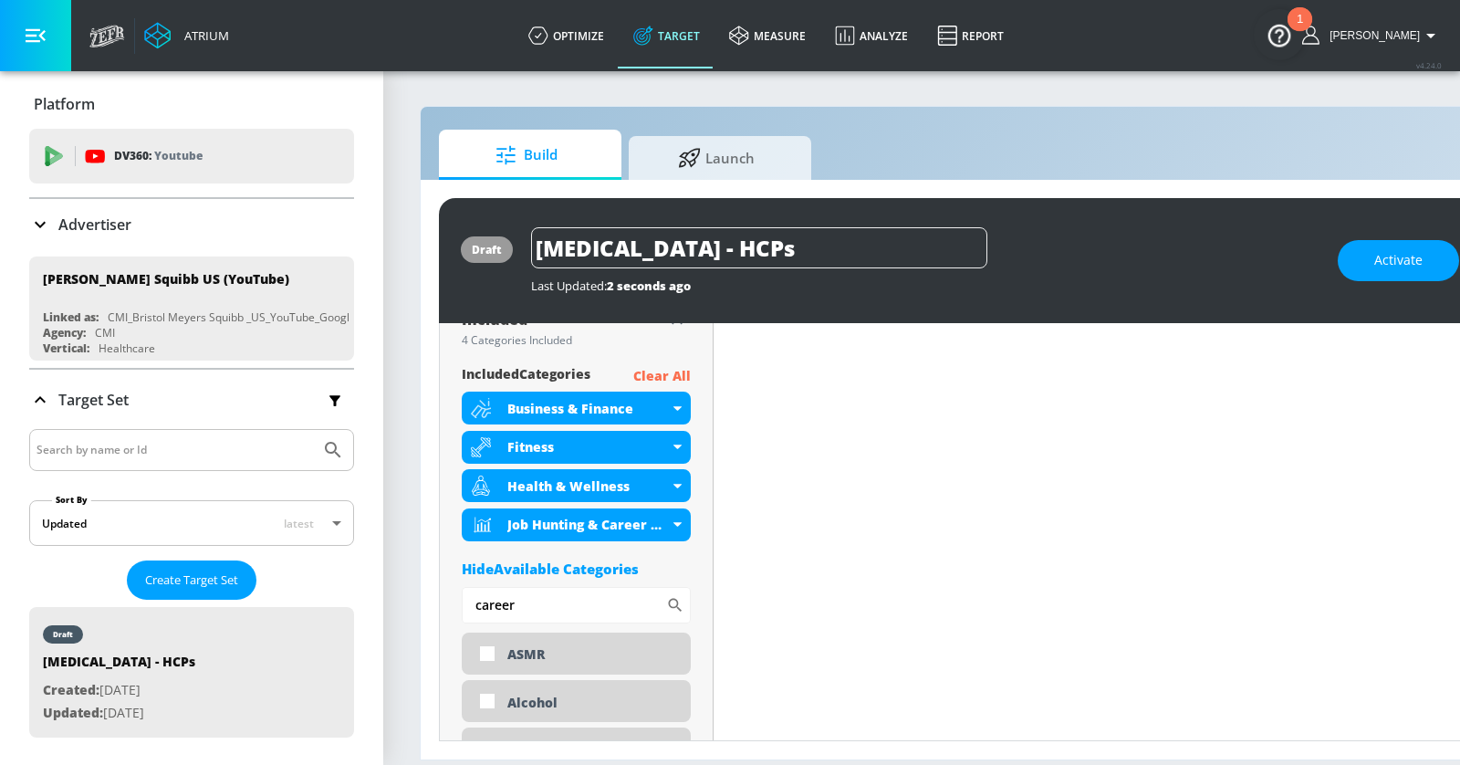
scroll to position [0, 0]
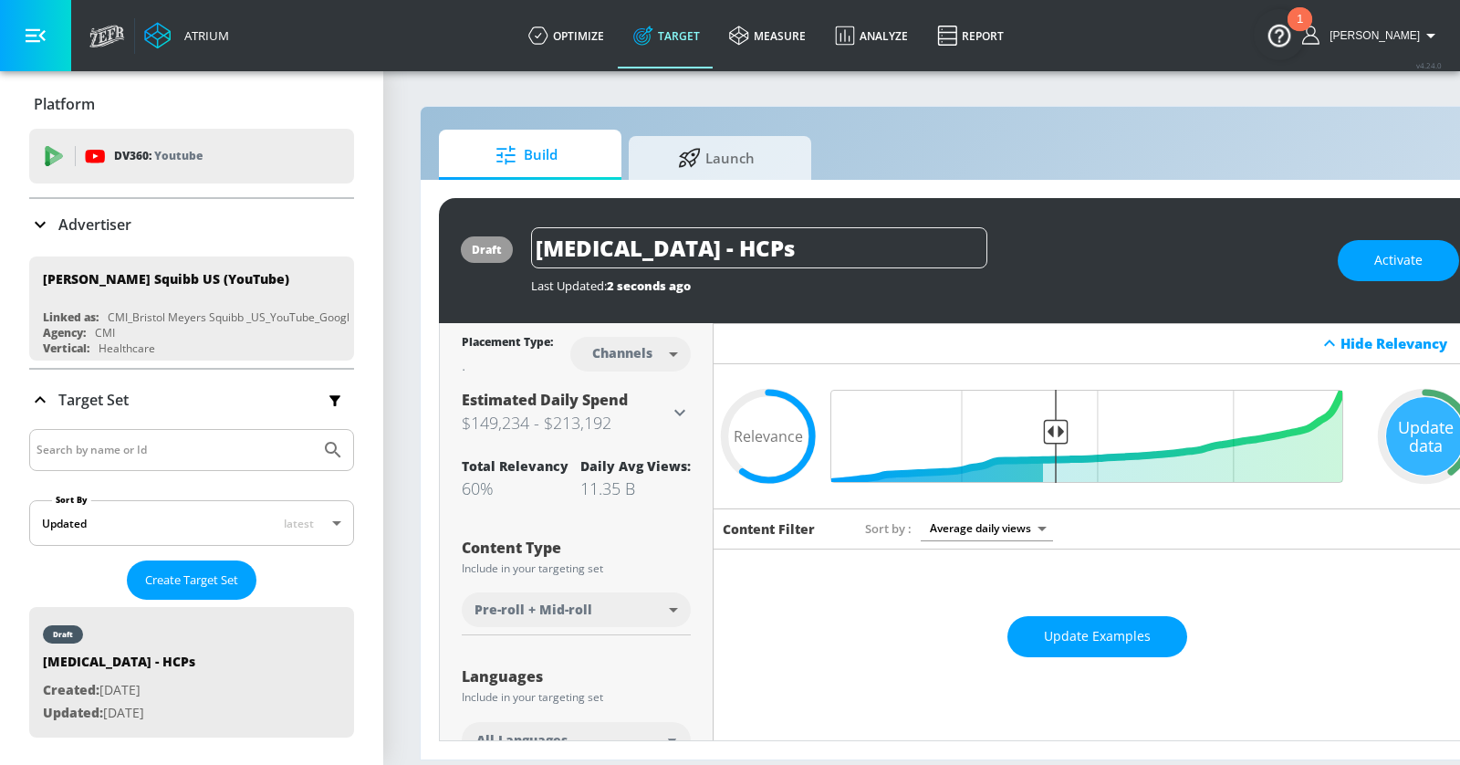
drag, startPoint x: 52, startPoint y: 17, endPoint x: 45, endPoint y: 30, distance: 14.7
click at [52, 17] on button "button" at bounding box center [35, 35] width 71 height 71
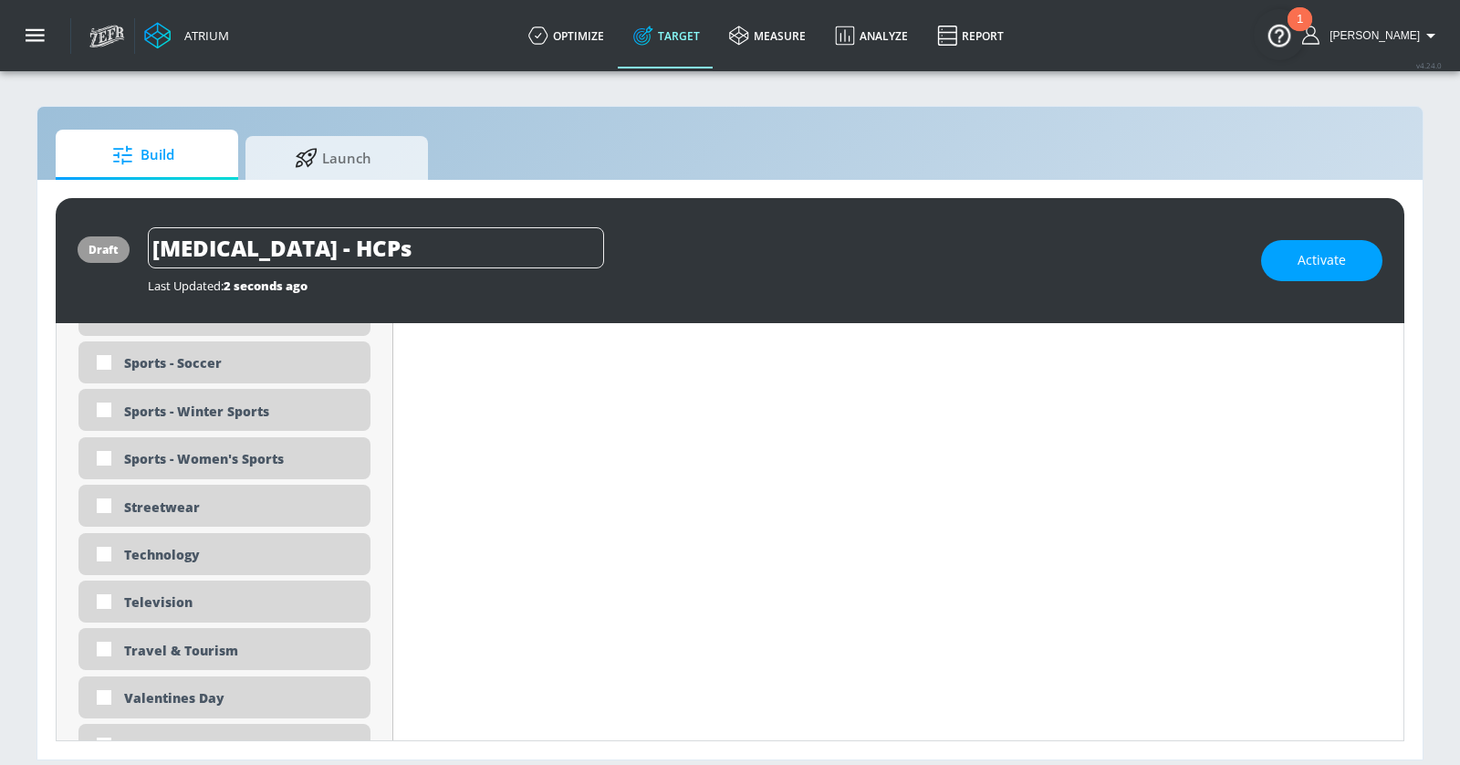
scroll to position [5658, 0]
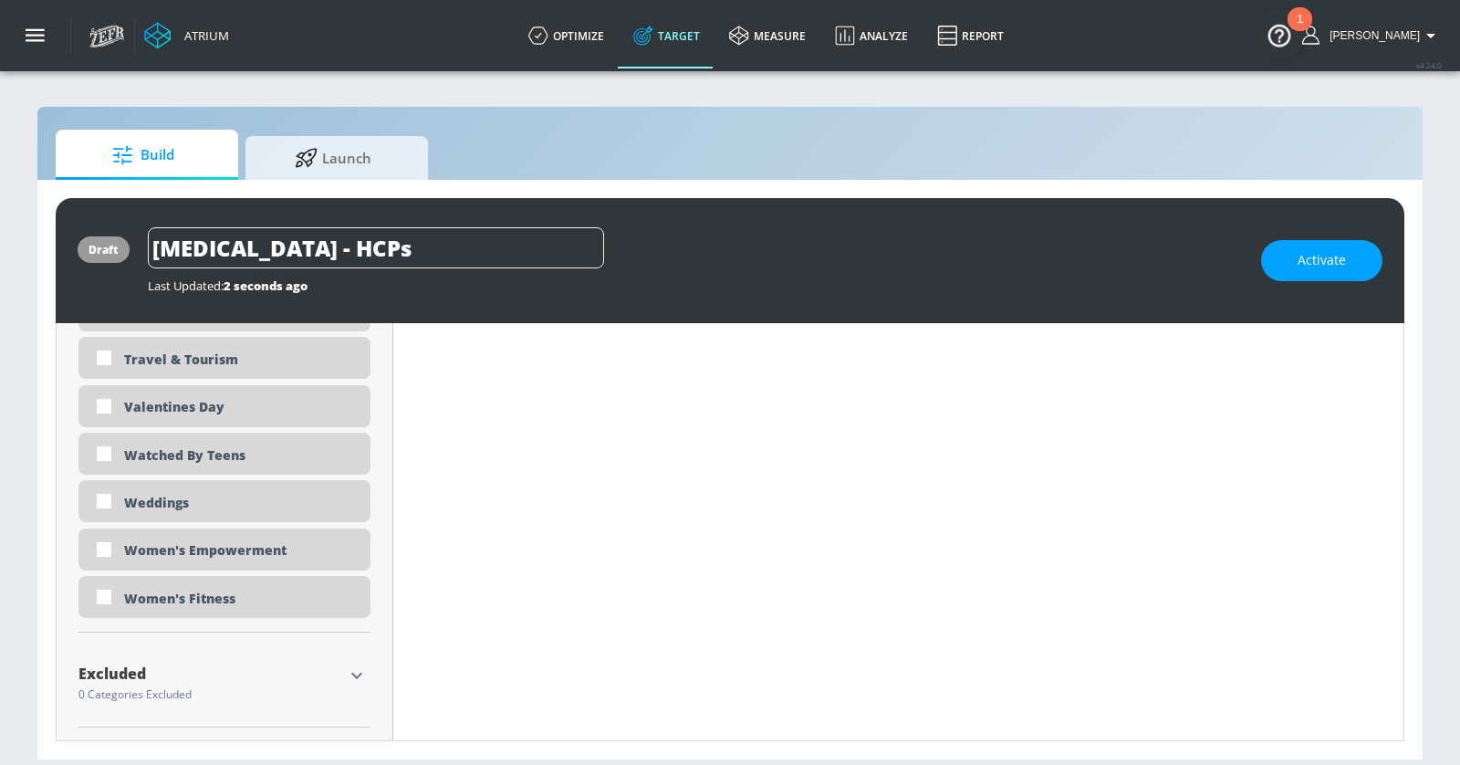
click at [361, 670] on icon "button" at bounding box center [357, 675] width 22 height 22
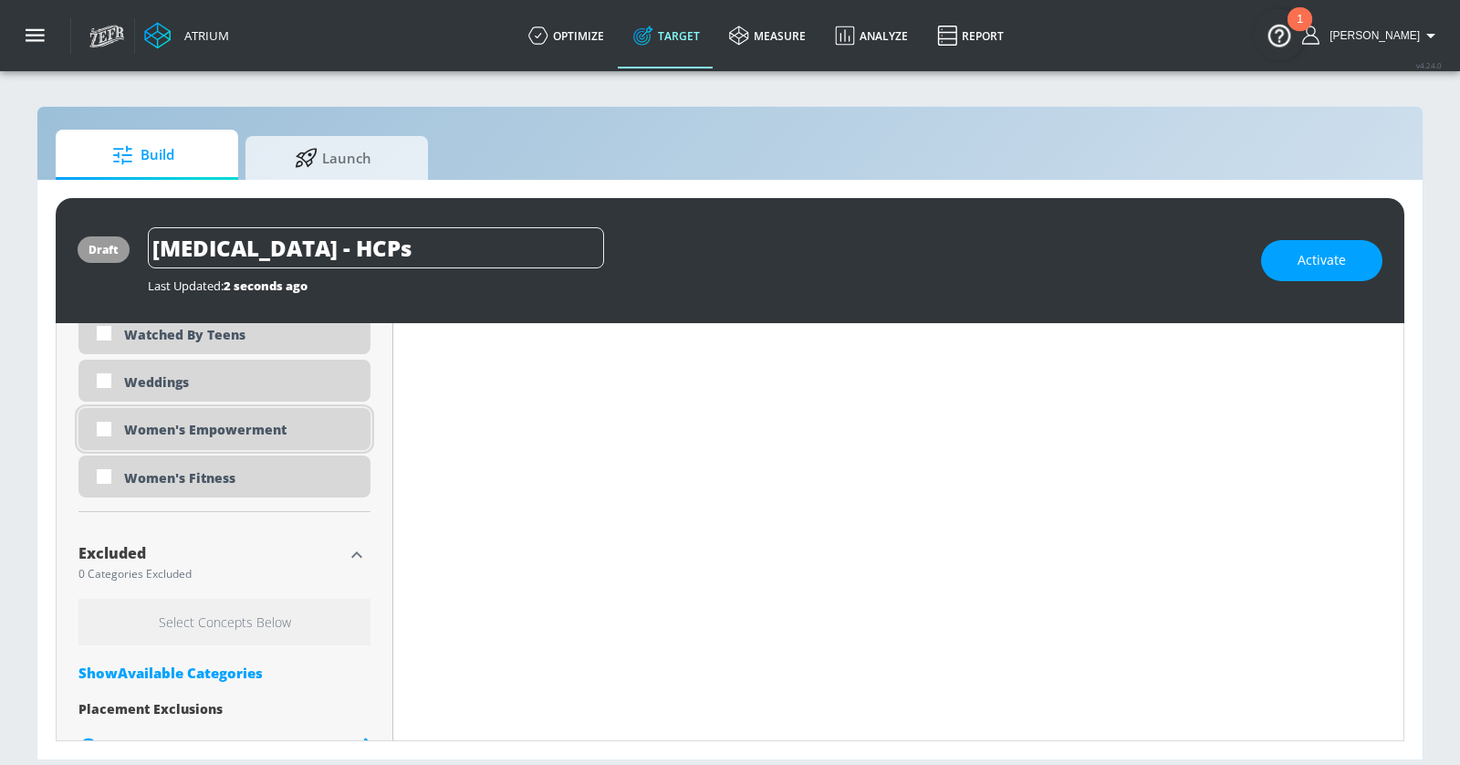
scroll to position [5826, 0]
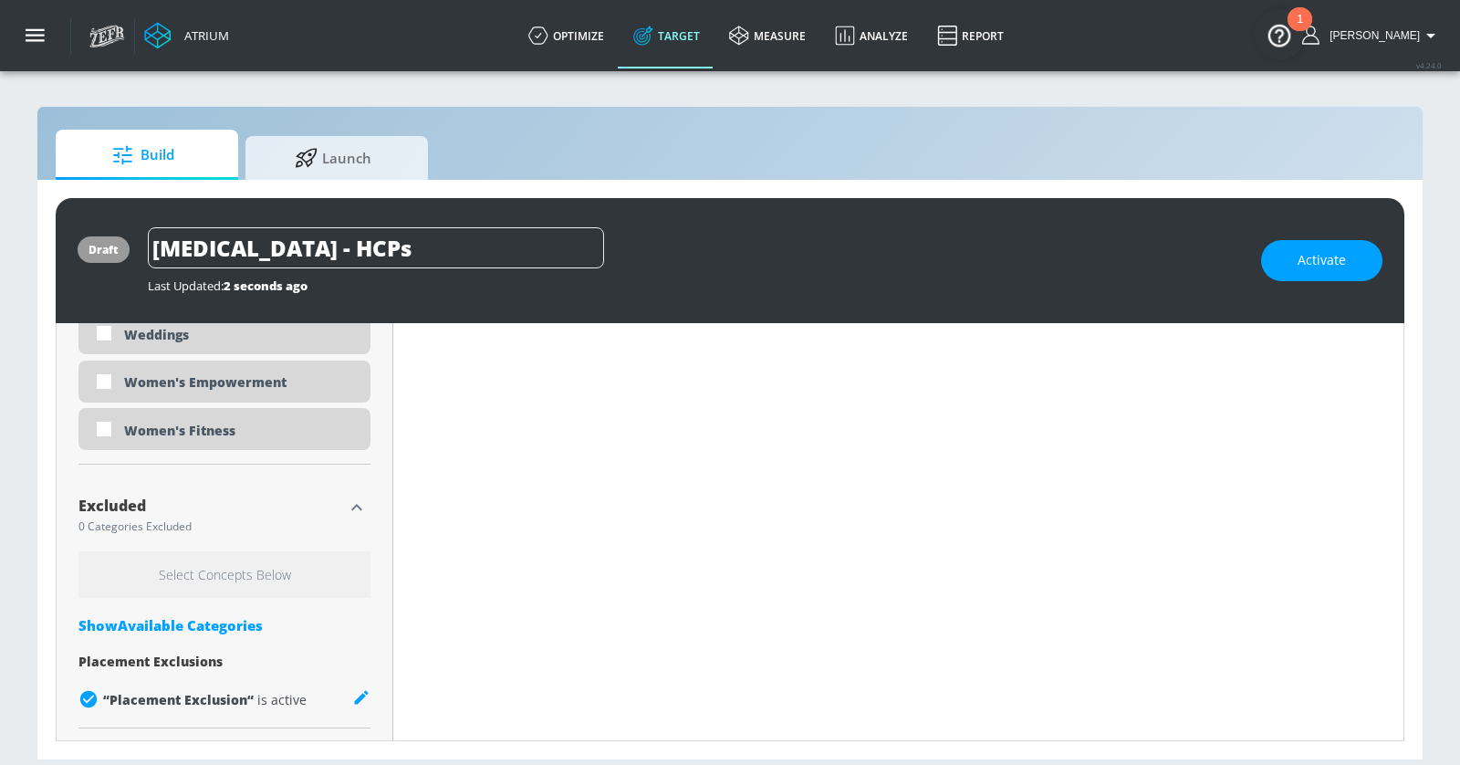
click at [211, 616] on div "Show Available Categories" at bounding box center [224, 625] width 292 height 18
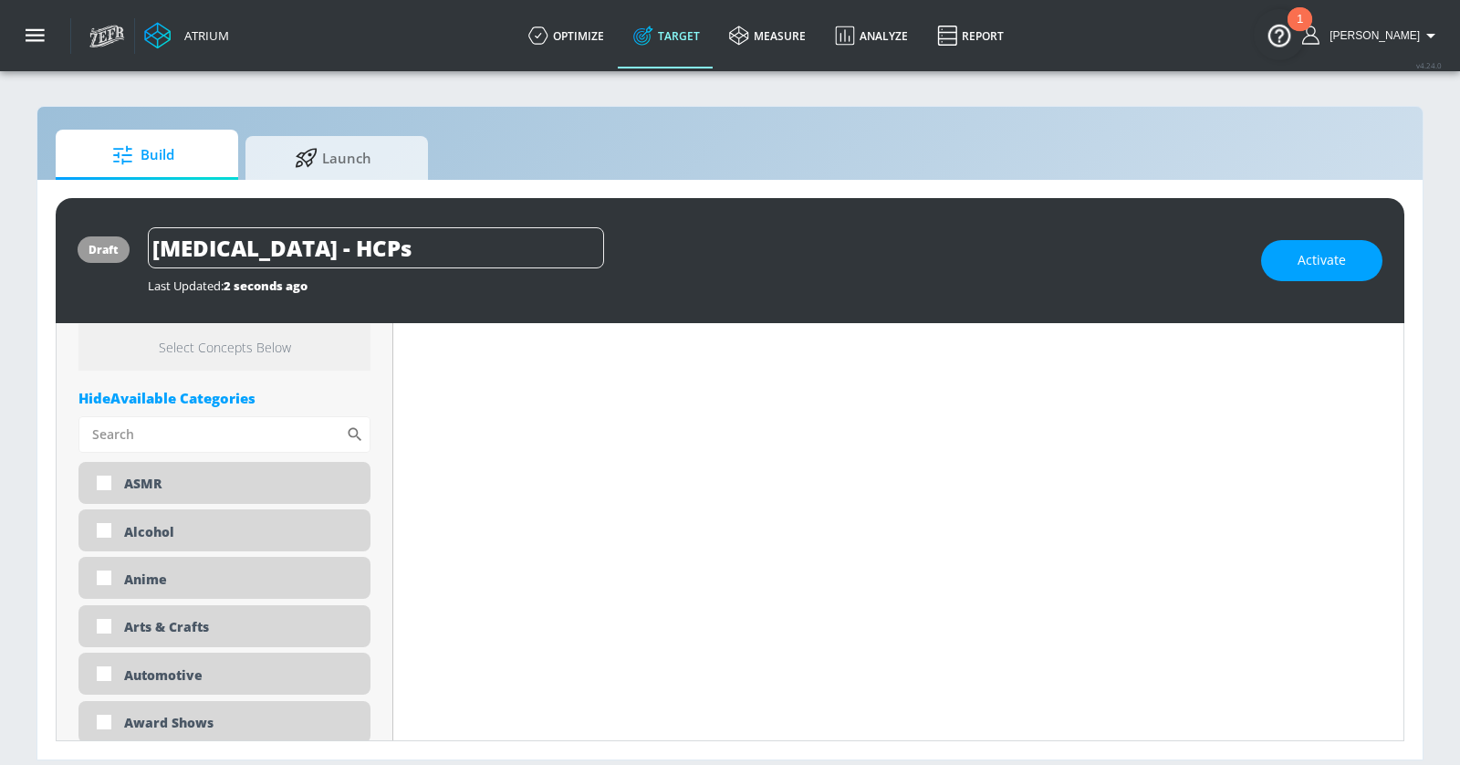
scroll to position [6068, 0]
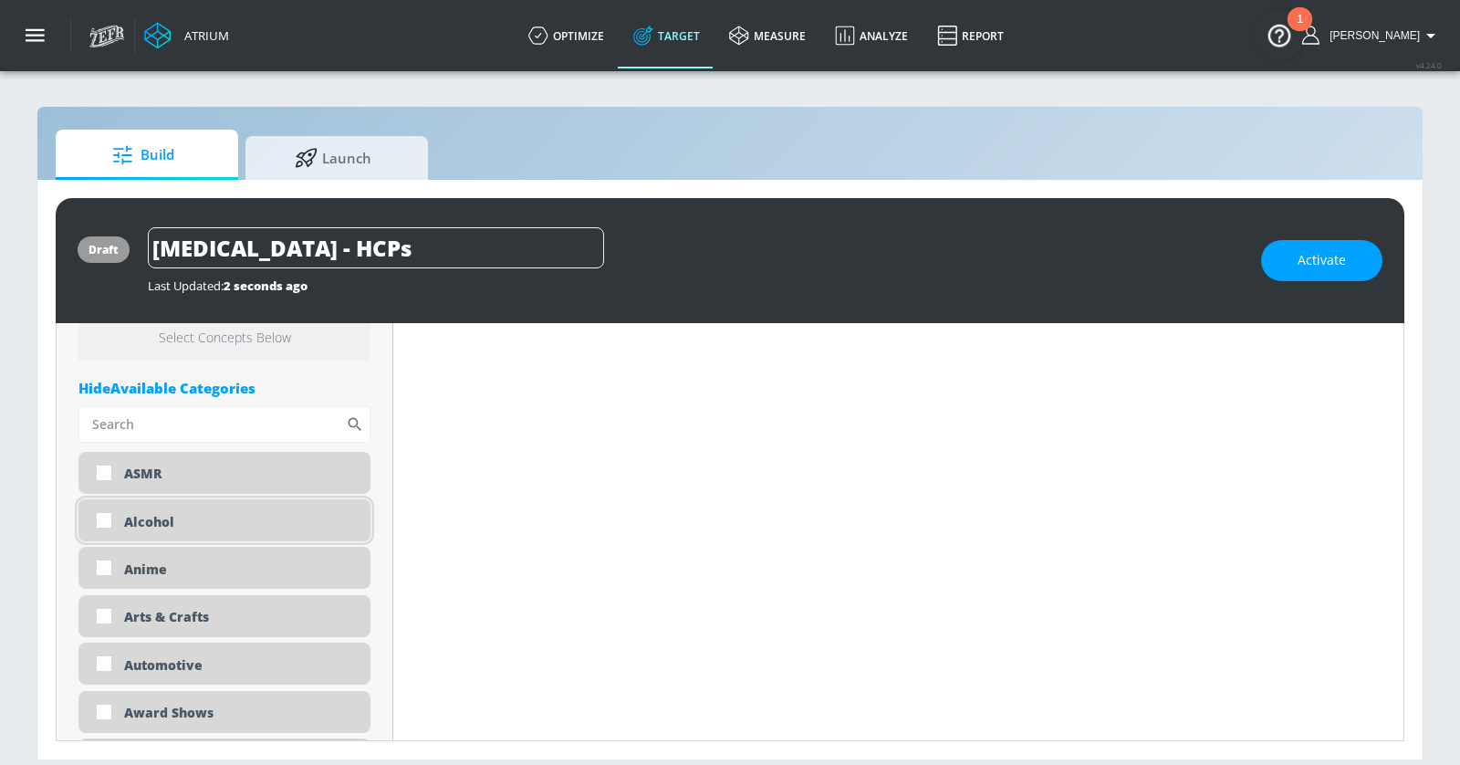
click at [233, 521] on div "Alcohol" at bounding box center [240, 521] width 233 height 17
checkbox input "true"
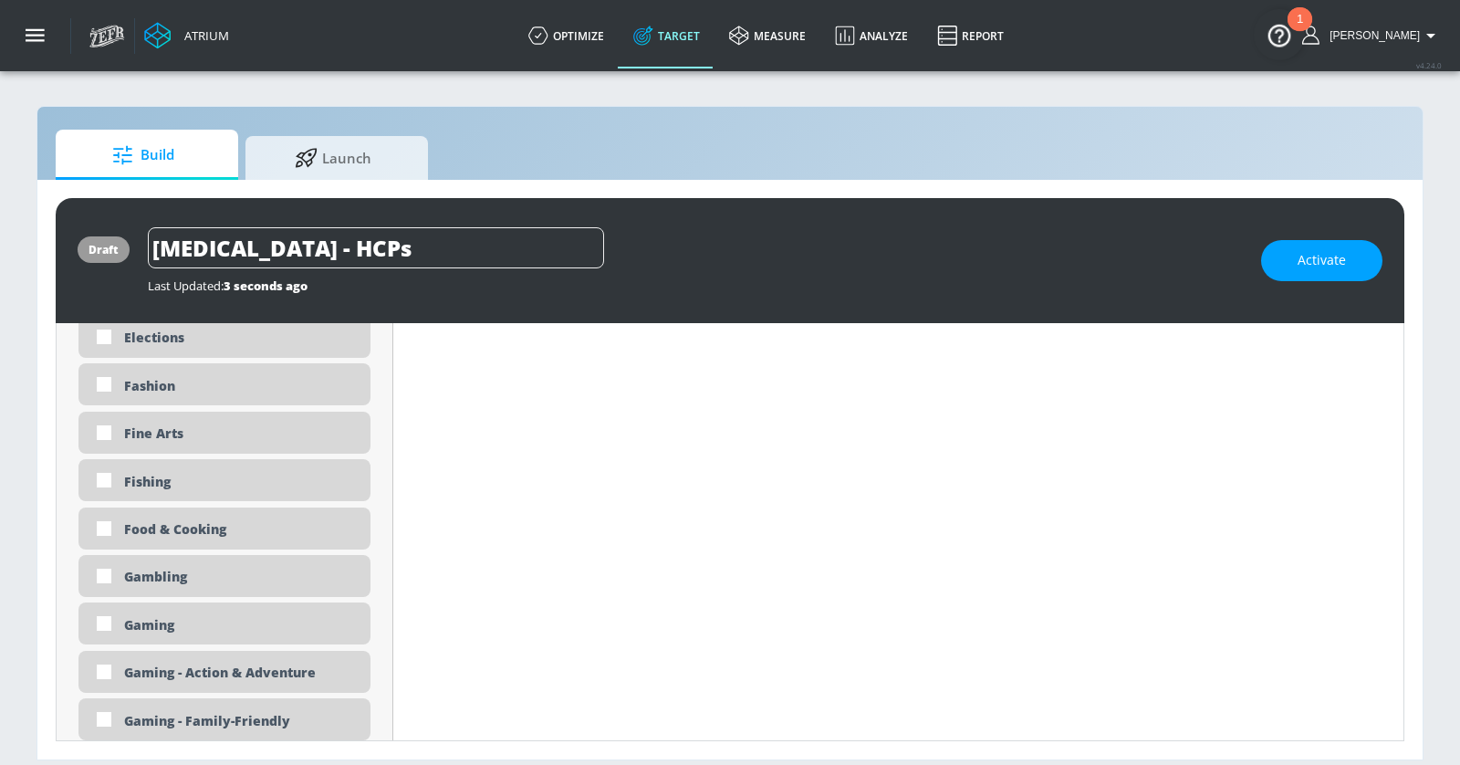
scroll to position [7422, 0]
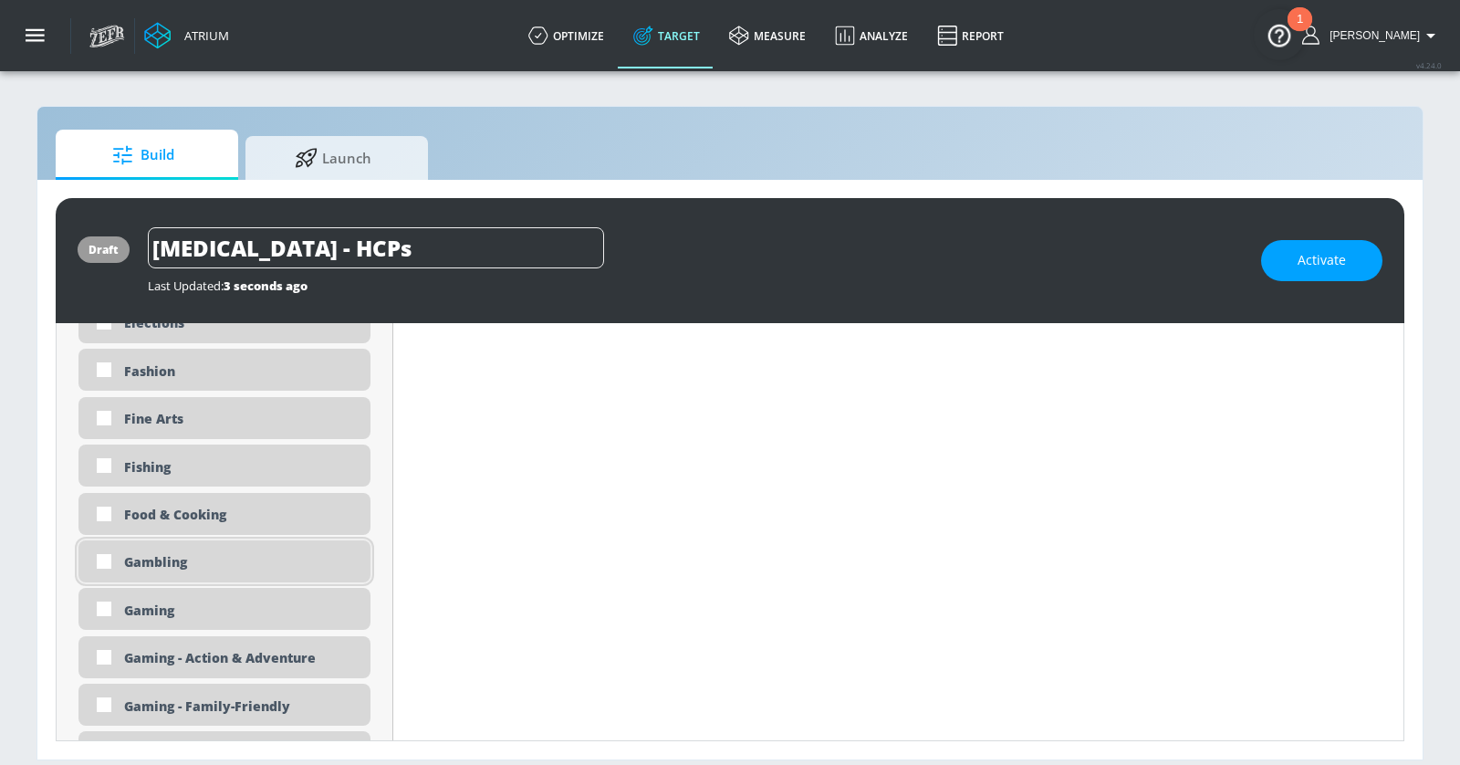
click at [159, 567] on div "Gambling" at bounding box center [240, 561] width 233 height 17
checkbox input "true"
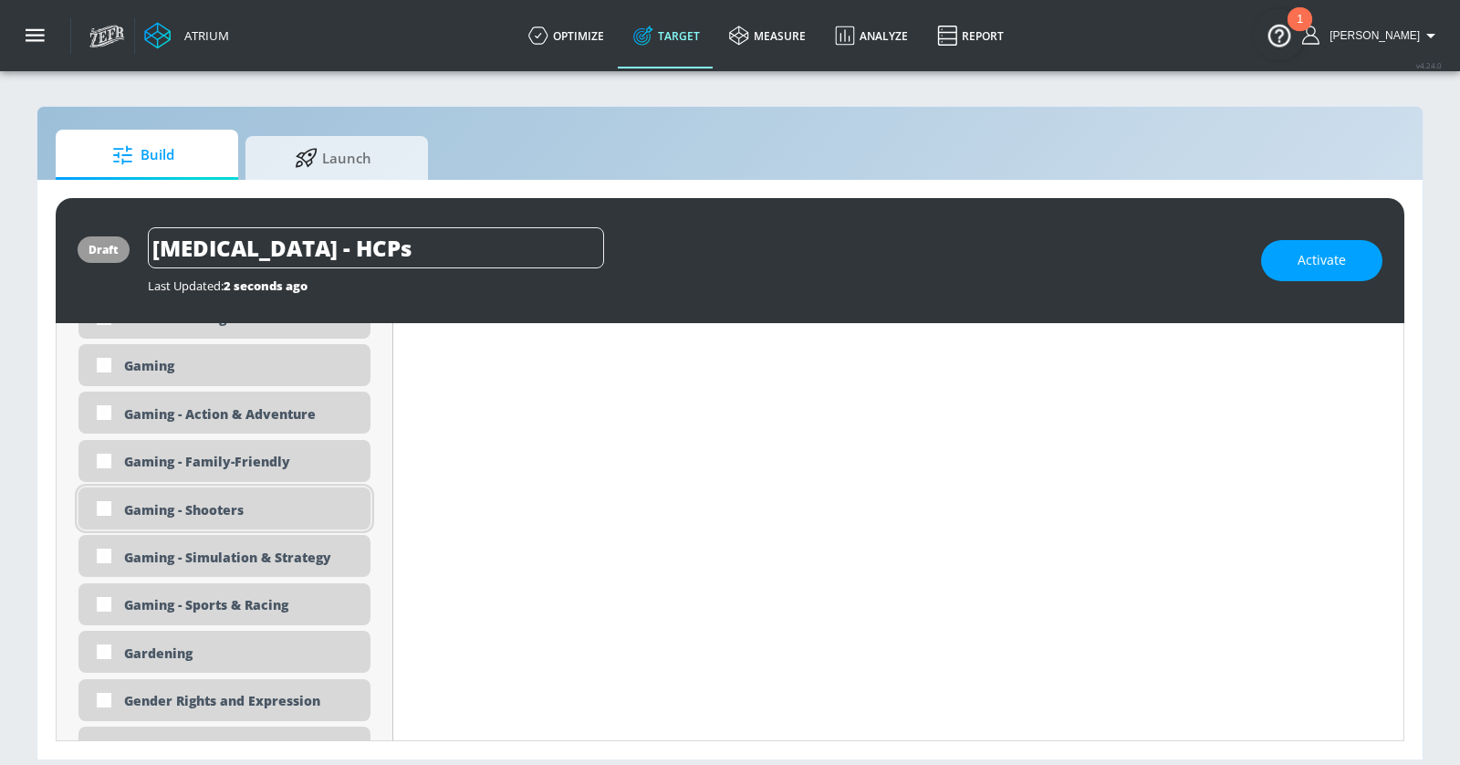
scroll to position [7594, 0]
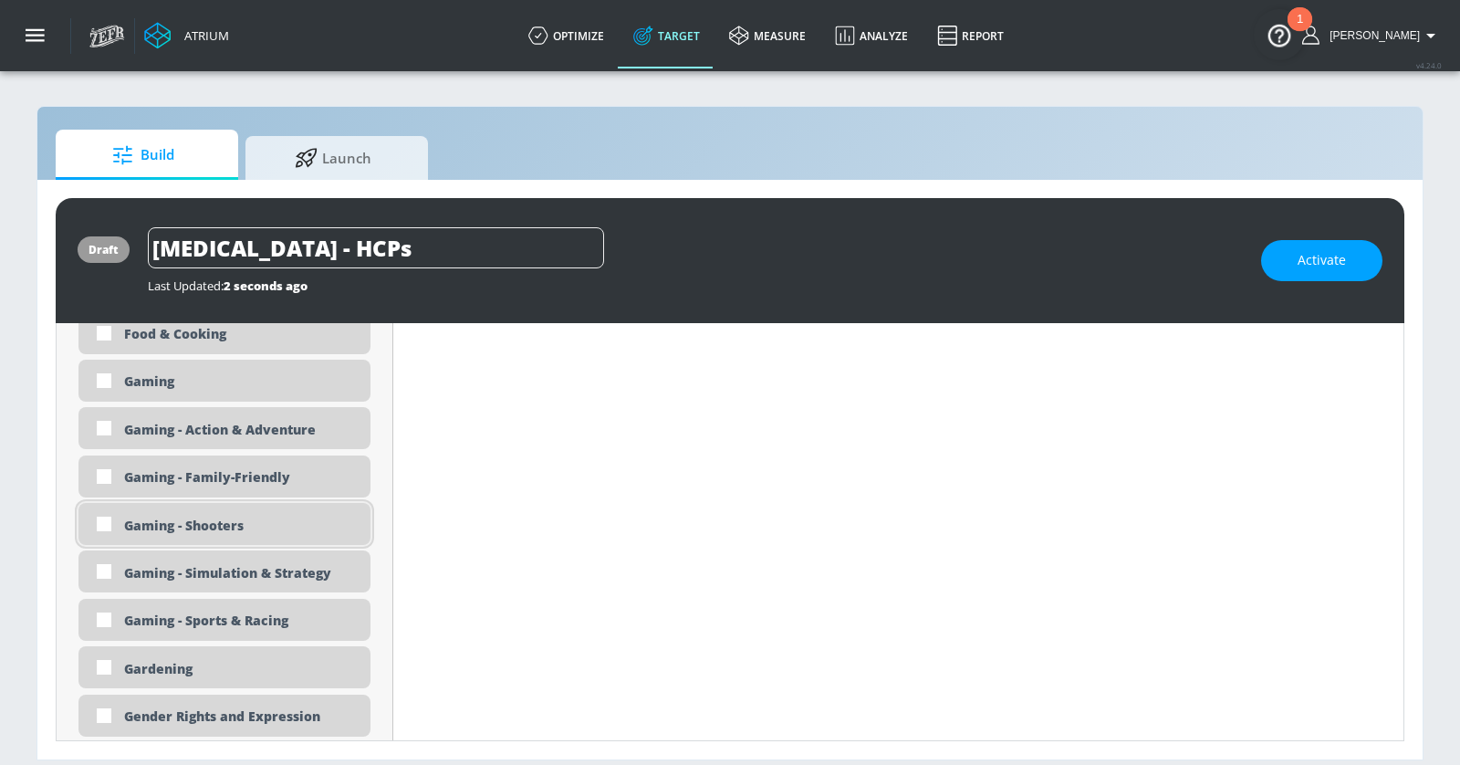
click at [194, 520] on div "Gaming - Shooters" at bounding box center [240, 524] width 233 height 17
checkbox input "true"
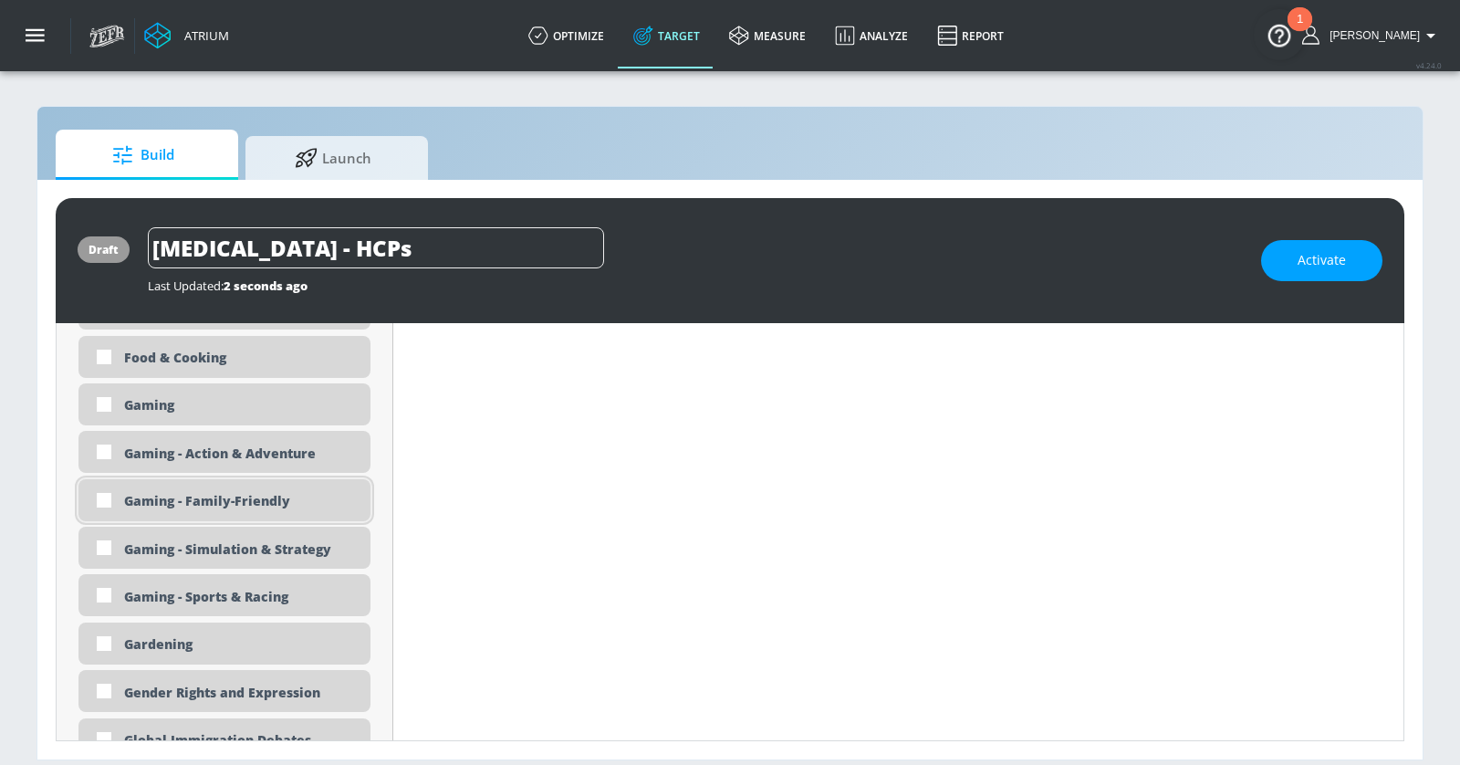
scroll to position [7546, 0]
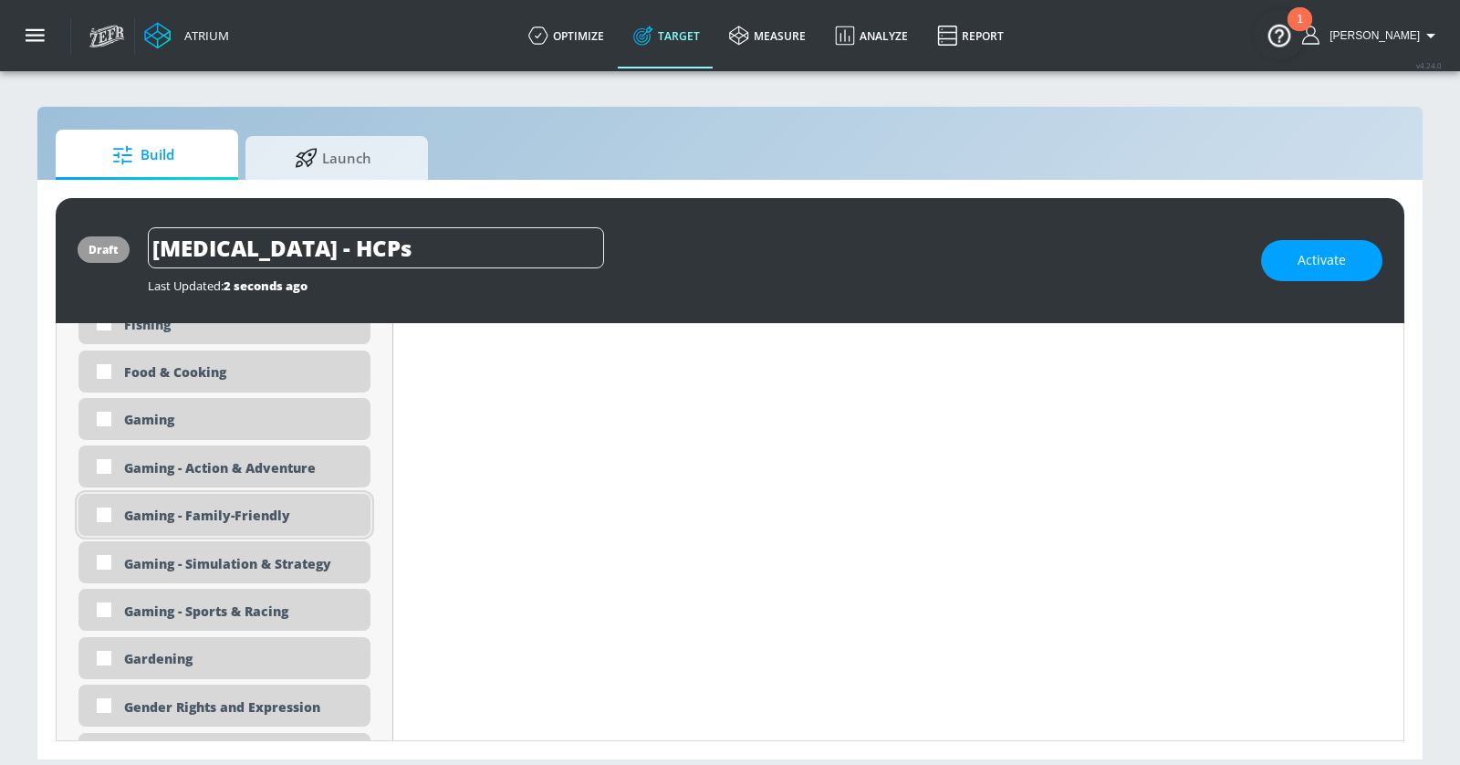
click at [178, 512] on div "Gaming - Family-Friendly" at bounding box center [240, 514] width 233 height 17
checkbox input "true"
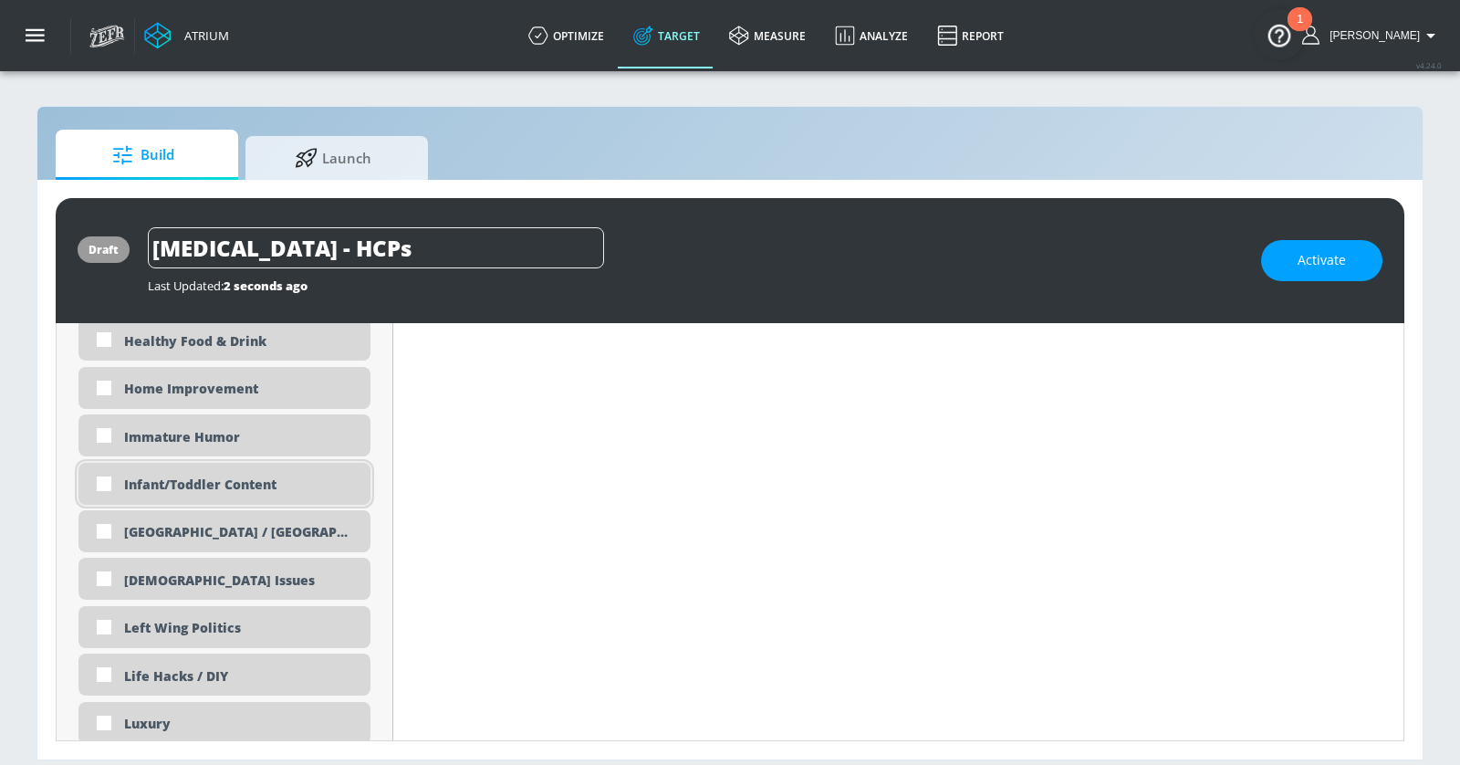
scroll to position [8032, 0]
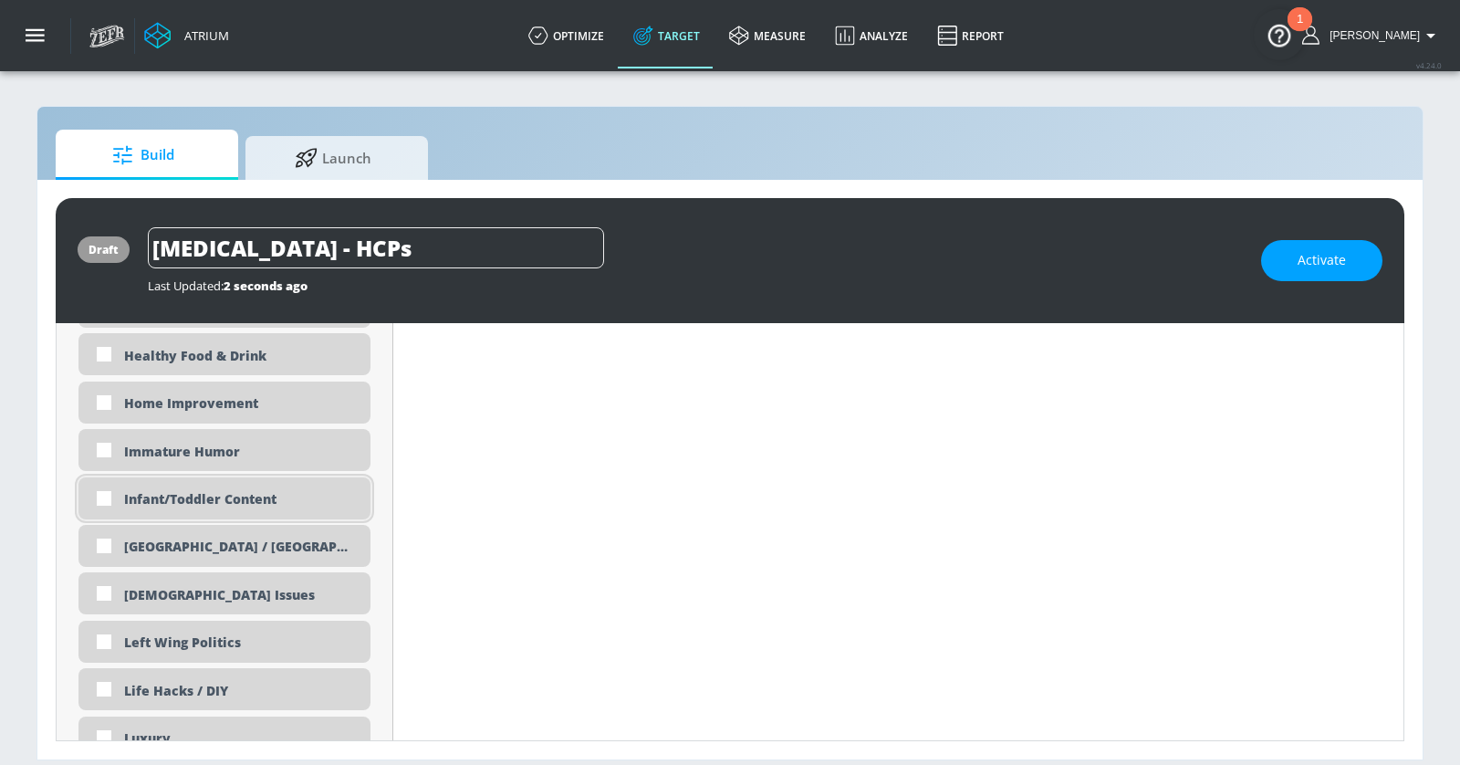
click at [248, 498] on div "Infant/Toddler Content" at bounding box center [240, 498] width 233 height 17
checkbox input "true"
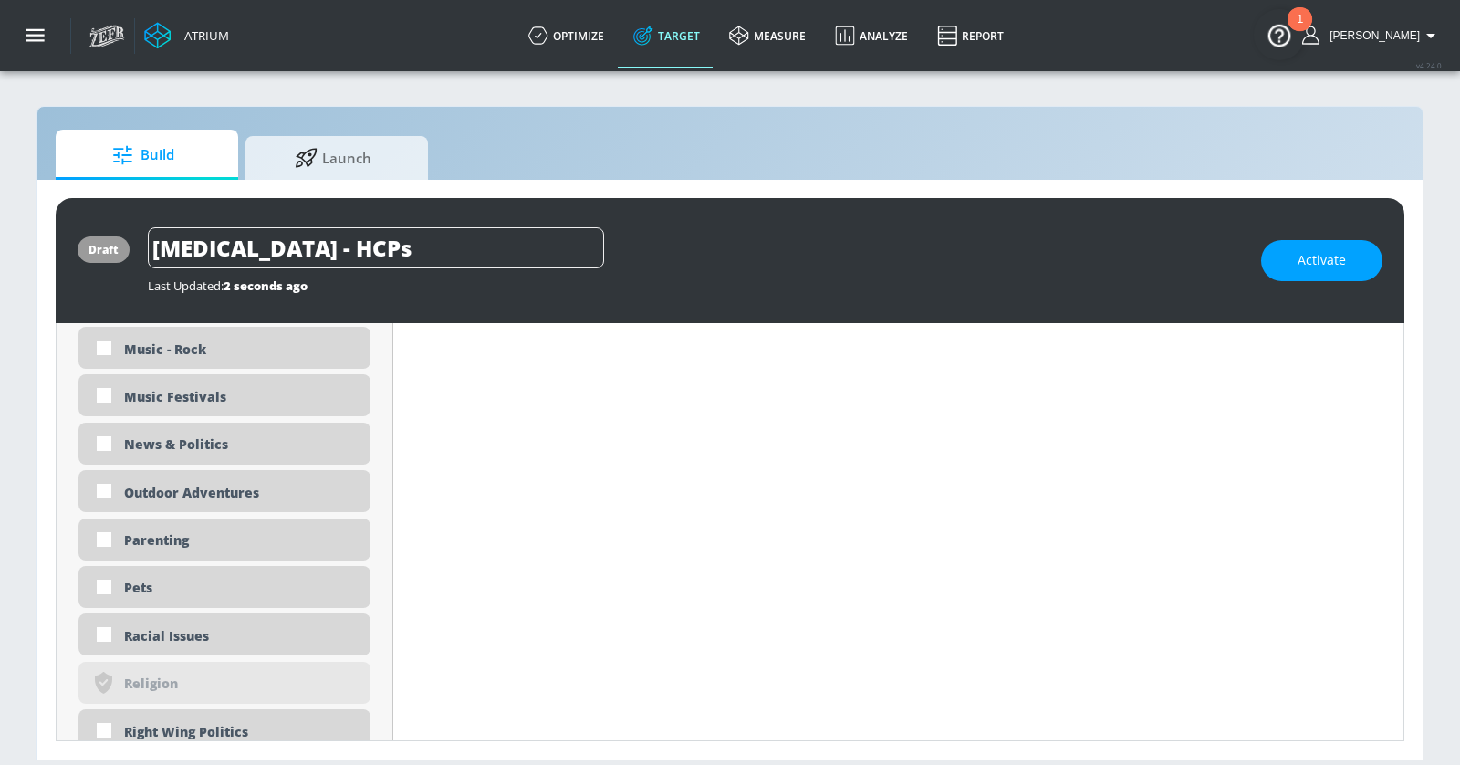
scroll to position [9092, 0]
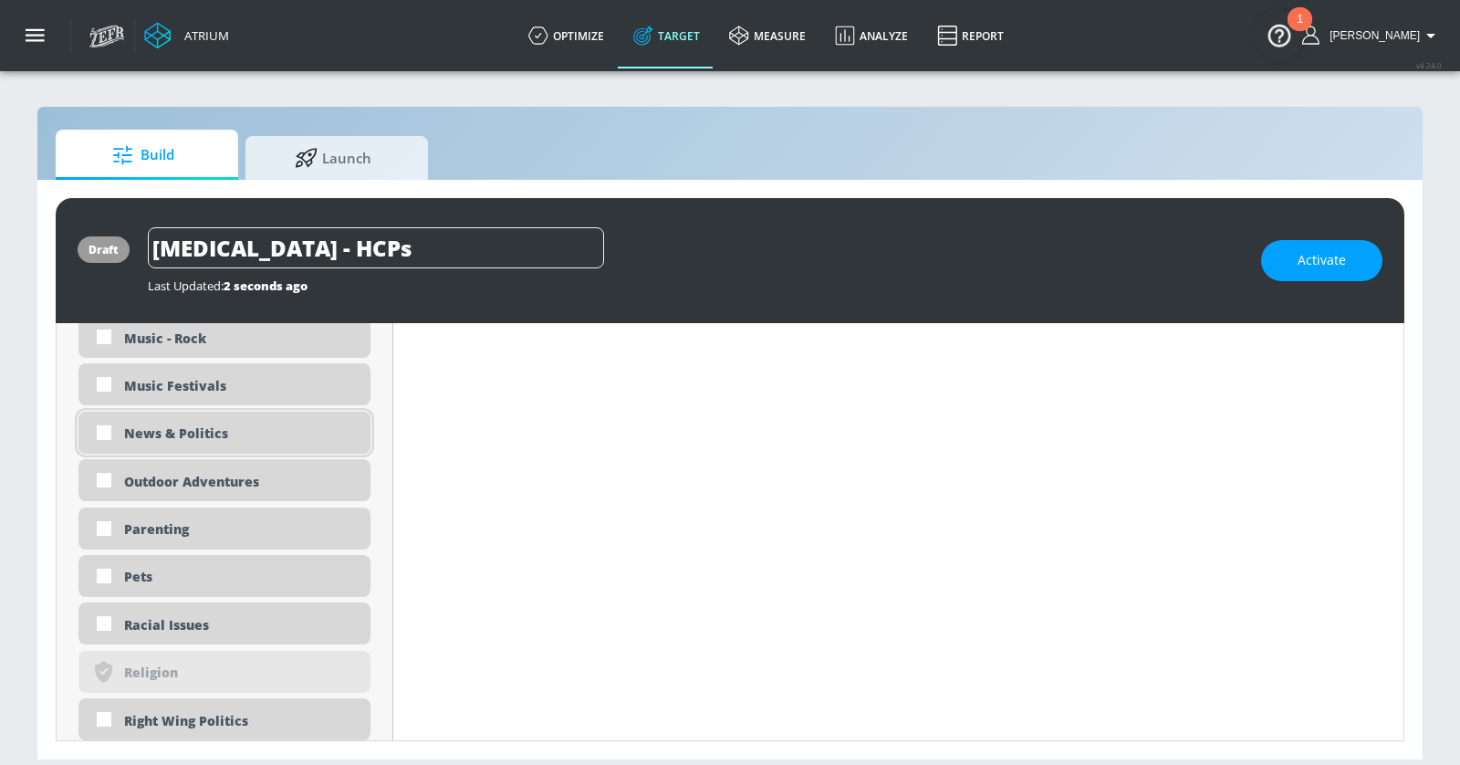
click at [191, 432] on div "News & Politics" at bounding box center [240, 432] width 233 height 17
checkbox input "true"
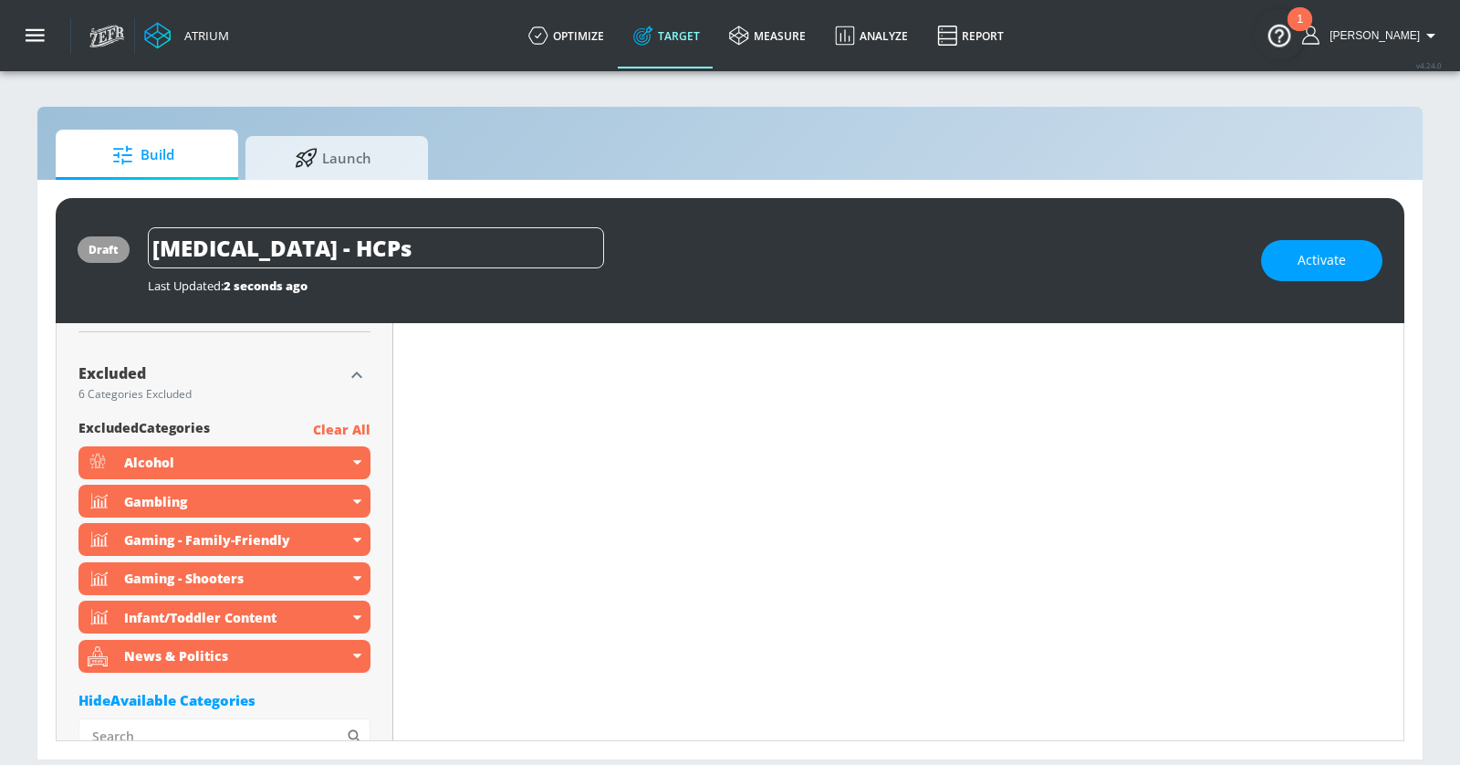
scroll to position [5708, 0]
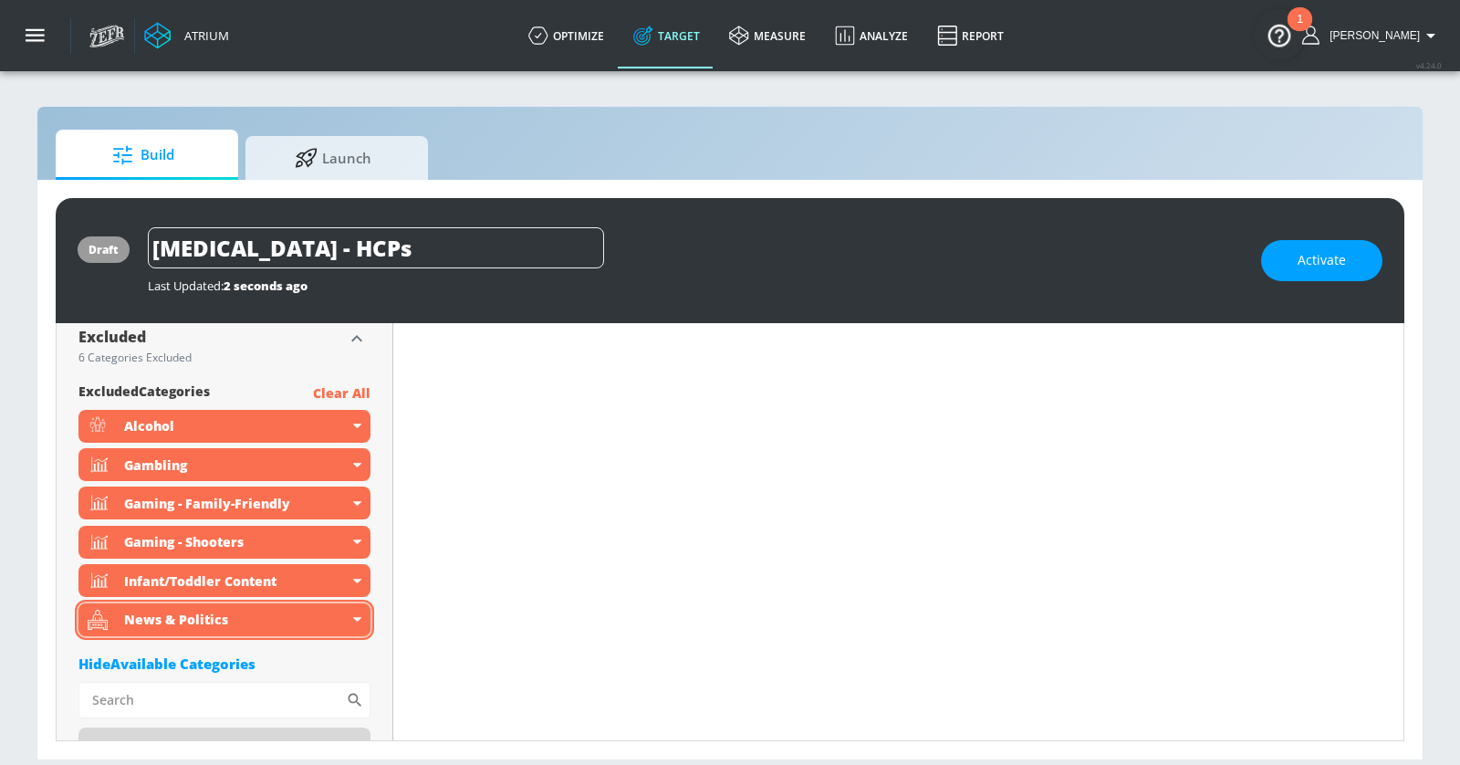
click at [352, 617] on div "News & Politics" at bounding box center [224, 619] width 292 height 33
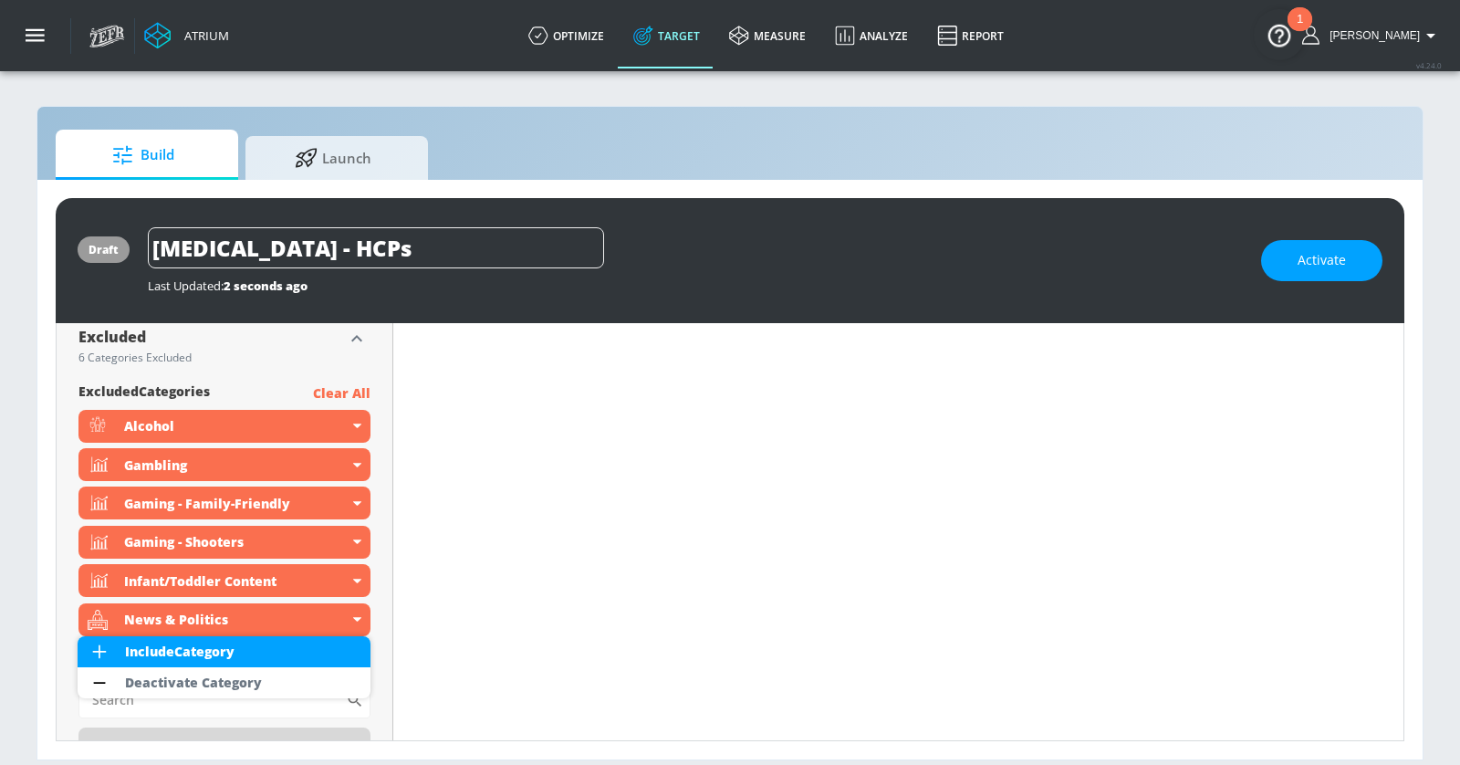
click at [297, 678] on li "Deactivate Category" at bounding box center [224, 682] width 293 height 31
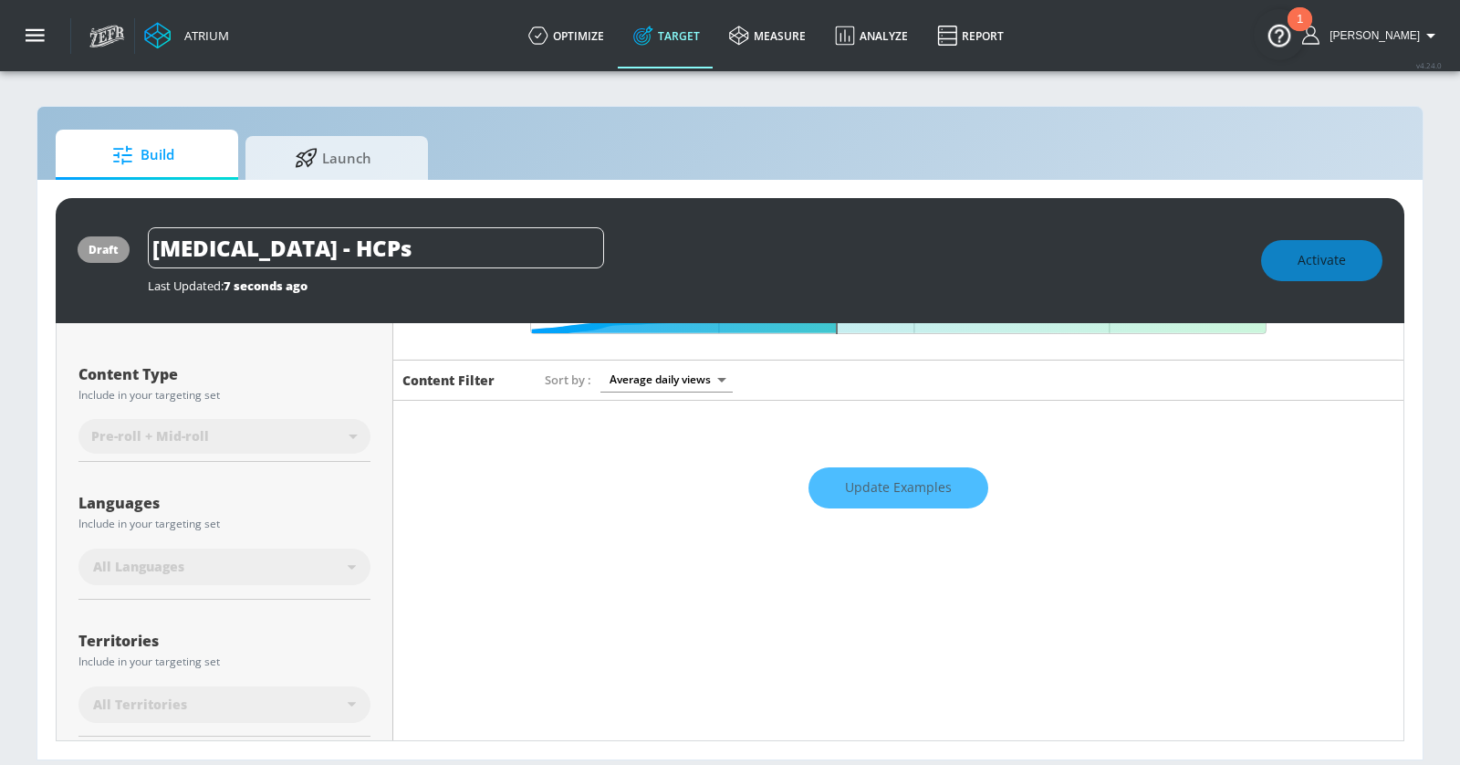
scroll to position [0, 0]
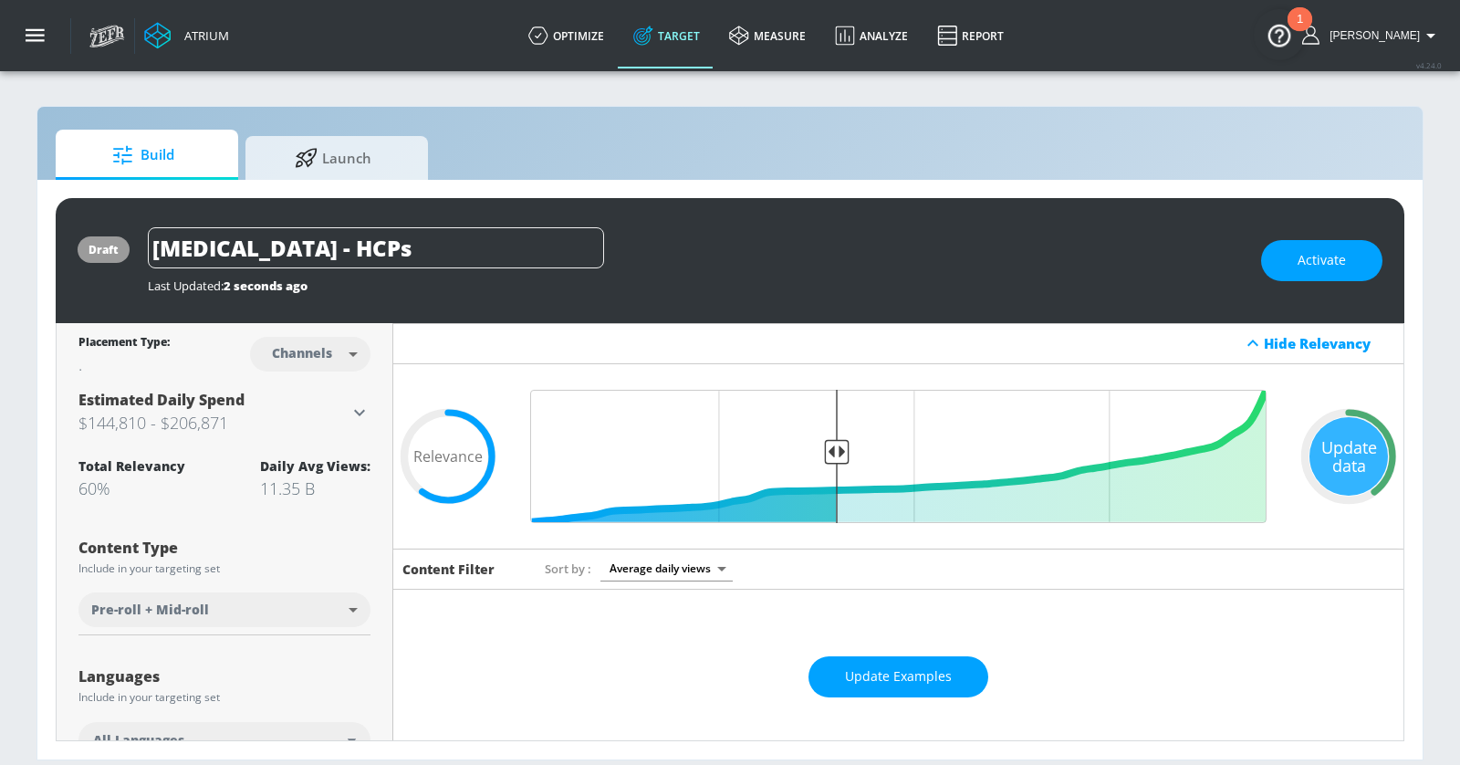
click at [321, 348] on body "Atrium optimize Target measure Analyze Report optimize Target measure Analyze R…" at bounding box center [730, 382] width 1460 height 765
click at [316, 429] on div "Videos" at bounding box center [303, 422] width 52 height 19
type input "videos"
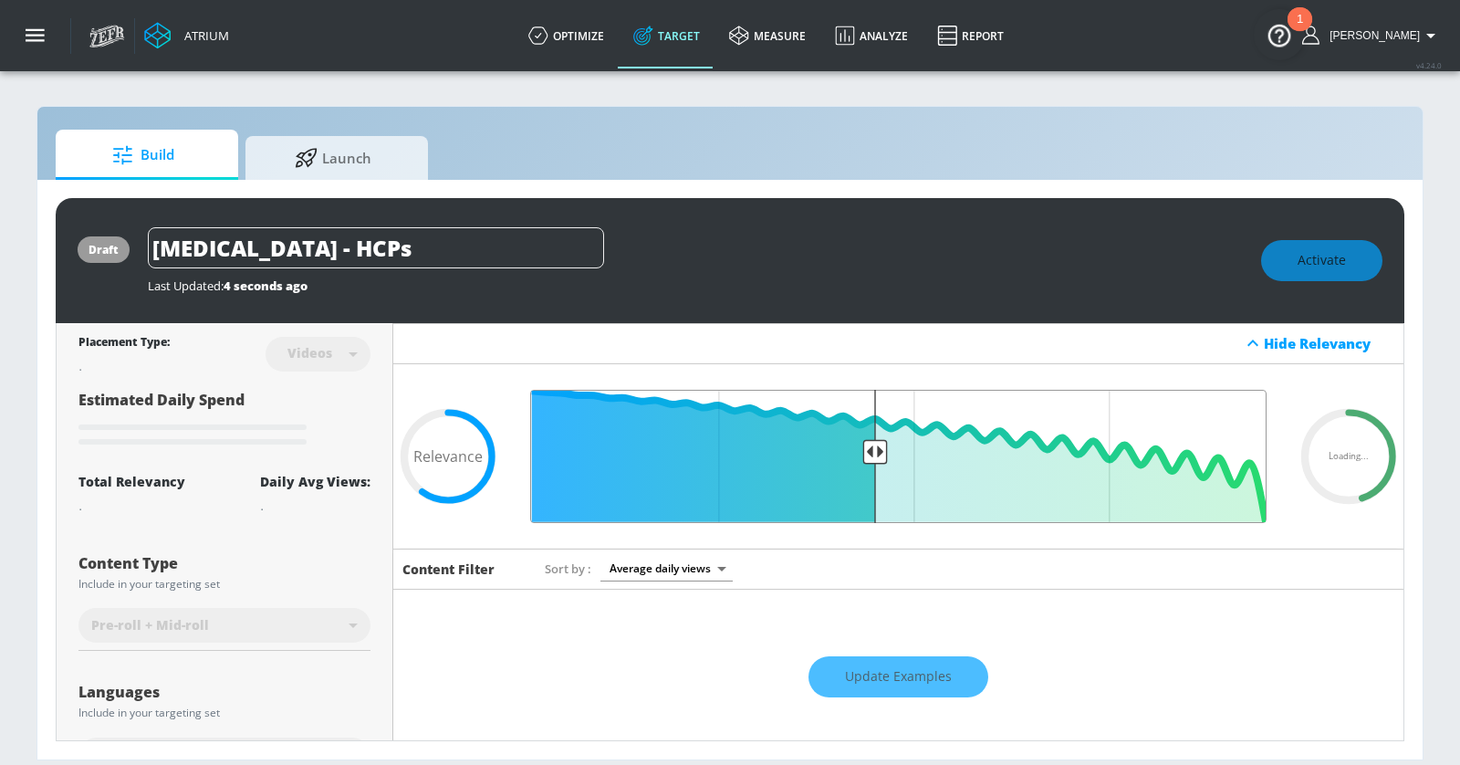
drag, startPoint x: 838, startPoint y: 452, endPoint x: 875, endPoint y: 453, distance: 36.5
type input "0.55"
click at [875, 453] on input "Final Threshold" at bounding box center [898, 456] width 755 height 133
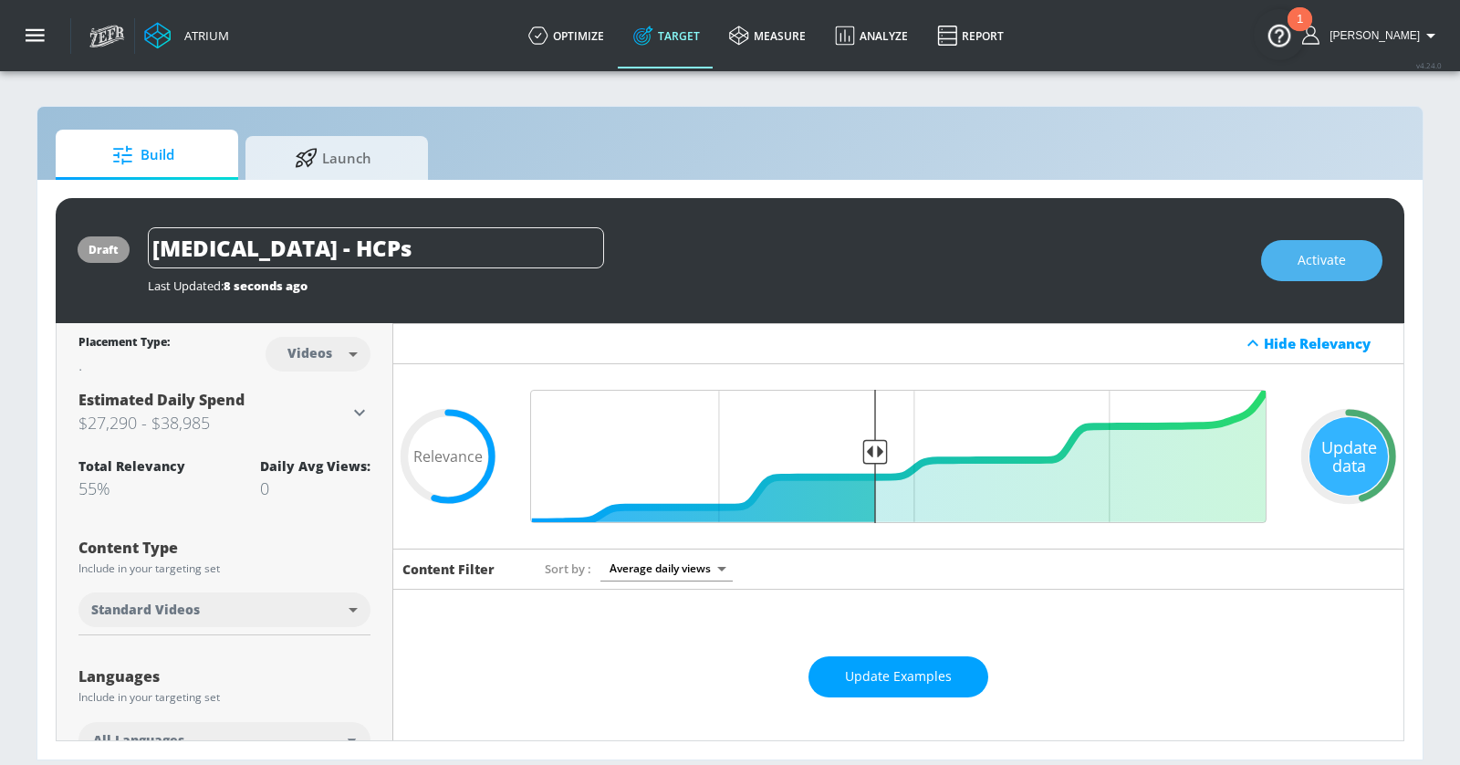
click at [1305, 245] on button "Activate" at bounding box center [1321, 260] width 121 height 41
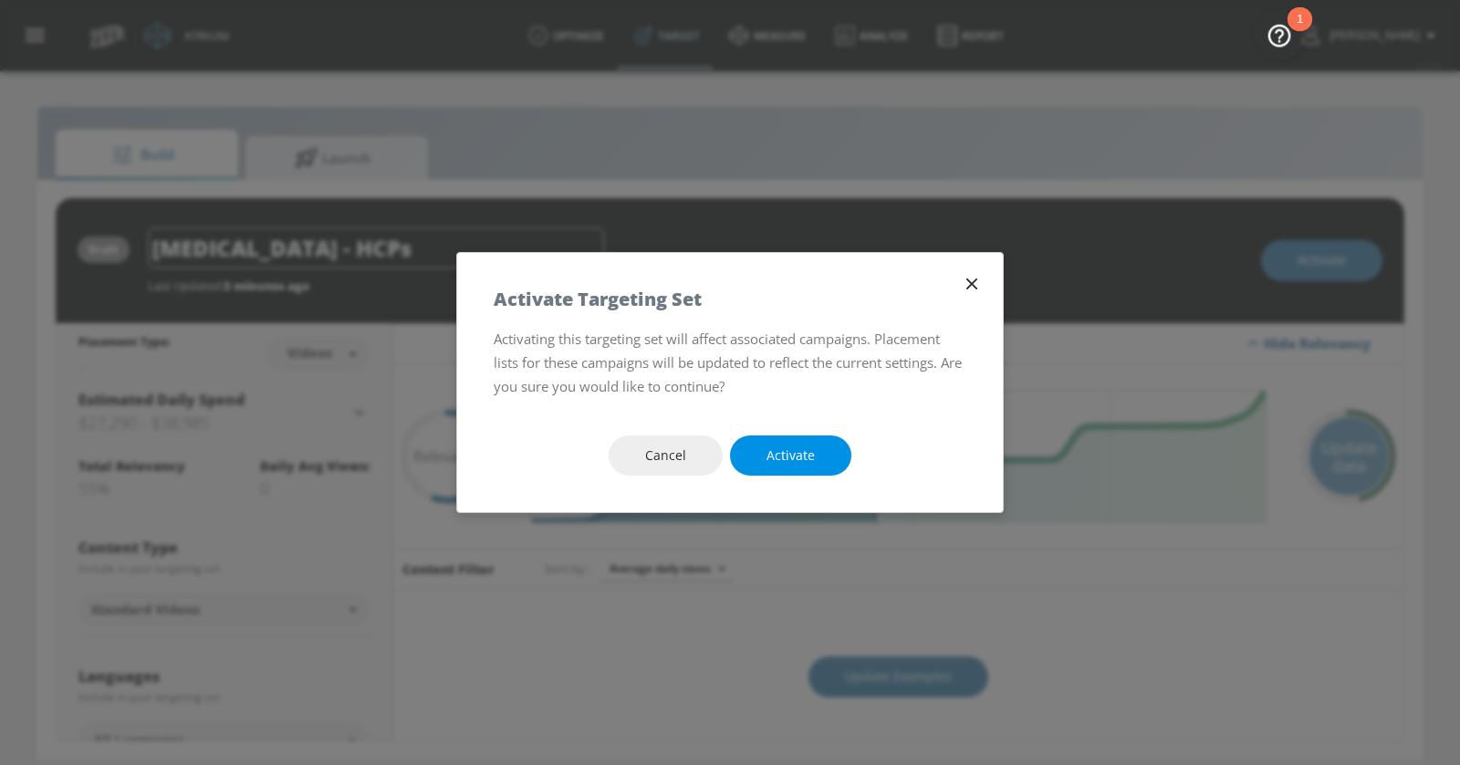
click at [783, 456] on span "Activate" at bounding box center [790, 455] width 48 height 23
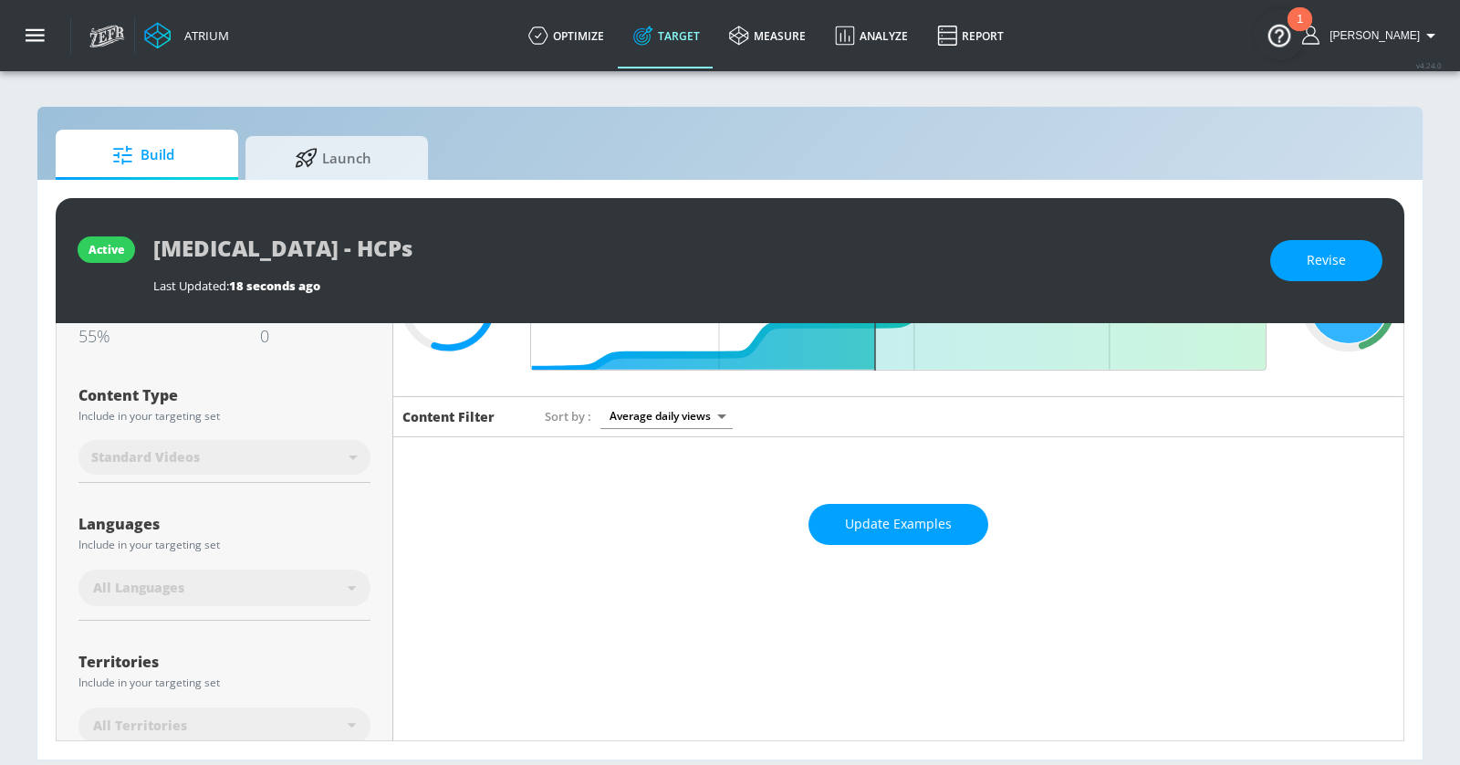
scroll to position [268, 0]
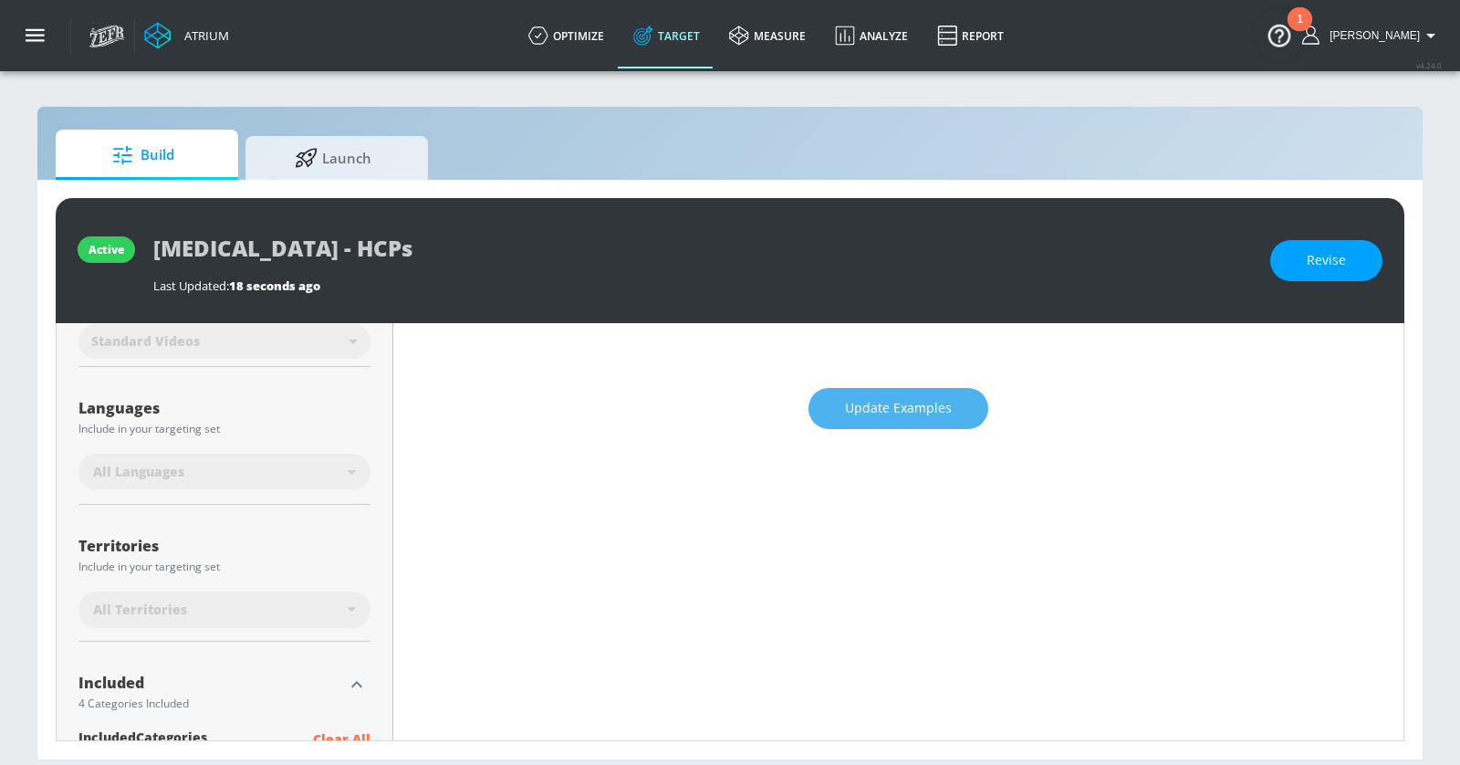
click at [885, 397] on span "Update Examples" at bounding box center [898, 408] width 107 height 23
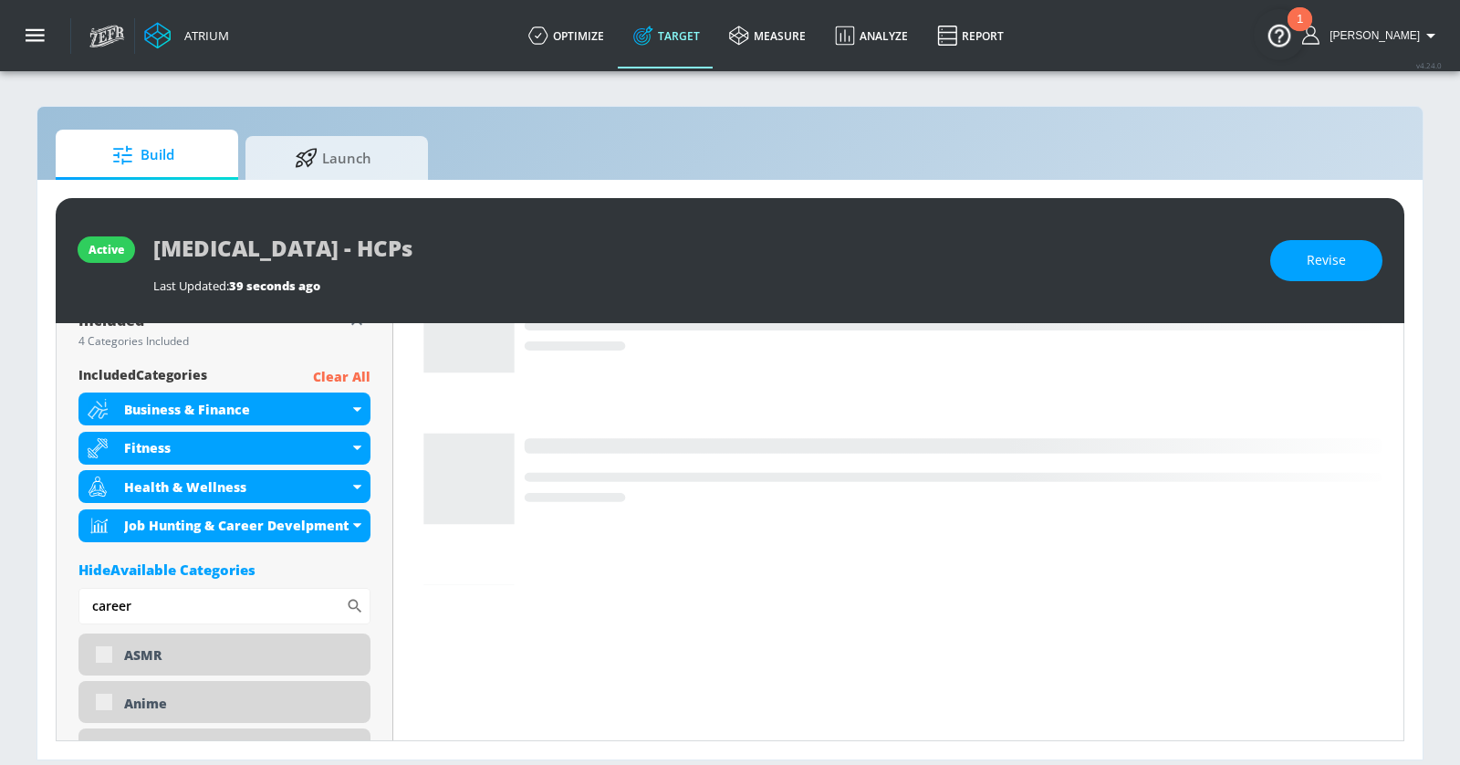
scroll to position [632, 0]
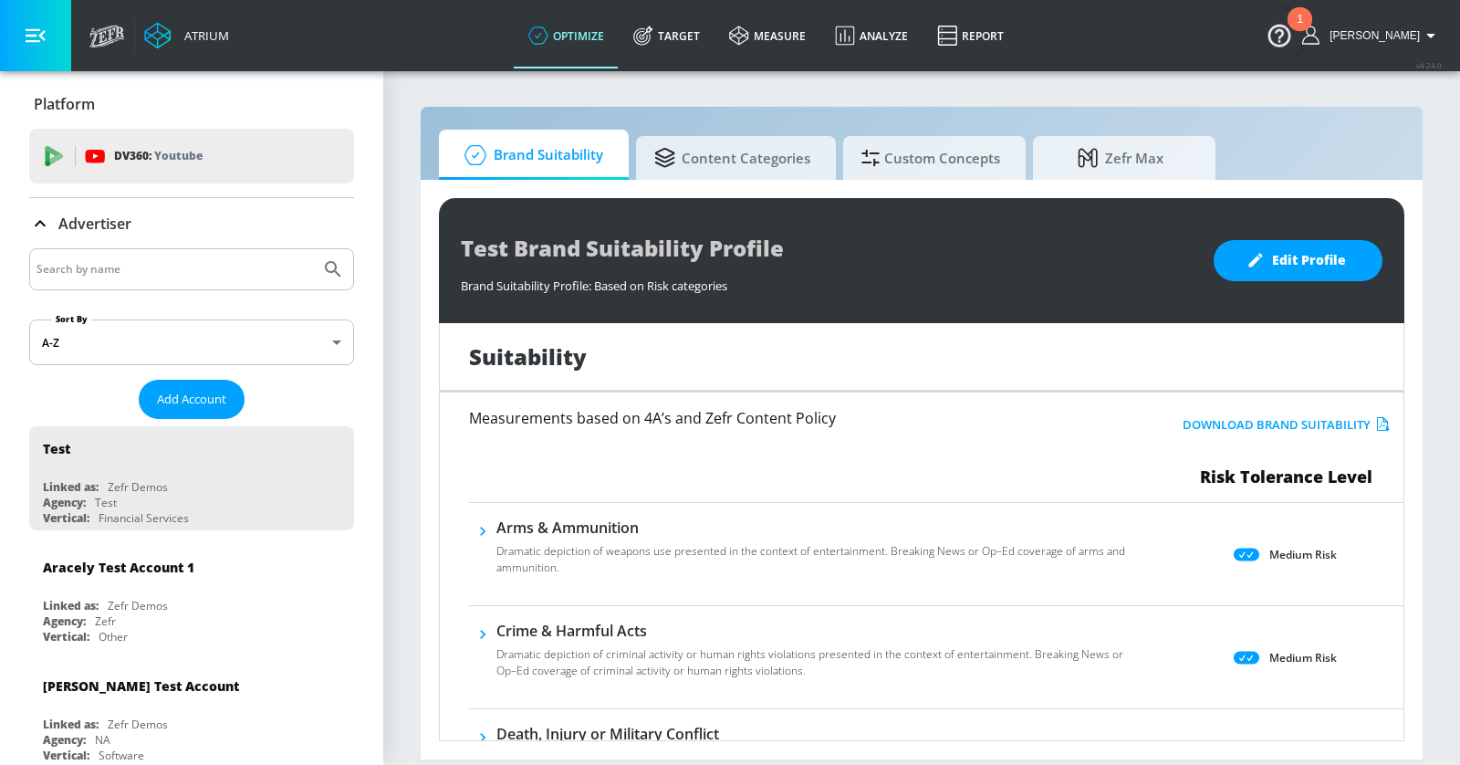
click at [101, 258] on input "Search by name" at bounding box center [174, 269] width 276 height 24
click at [313, 249] on button "Submit Search" at bounding box center [333, 269] width 40 height 40
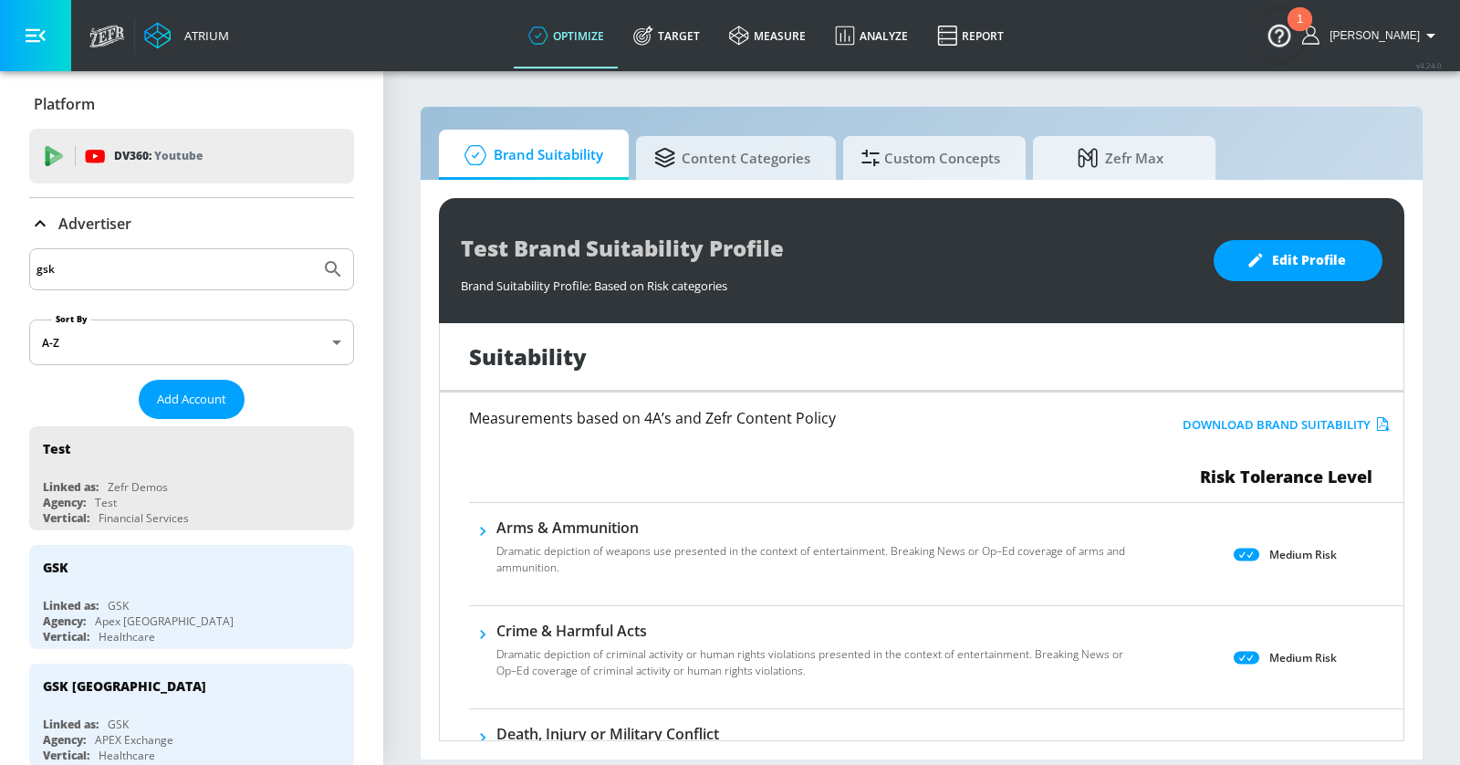
drag, startPoint x: 62, startPoint y: 265, endPoint x: -47, endPoint y: 250, distance: 109.7
click at [0, 250] on html "Atrium optimize Target measure Analyze Report optimize Target measure Analyze R…" at bounding box center [730, 382] width 1460 height 765
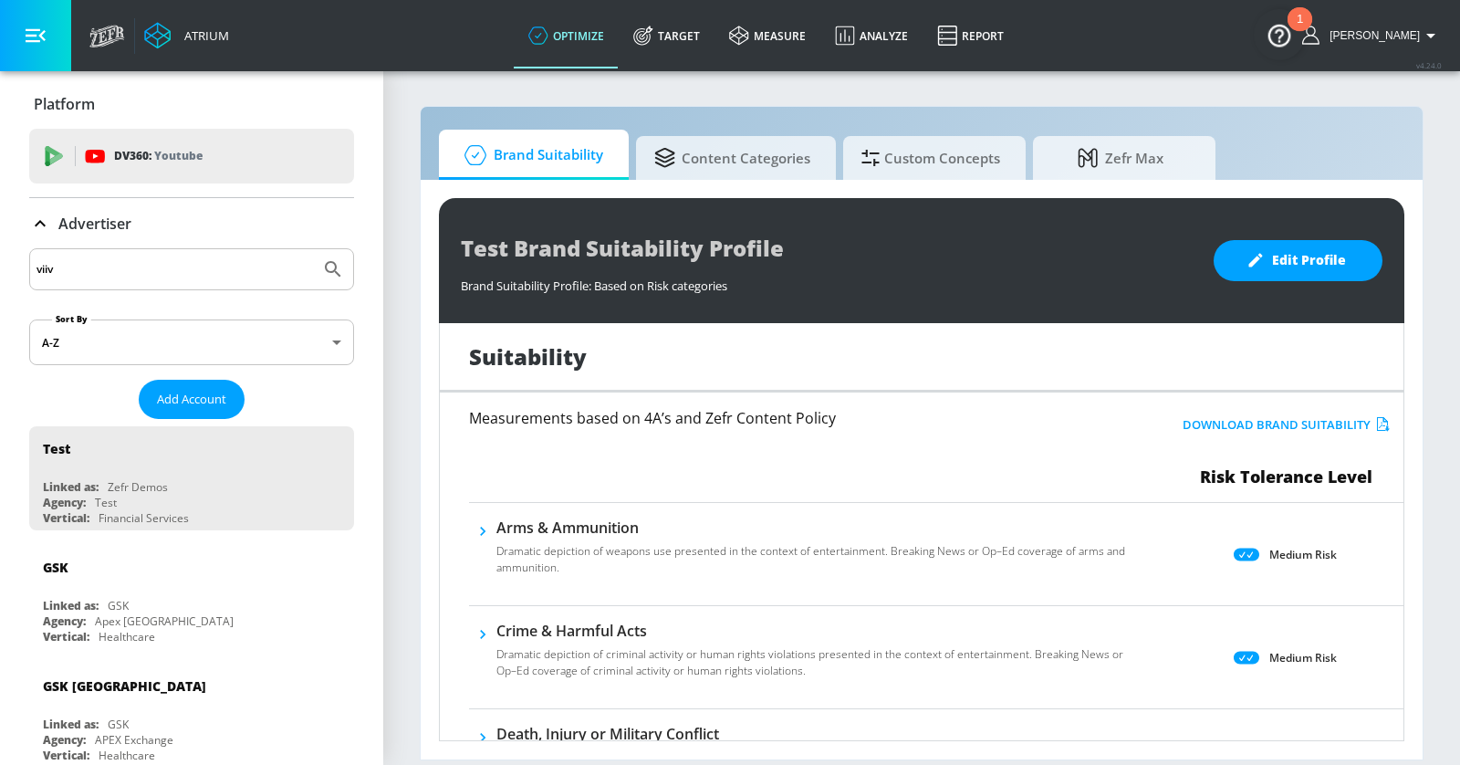
type input "viiv"
click at [313, 249] on button "Submit Search" at bounding box center [333, 269] width 40 height 40
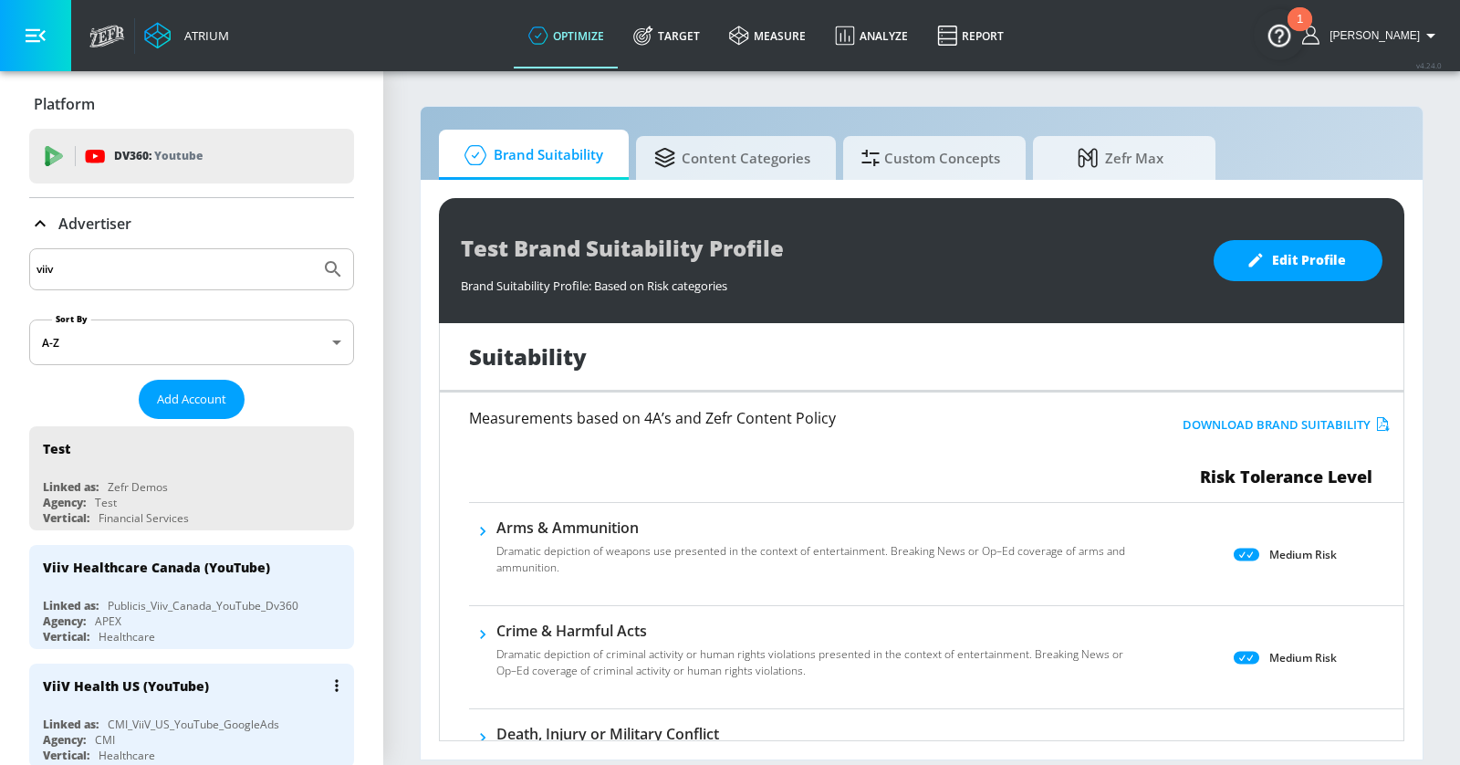
click at [273, 673] on div "ViiV Health US (YouTube)" at bounding box center [196, 685] width 307 height 44
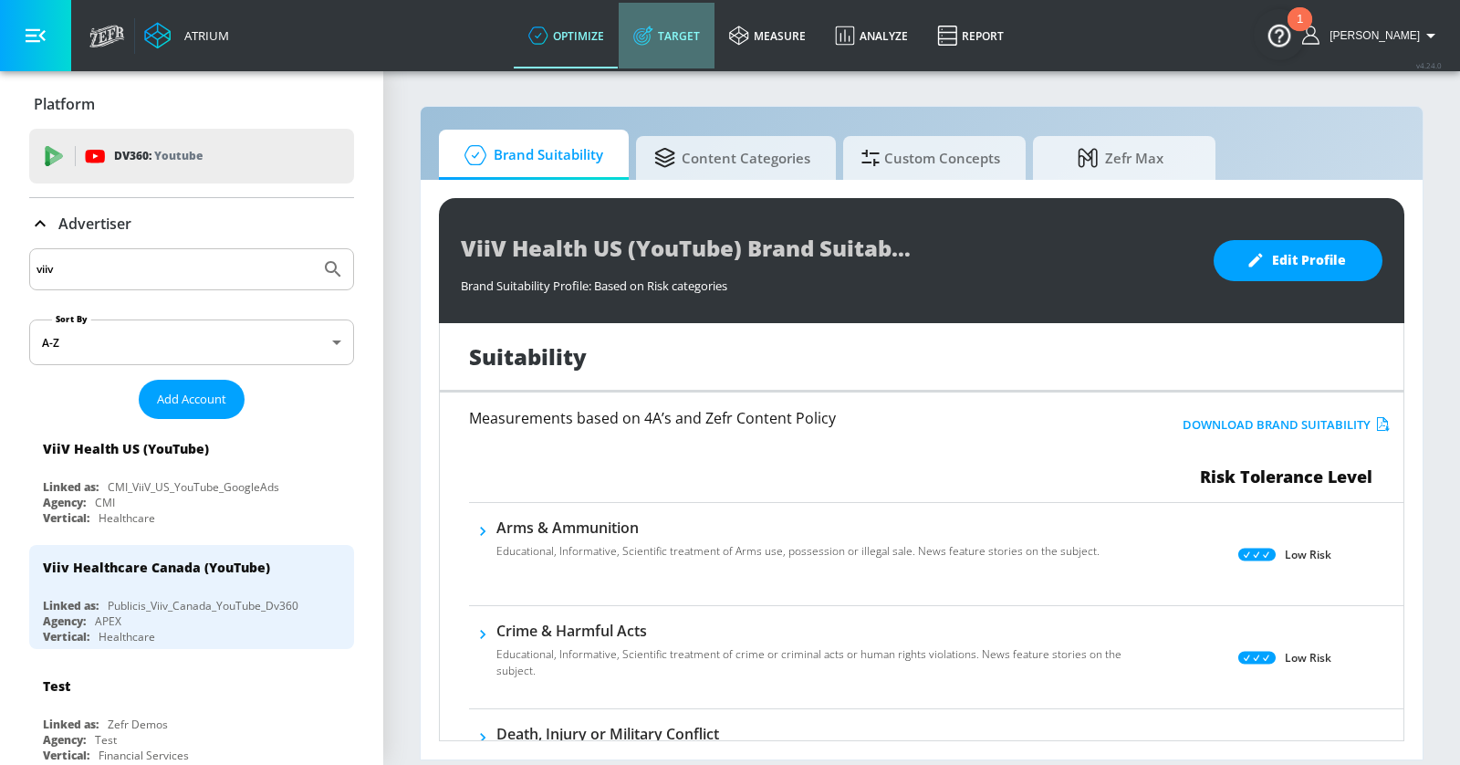
click at [653, 32] on icon at bounding box center [643, 36] width 20 height 20
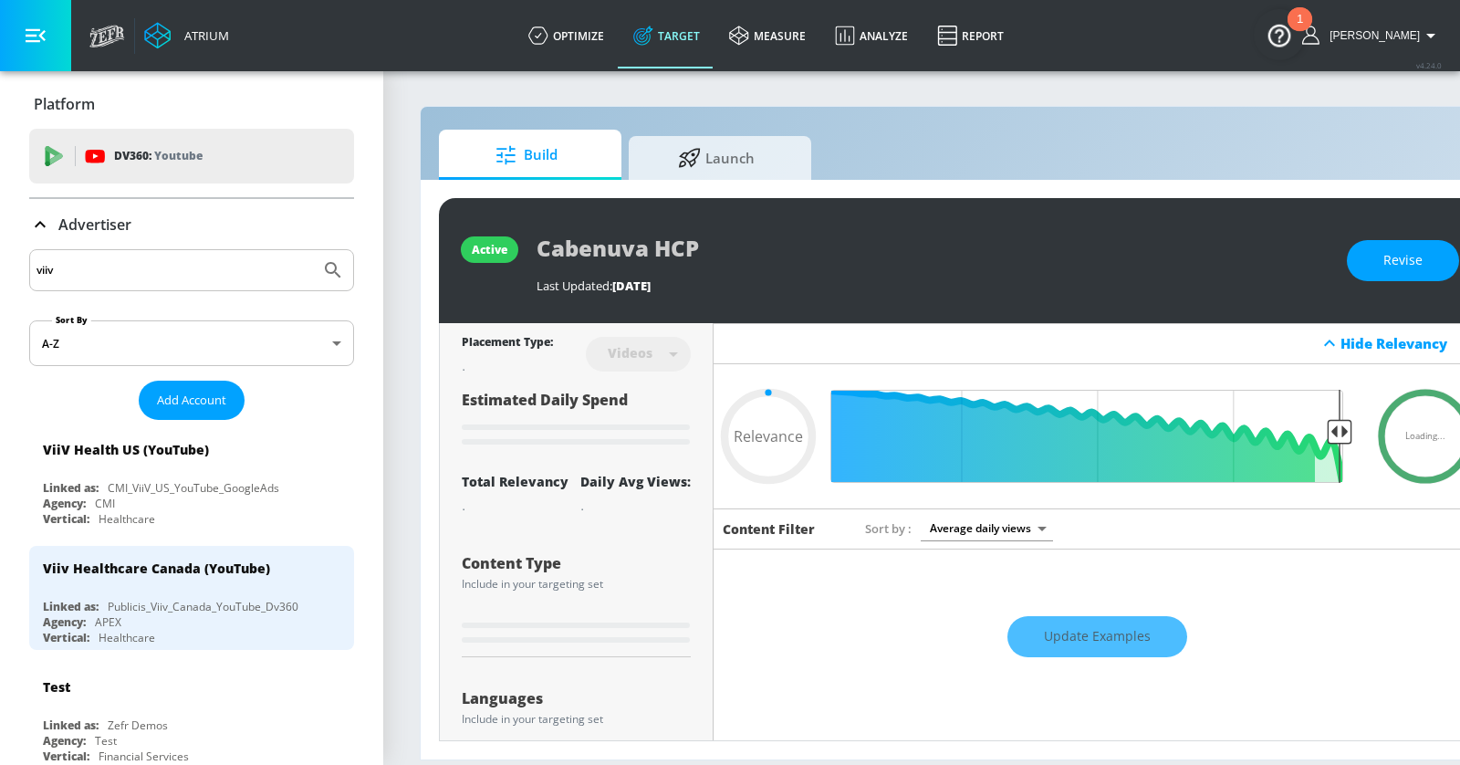
click at [44, 223] on icon at bounding box center [40, 224] width 22 height 22
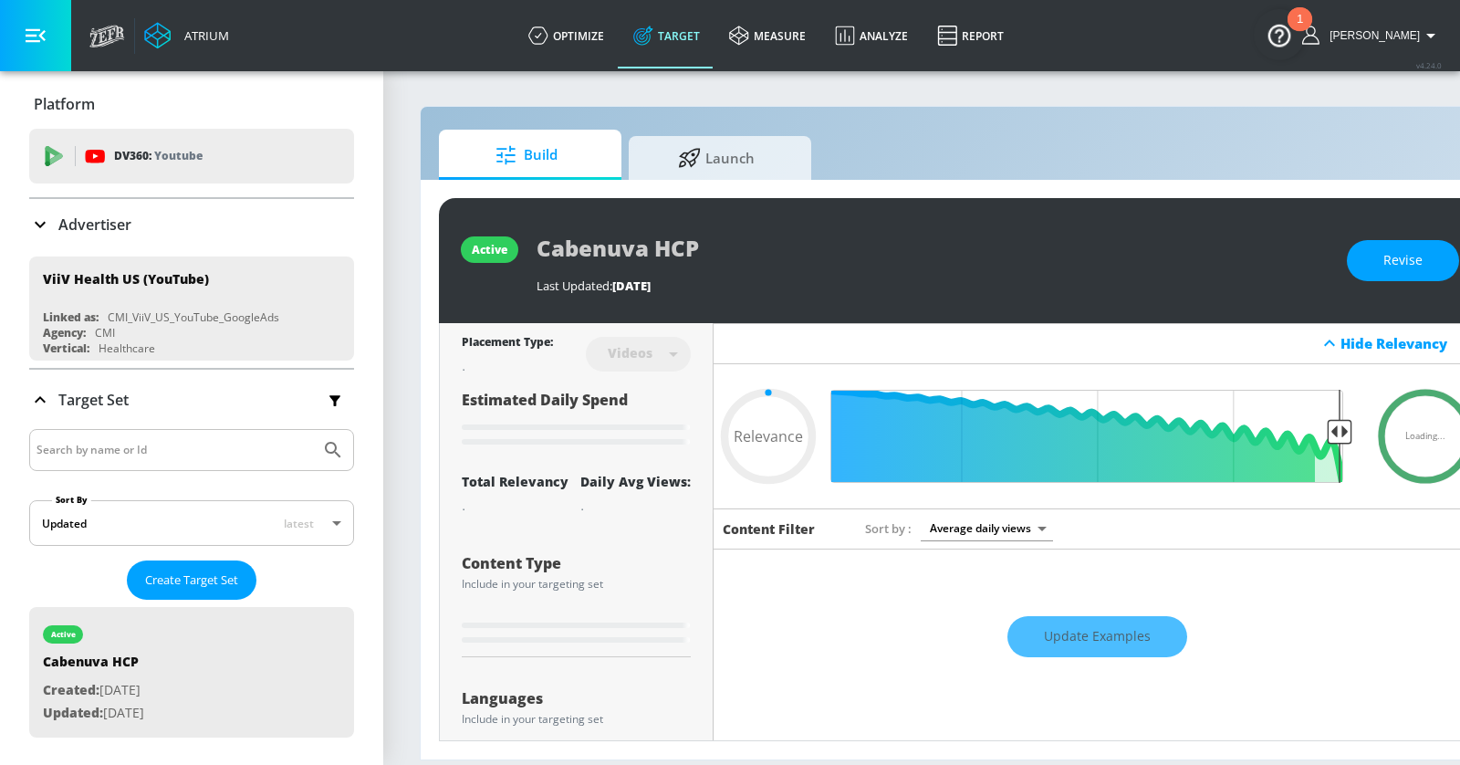
type input "0.6"
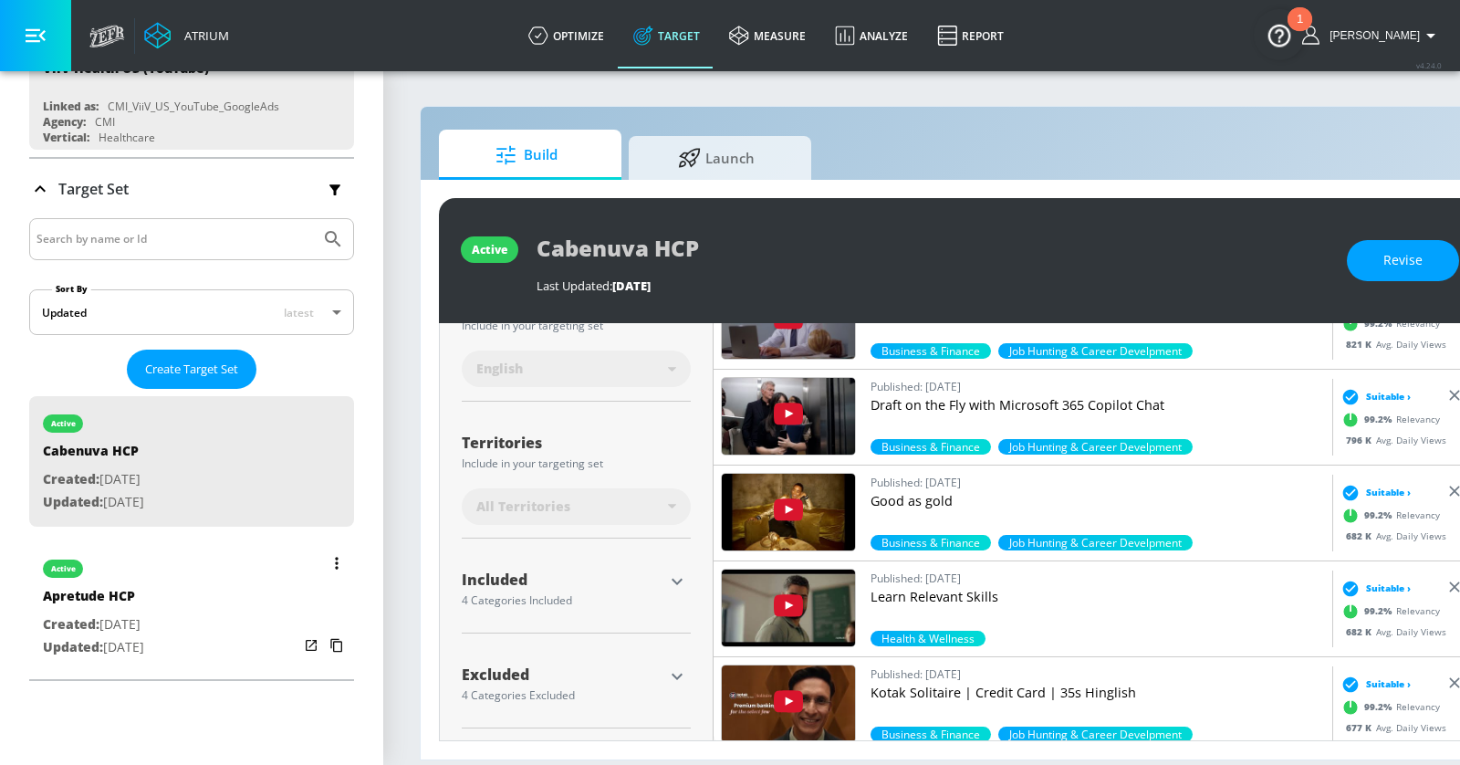
scroll to position [223, 0]
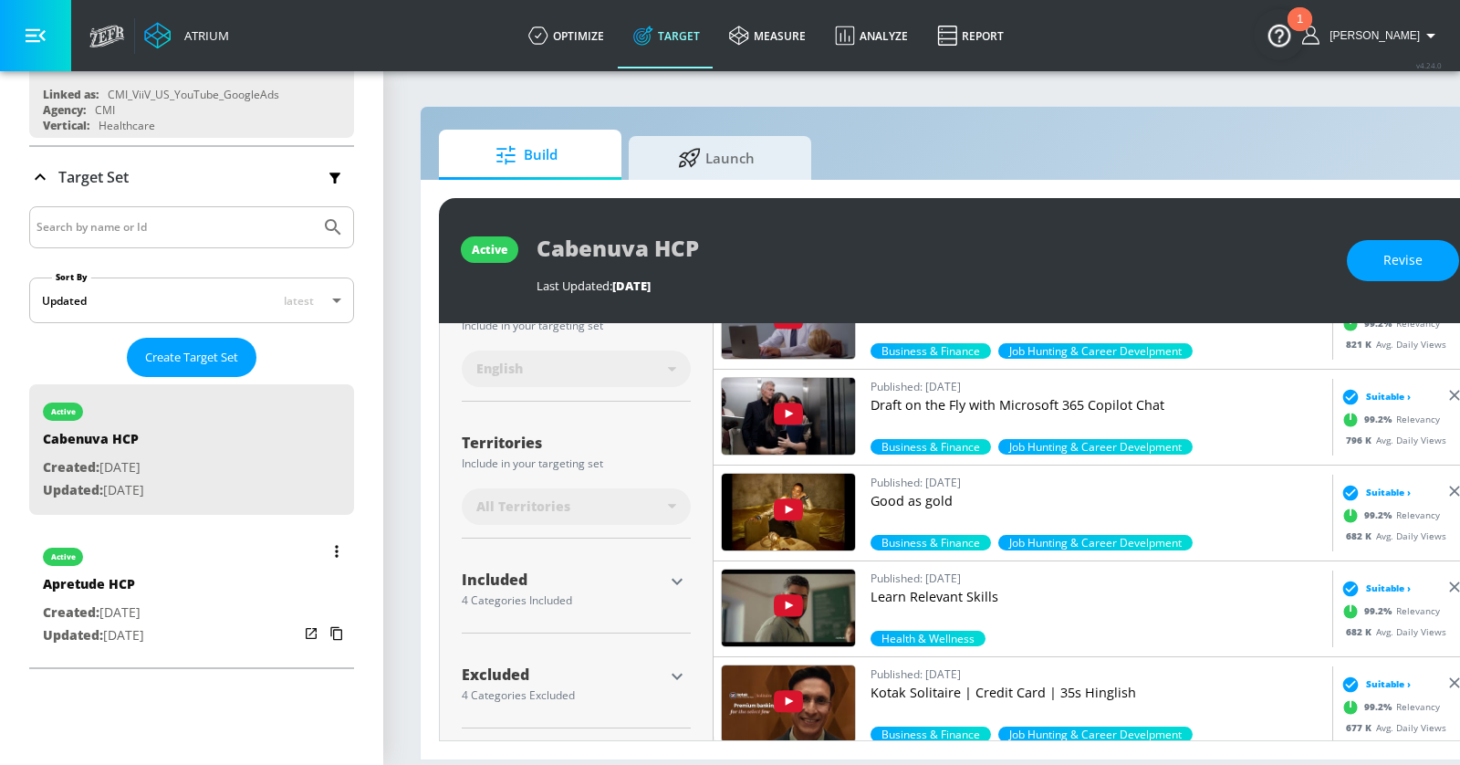
click at [201, 575] on div "active Apretude HCP Created: Dec. 17, 2024 Updated: Jan. 06, 2025" at bounding box center [191, 594] width 325 height 130
type input "Apretude HCP"
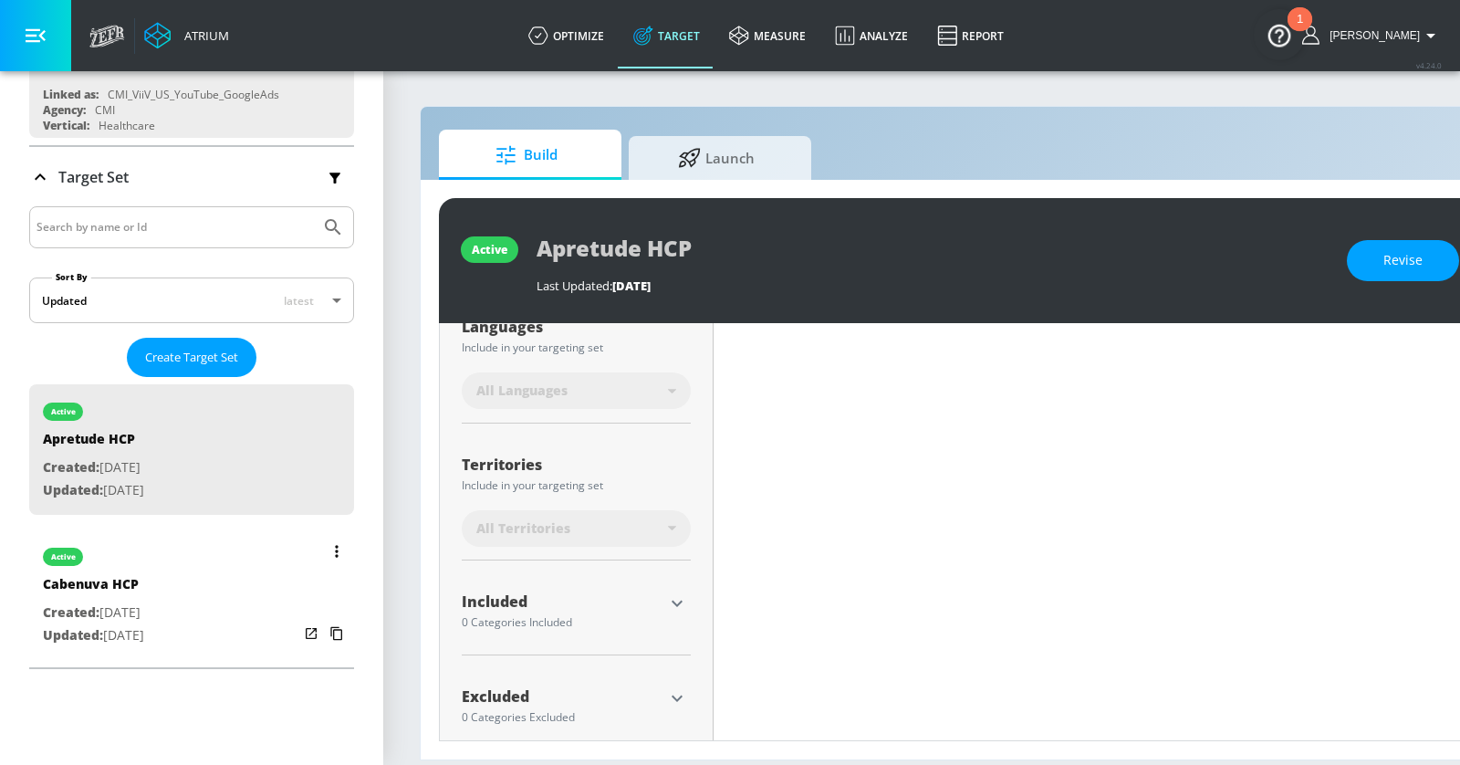
scroll to position [392, 0]
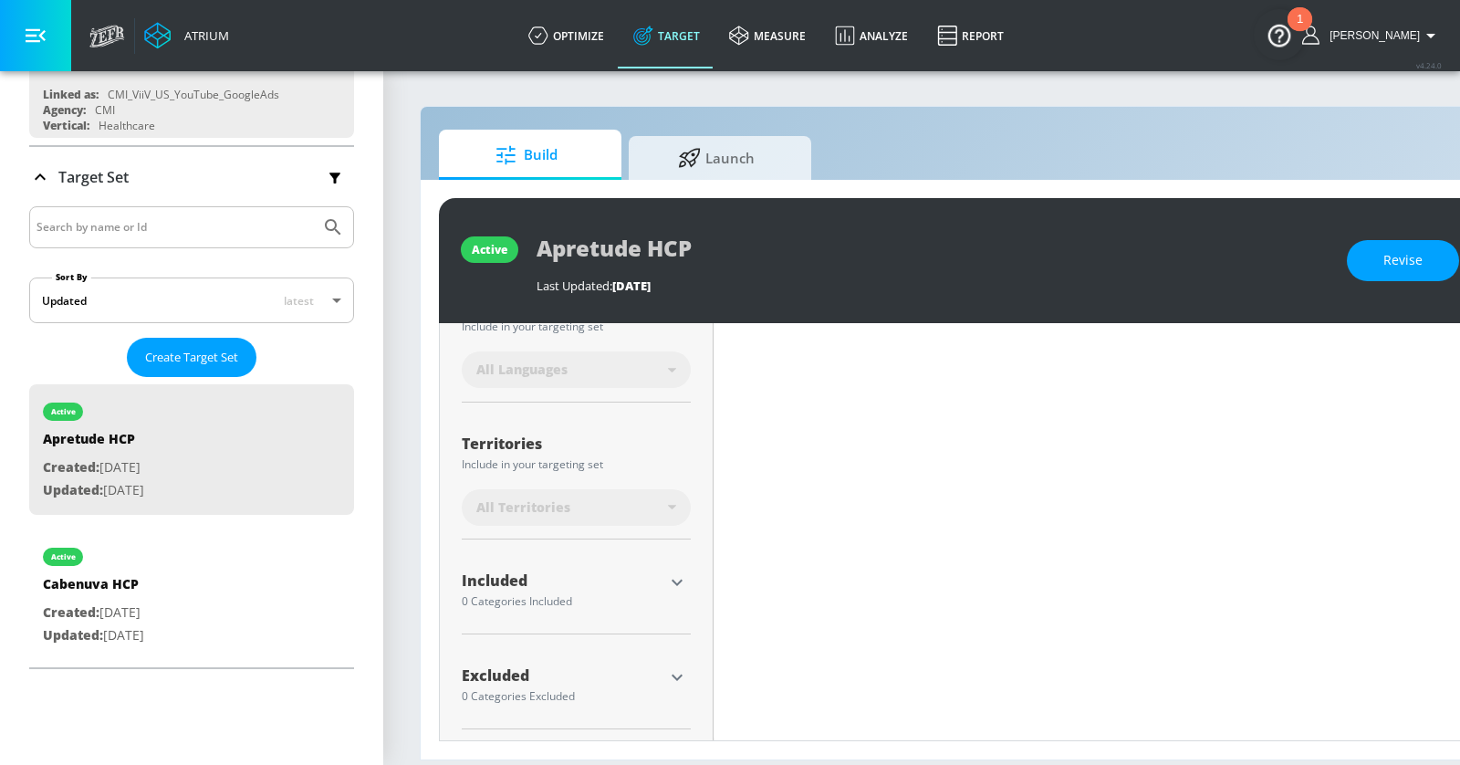
type input "0.6"
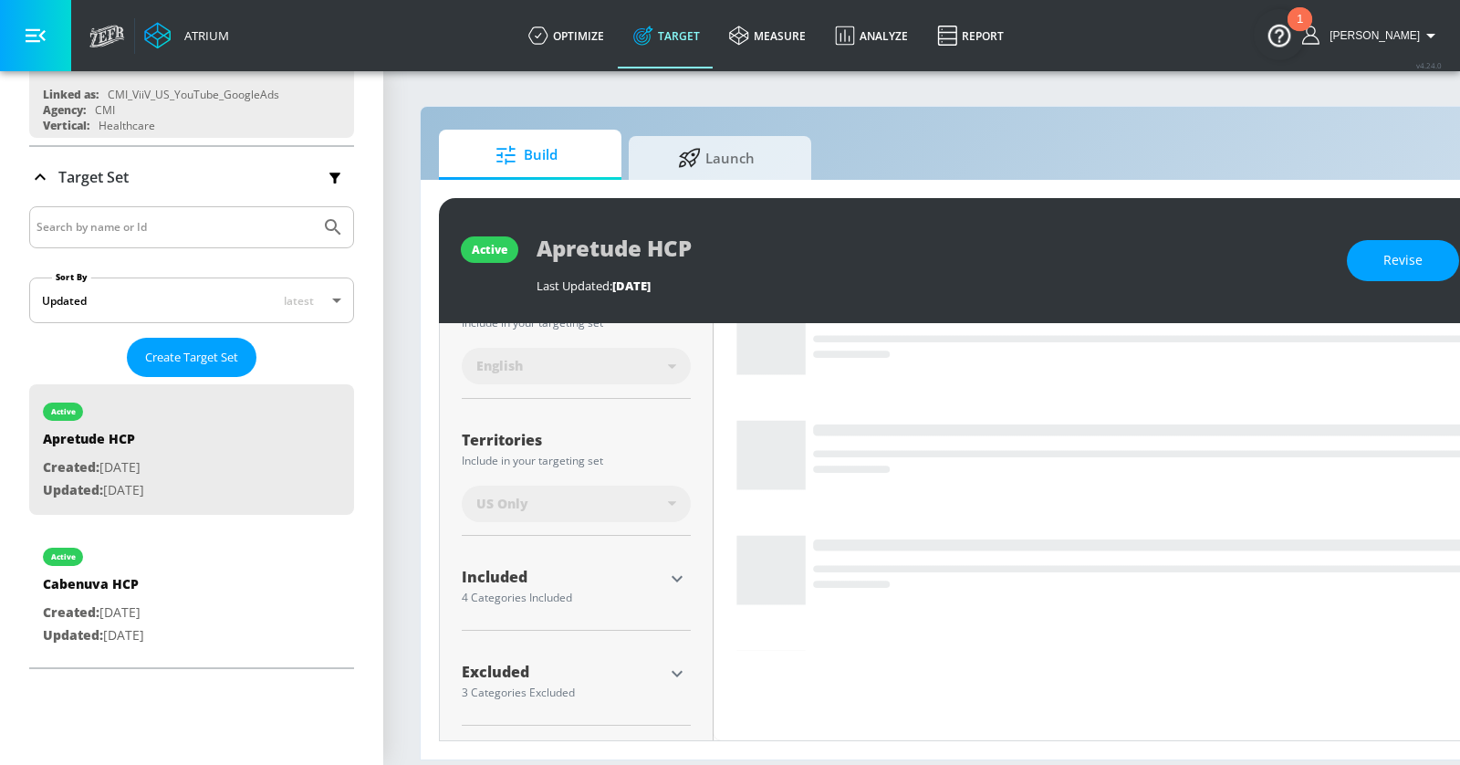
scroll to position [371, 0]
click at [671, 578] on icon "button" at bounding box center [677, 581] width 22 height 22
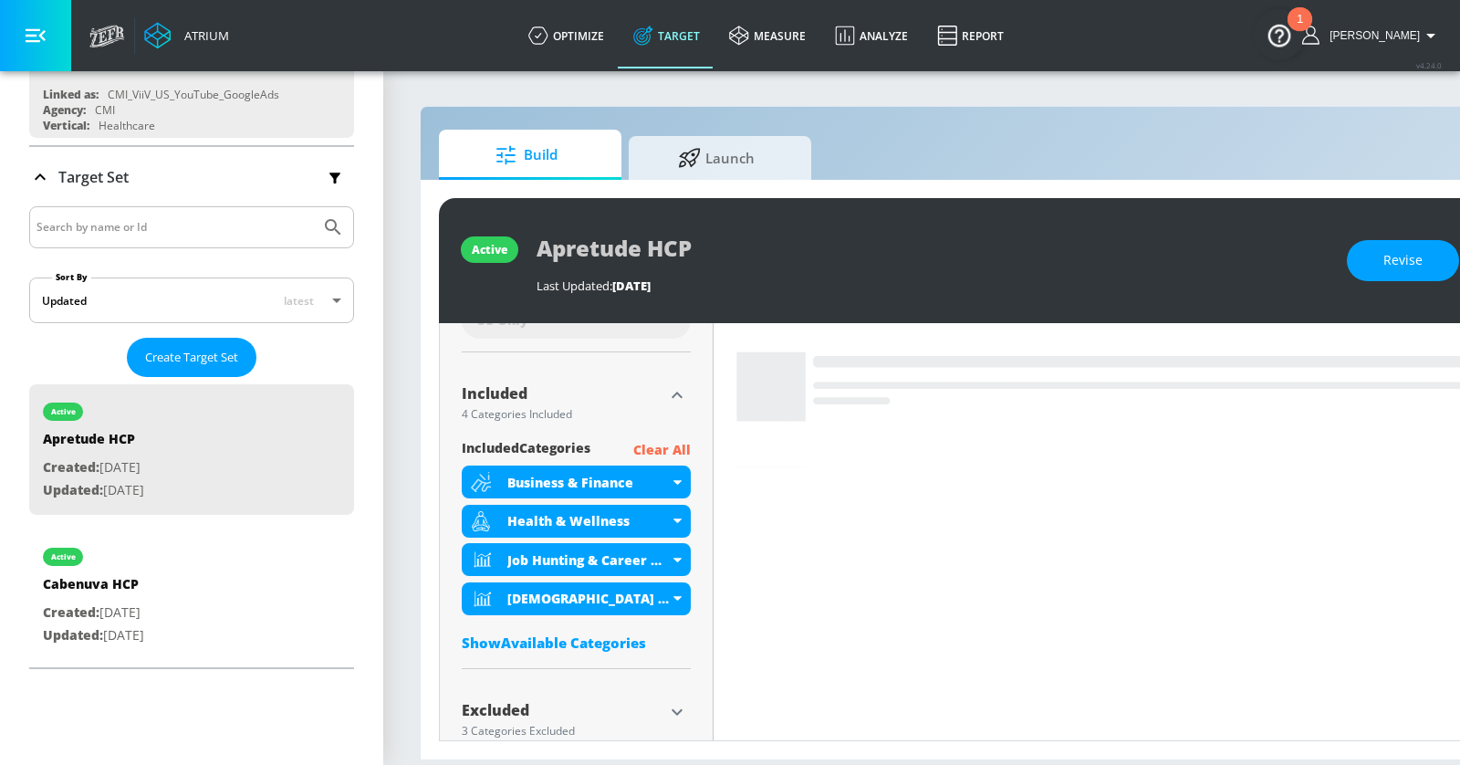
scroll to position [581, 0]
